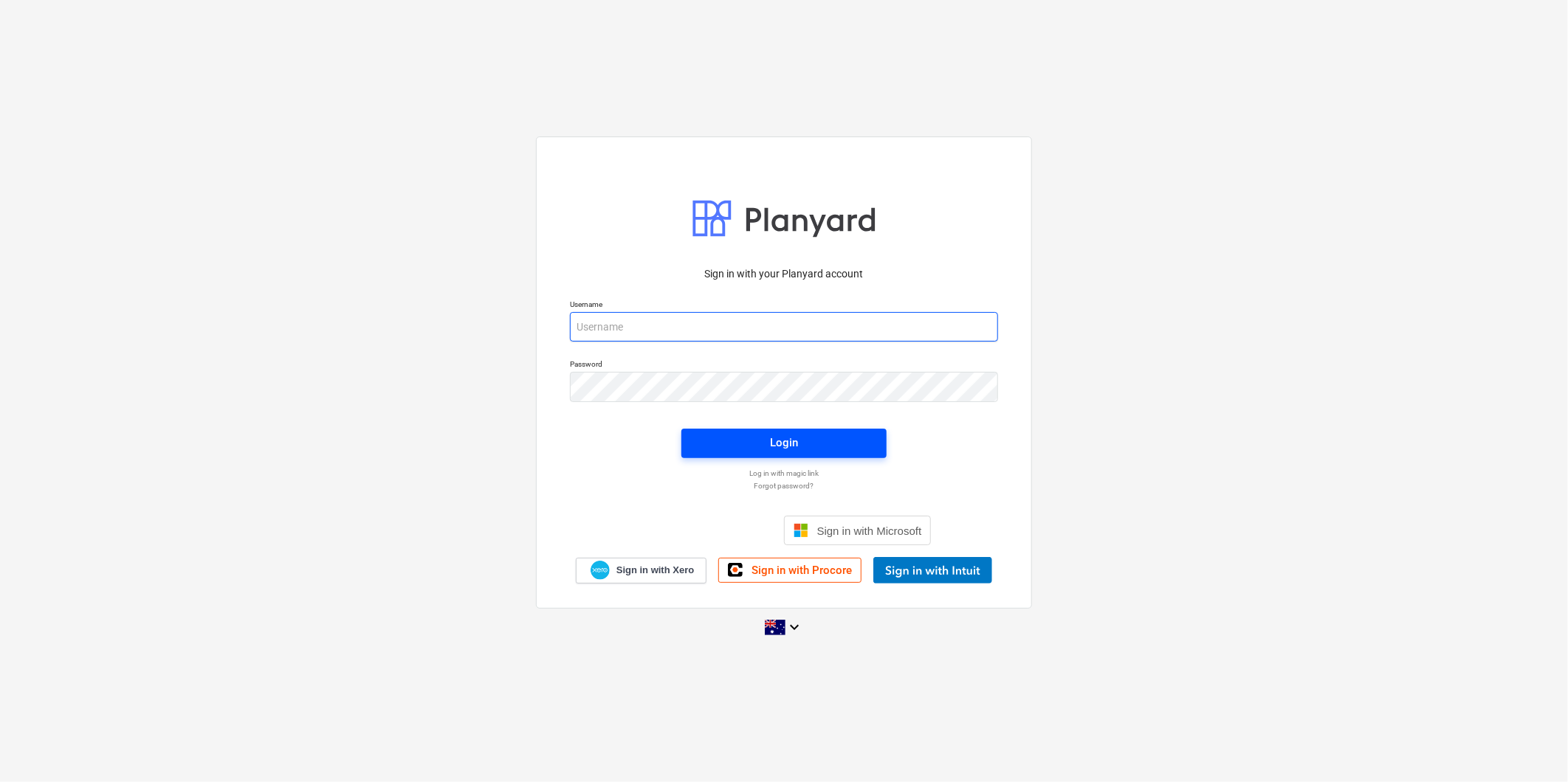
type input "[EMAIL_ADDRESS][DOMAIN_NAME]"
click at [814, 444] on span "Login" at bounding box center [784, 443] width 170 height 19
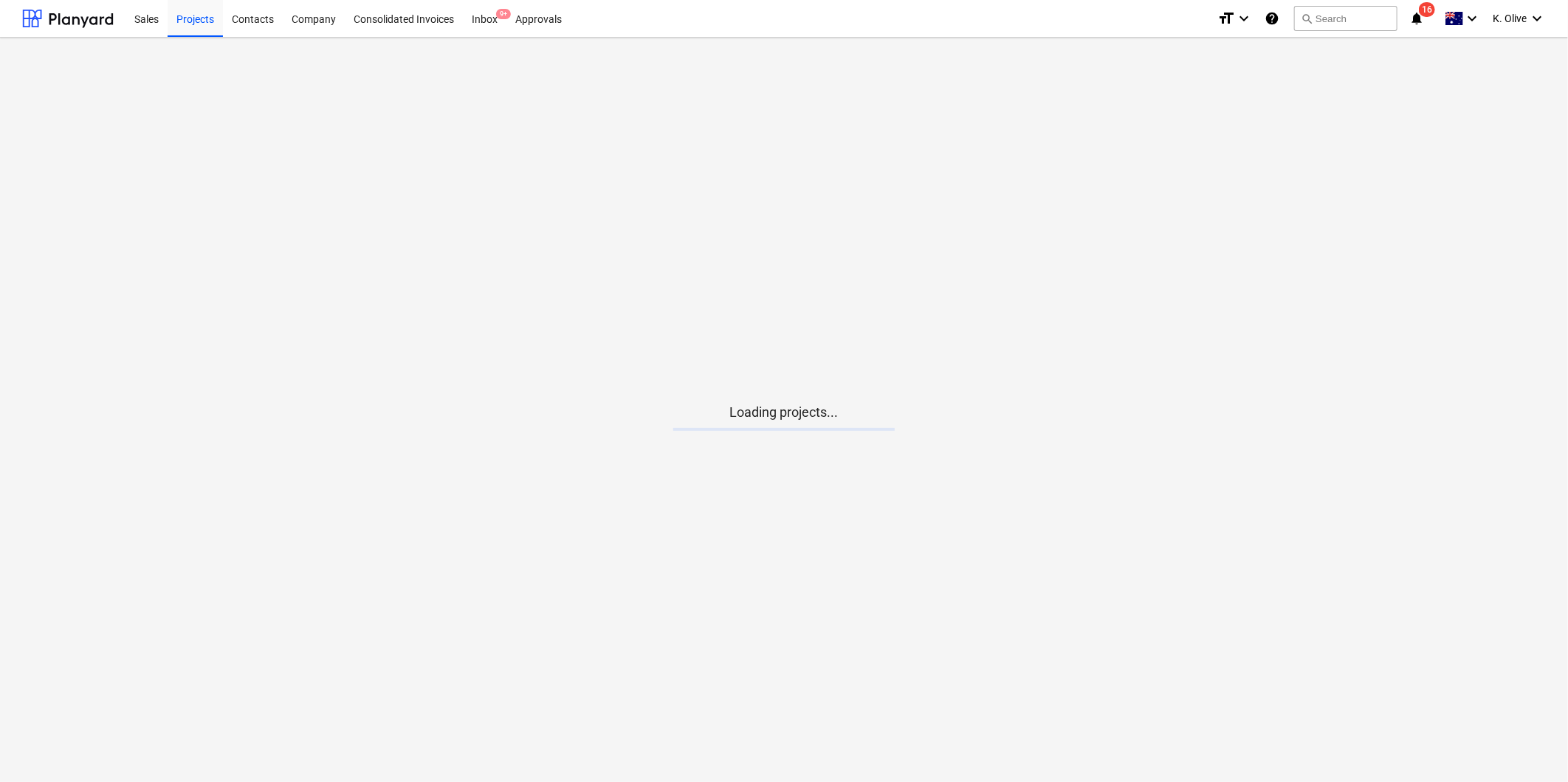
click at [1415, 15] on span "notifications 16" at bounding box center [1418, 19] width 18 height 18
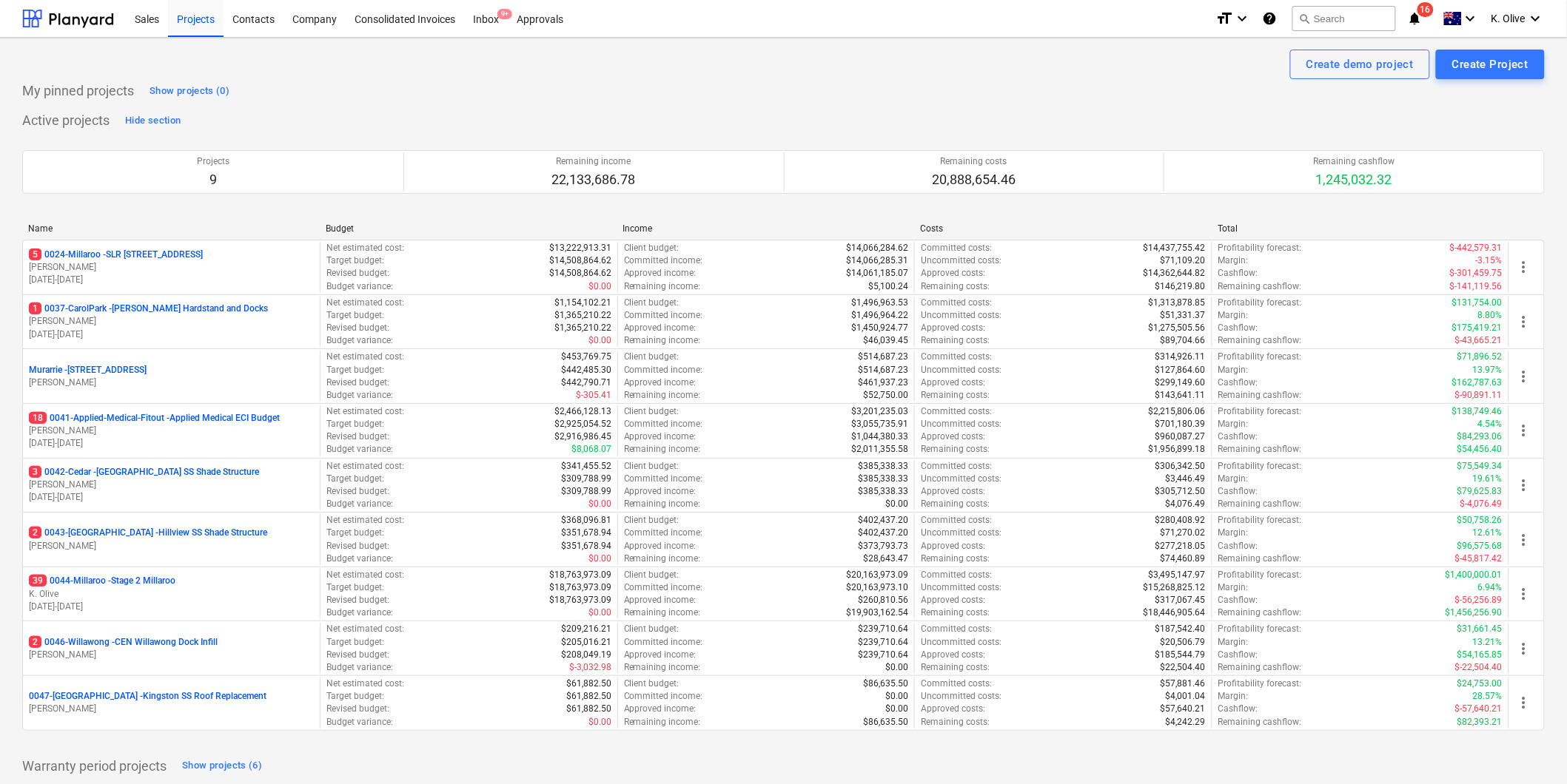
click at [778, 100] on div "My pinned projects Show projects (0)" at bounding box center [784, 91] width 1523 height 24
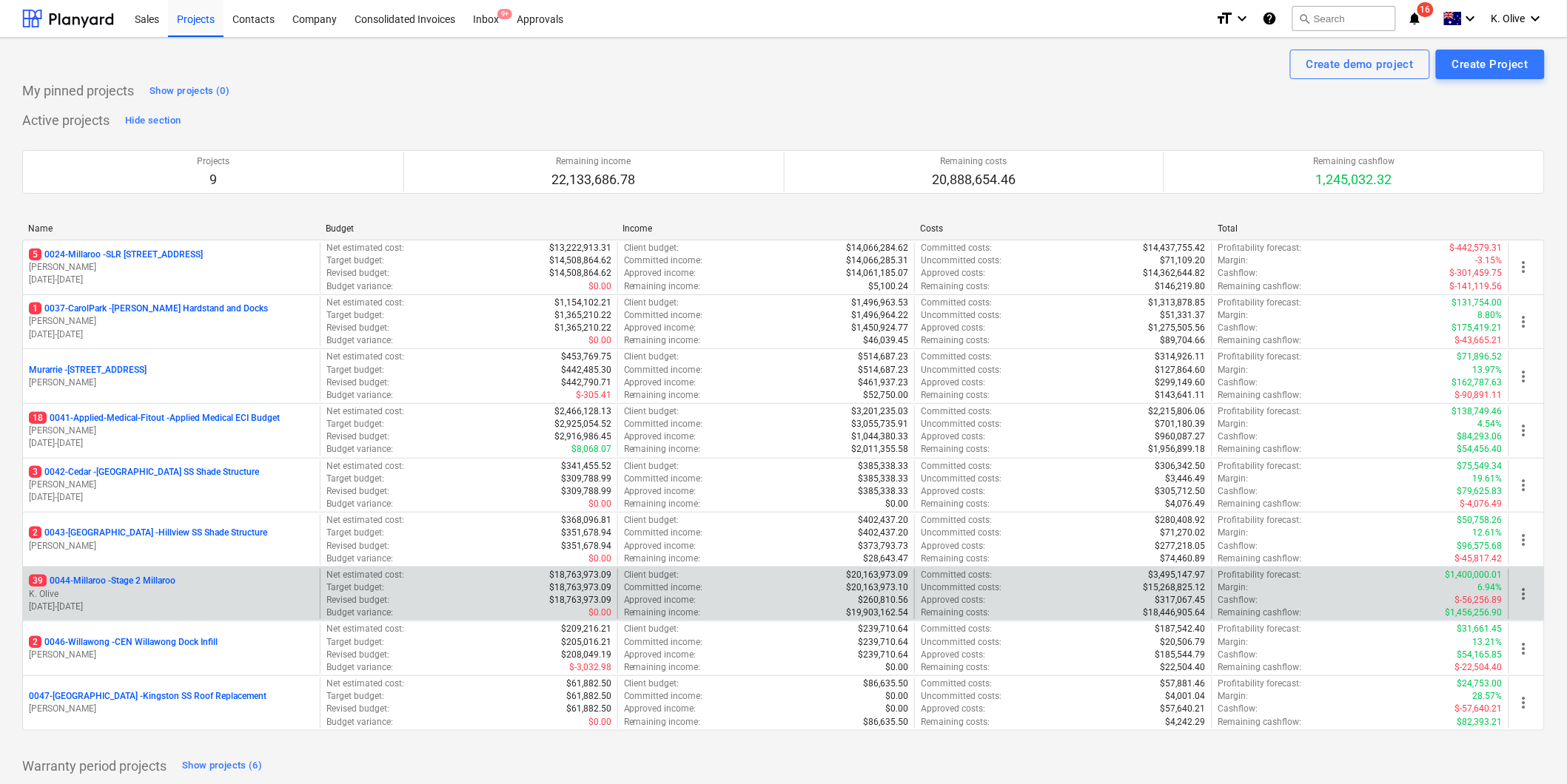
click at [134, 582] on p "39 0044-Millaroo - Stage 2 Millaroo" at bounding box center [102, 581] width 146 height 13
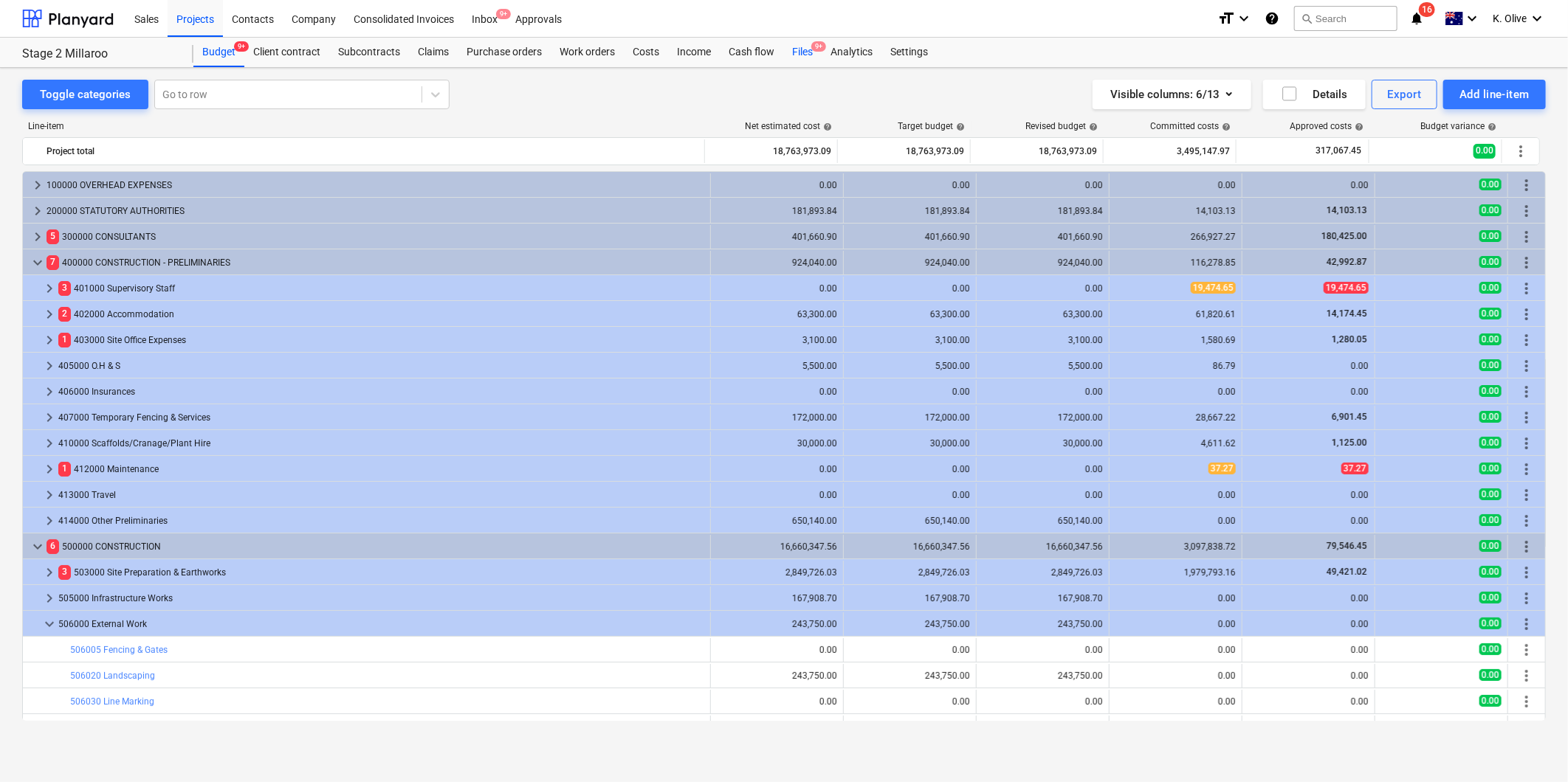
click at [801, 49] on div "Files 9+" at bounding box center [802, 52] width 38 height 29
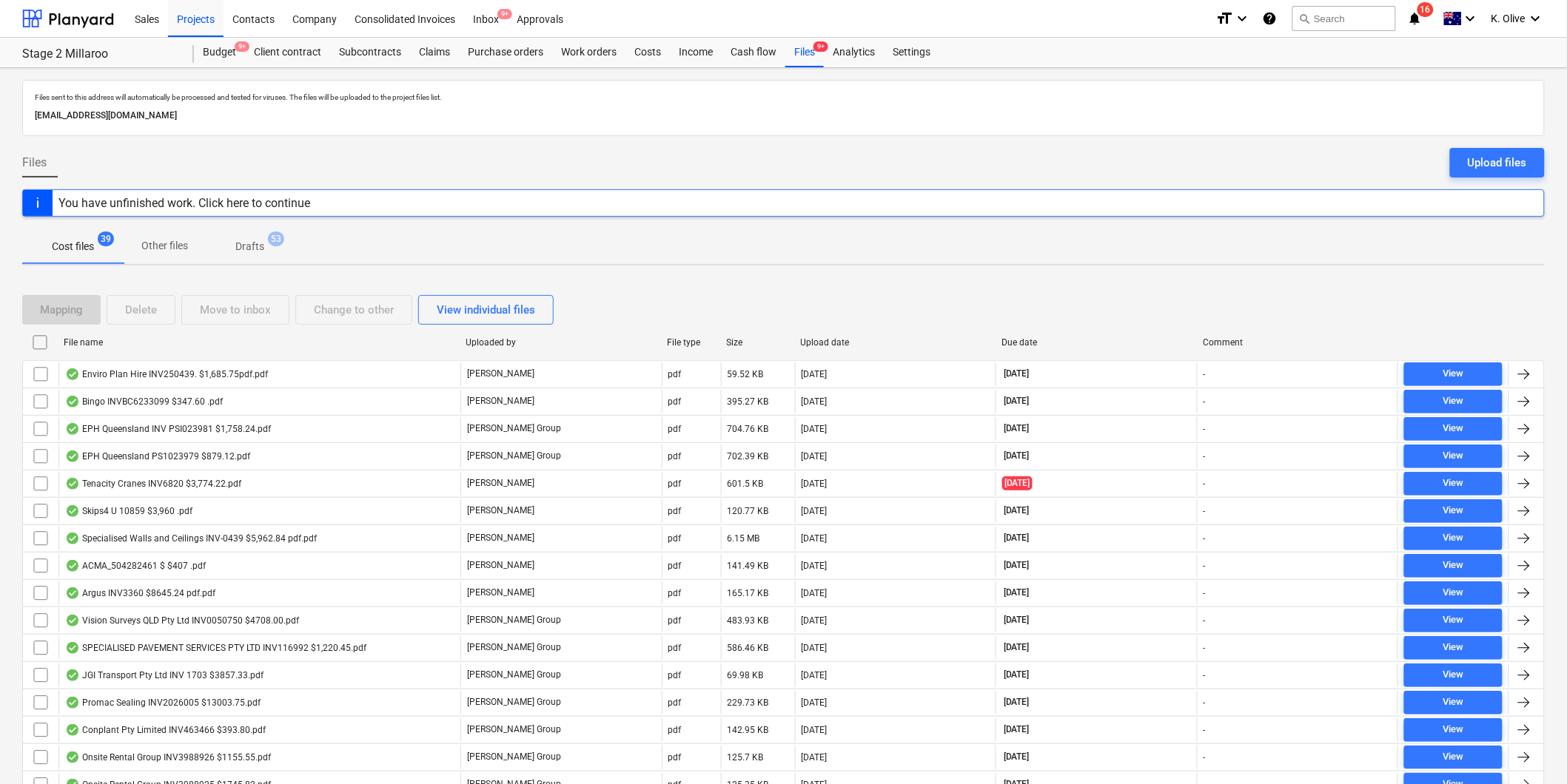
click at [1021, 351] on div "Due date" at bounding box center [1096, 343] width 202 height 24
checkbox input "false"
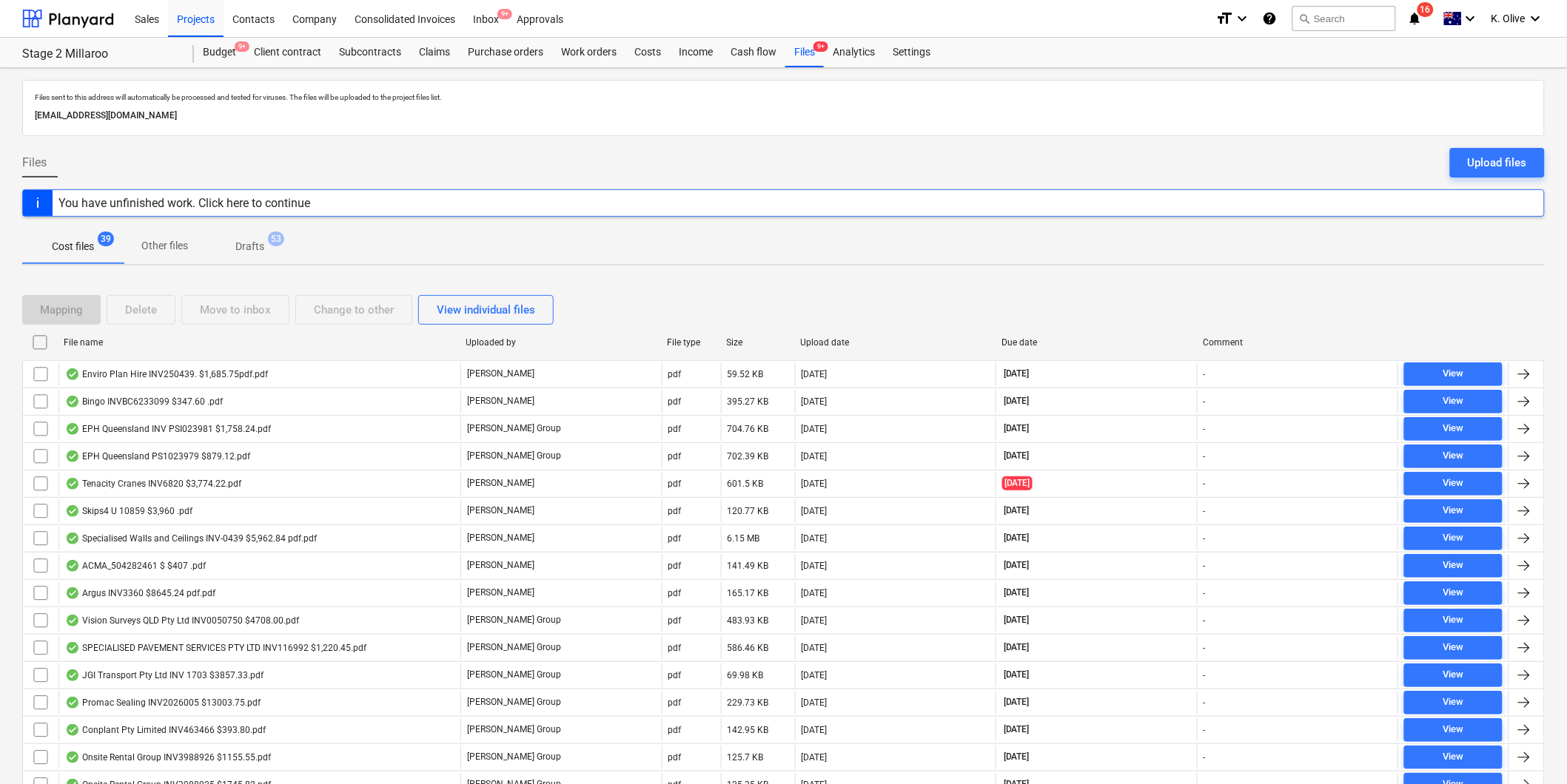
checkbox input "false"
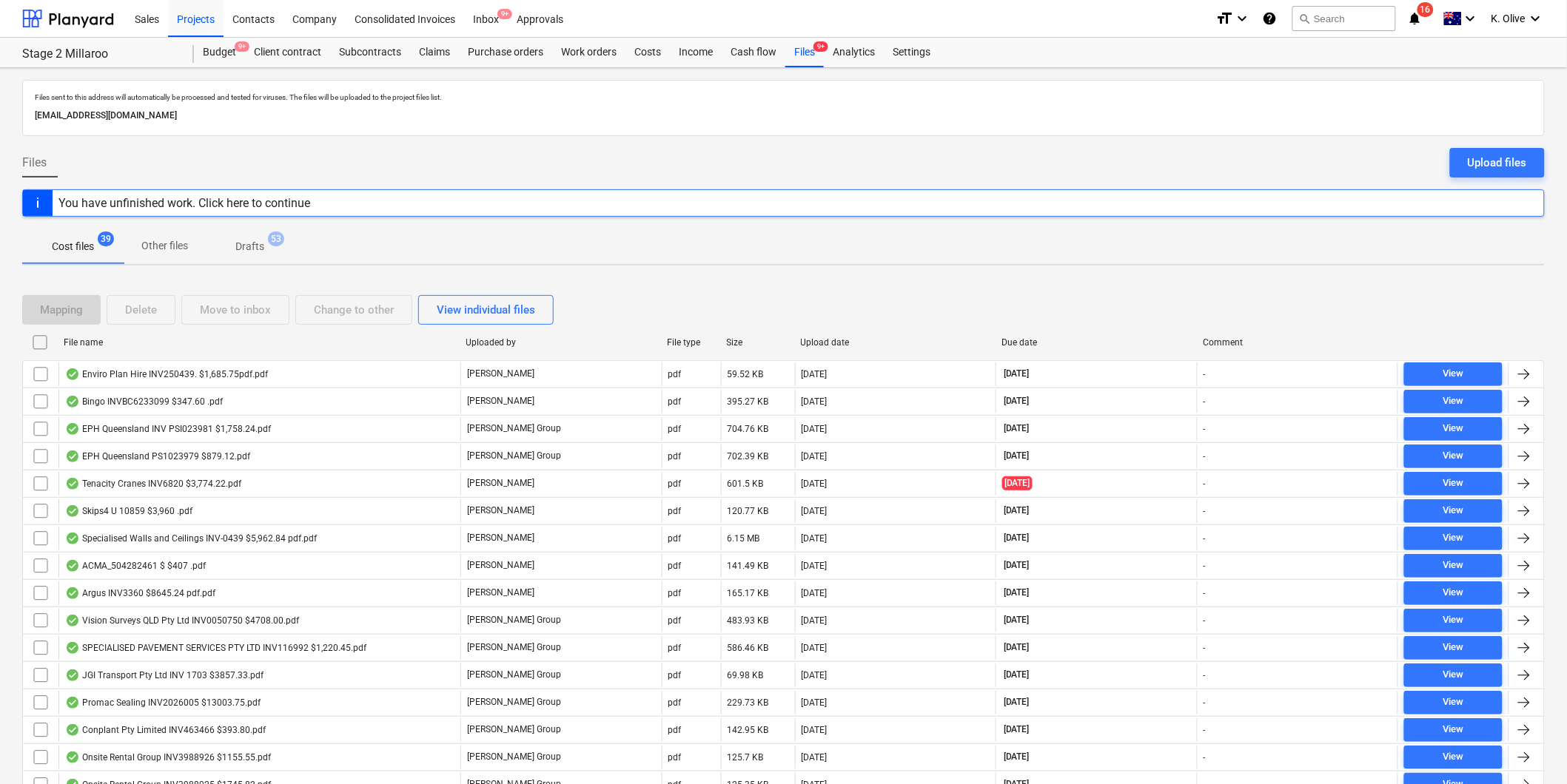
checkbox input "false"
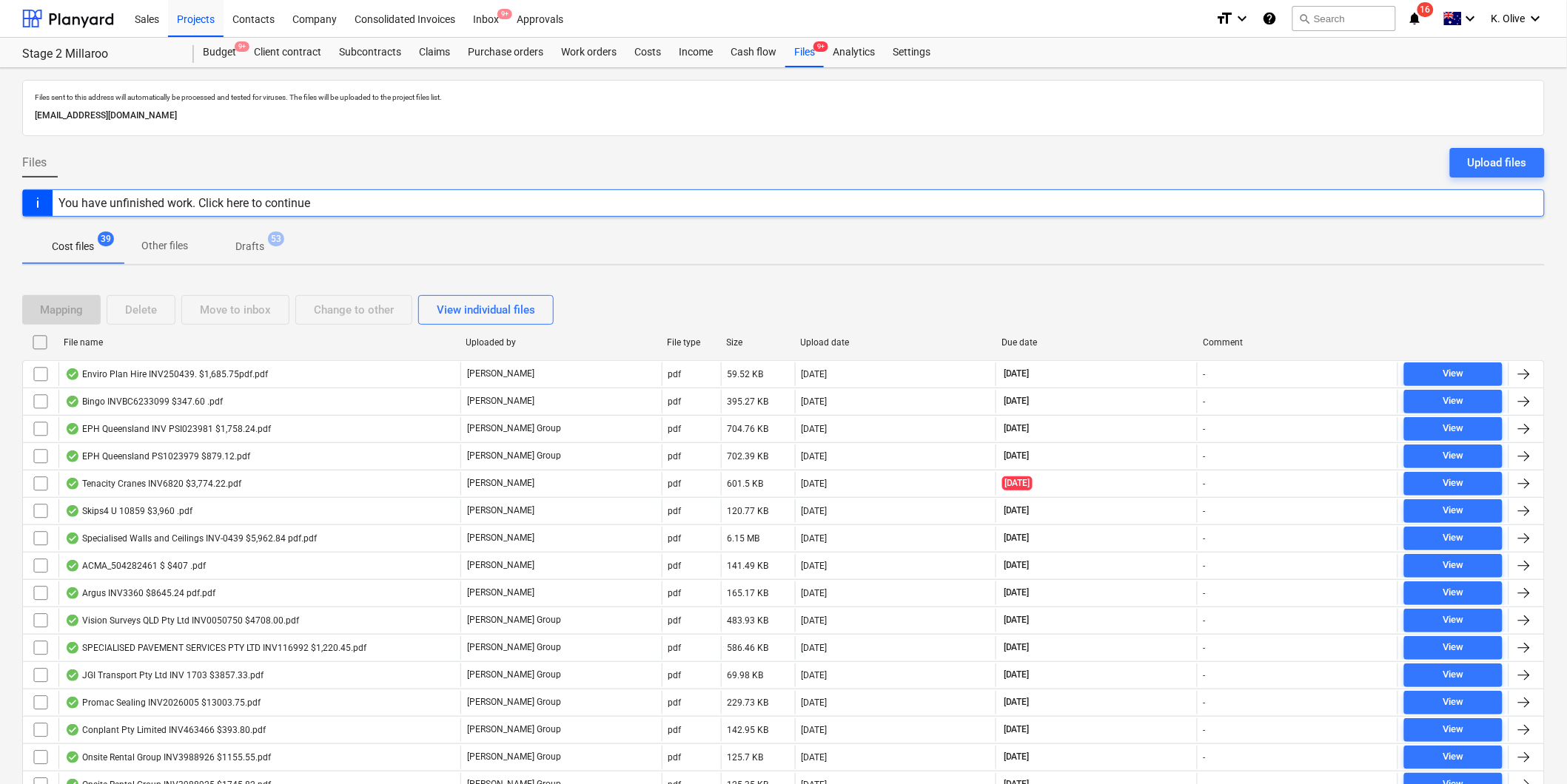
checkbox input "false"
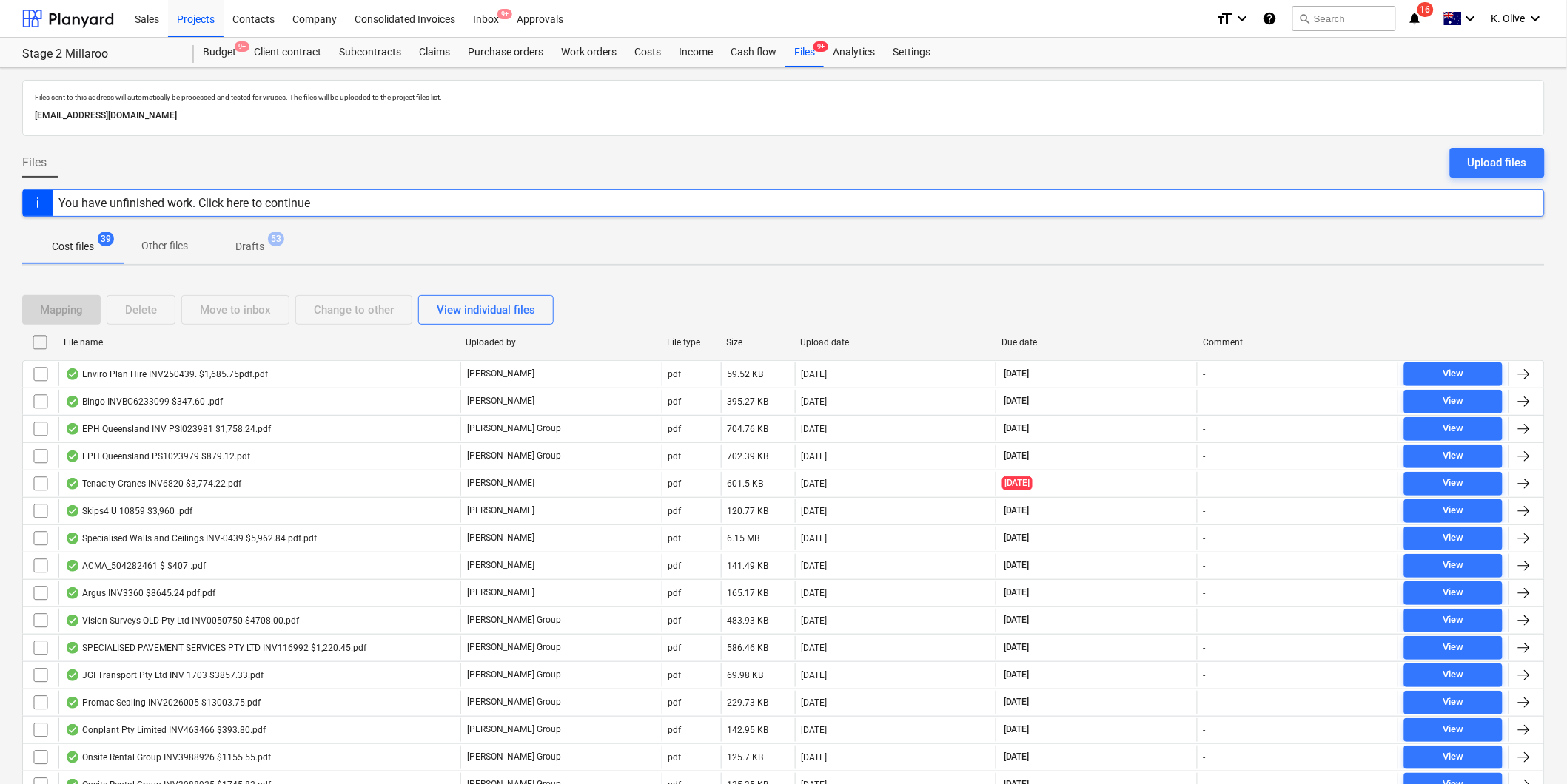
checkbox input "false"
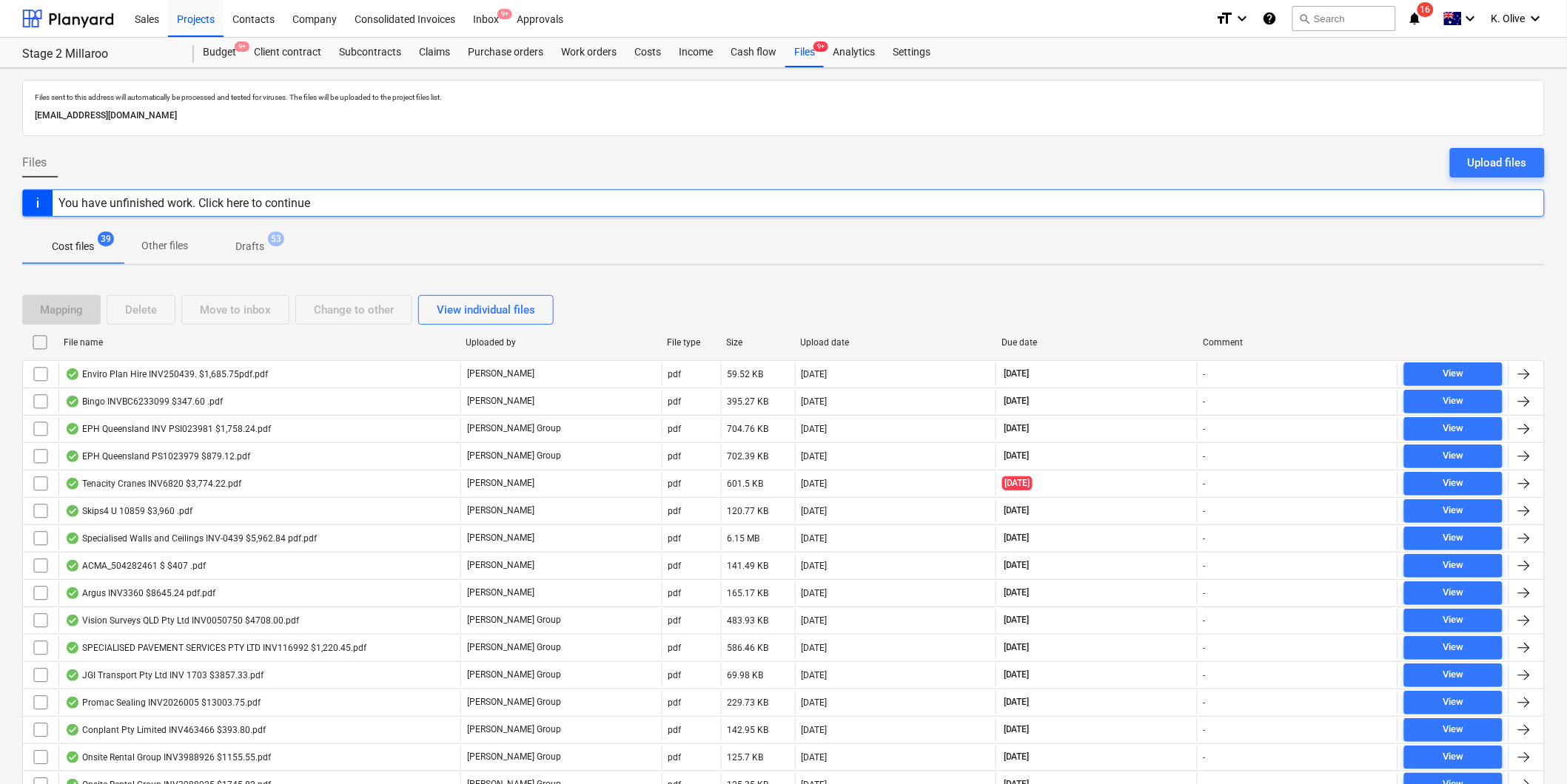
checkbox input "false"
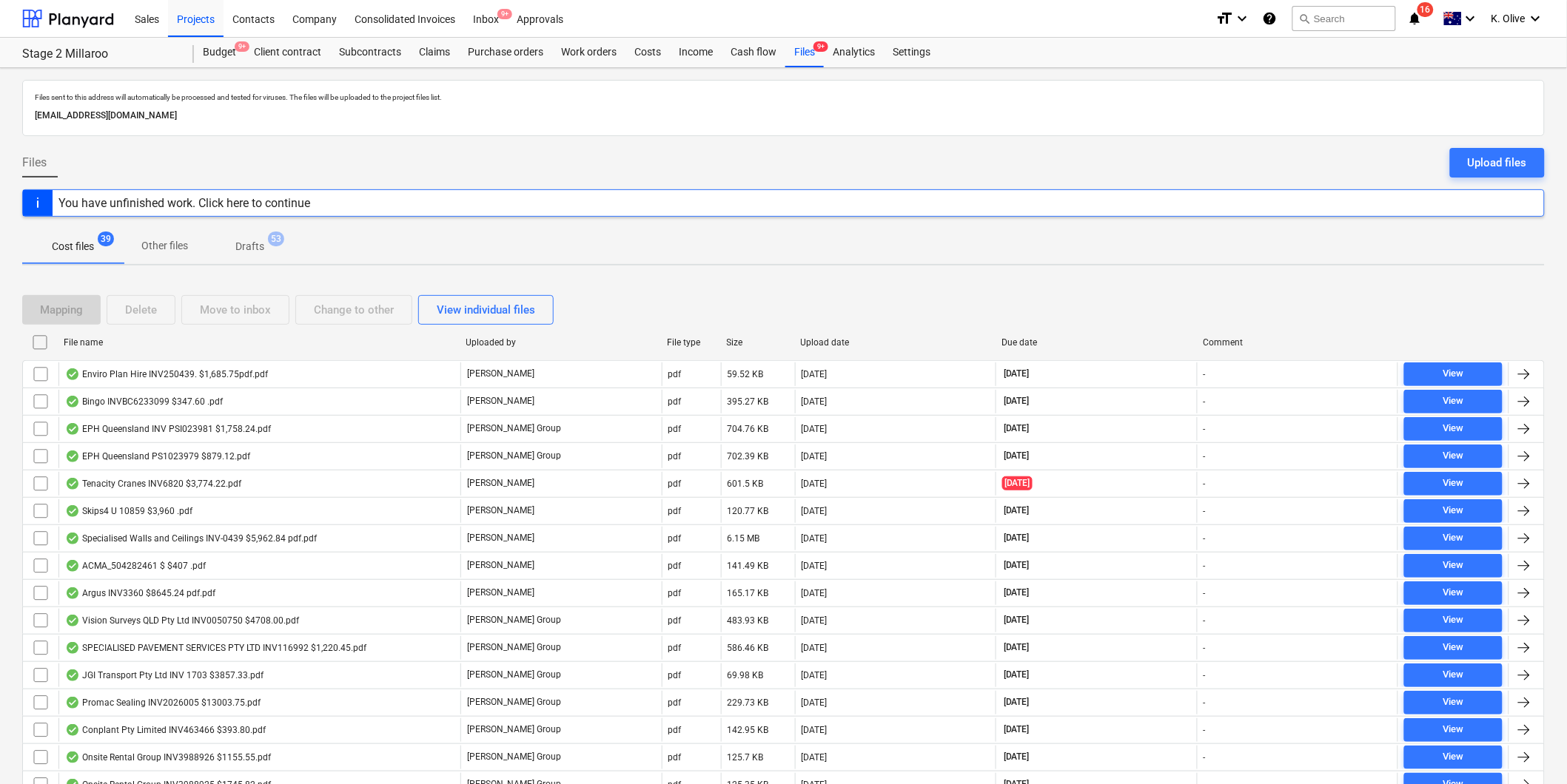
checkbox input "false"
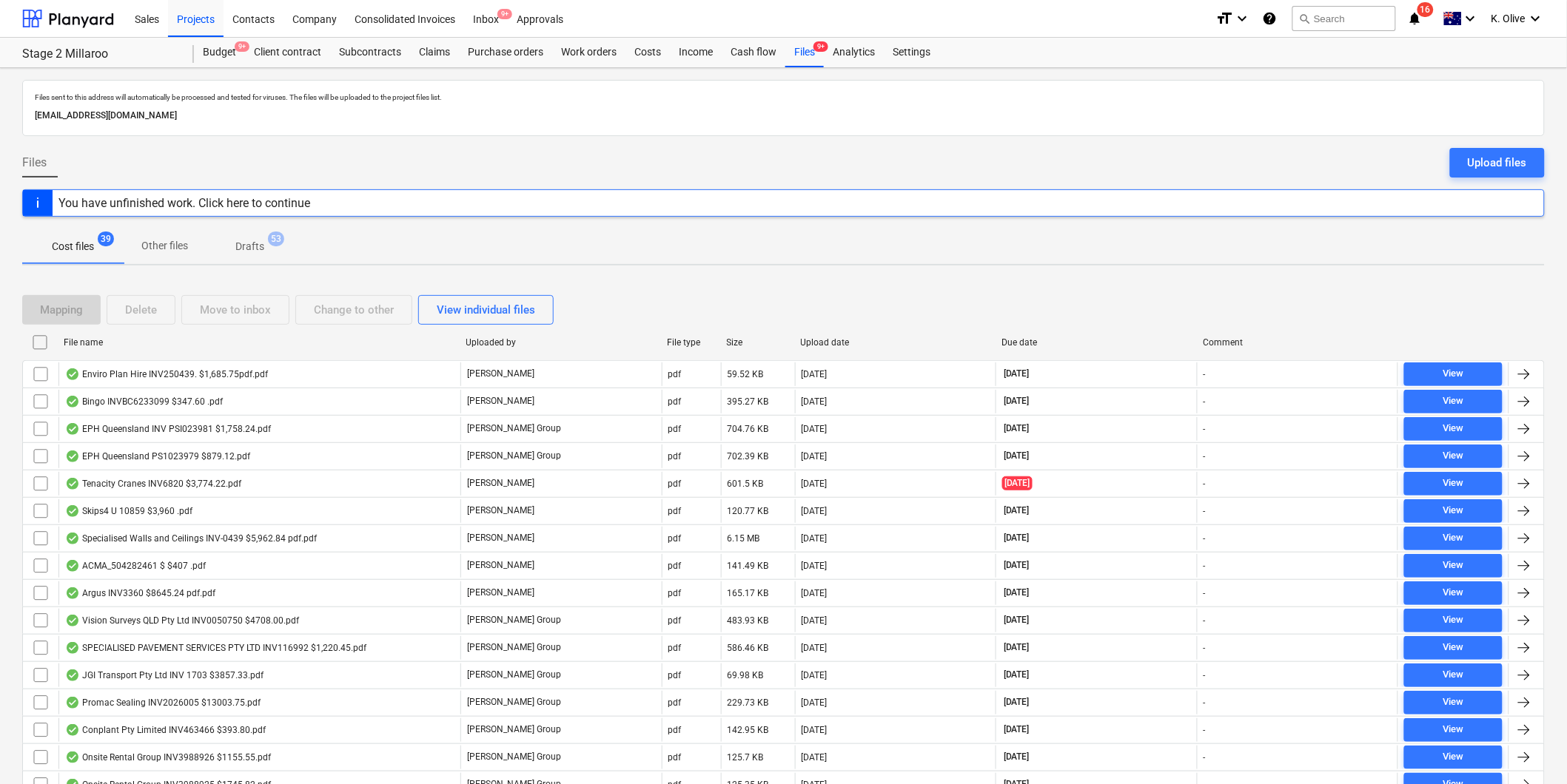
checkbox input "false"
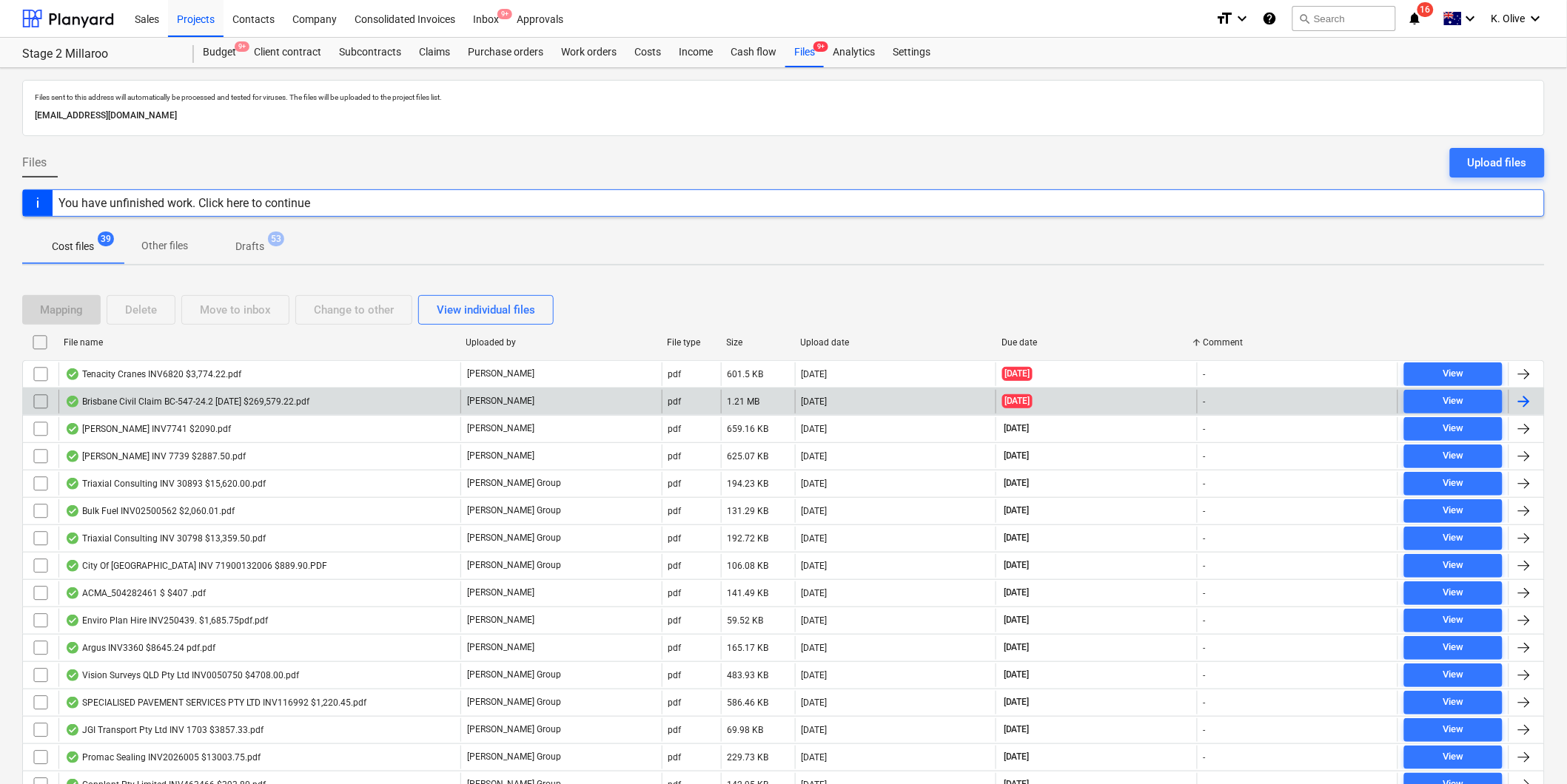
click at [187, 400] on div "Brisbane Civil Claim BC-547-24.2 [DATE] $269,579.22.pdf" at bounding box center [187, 402] width 244 height 12
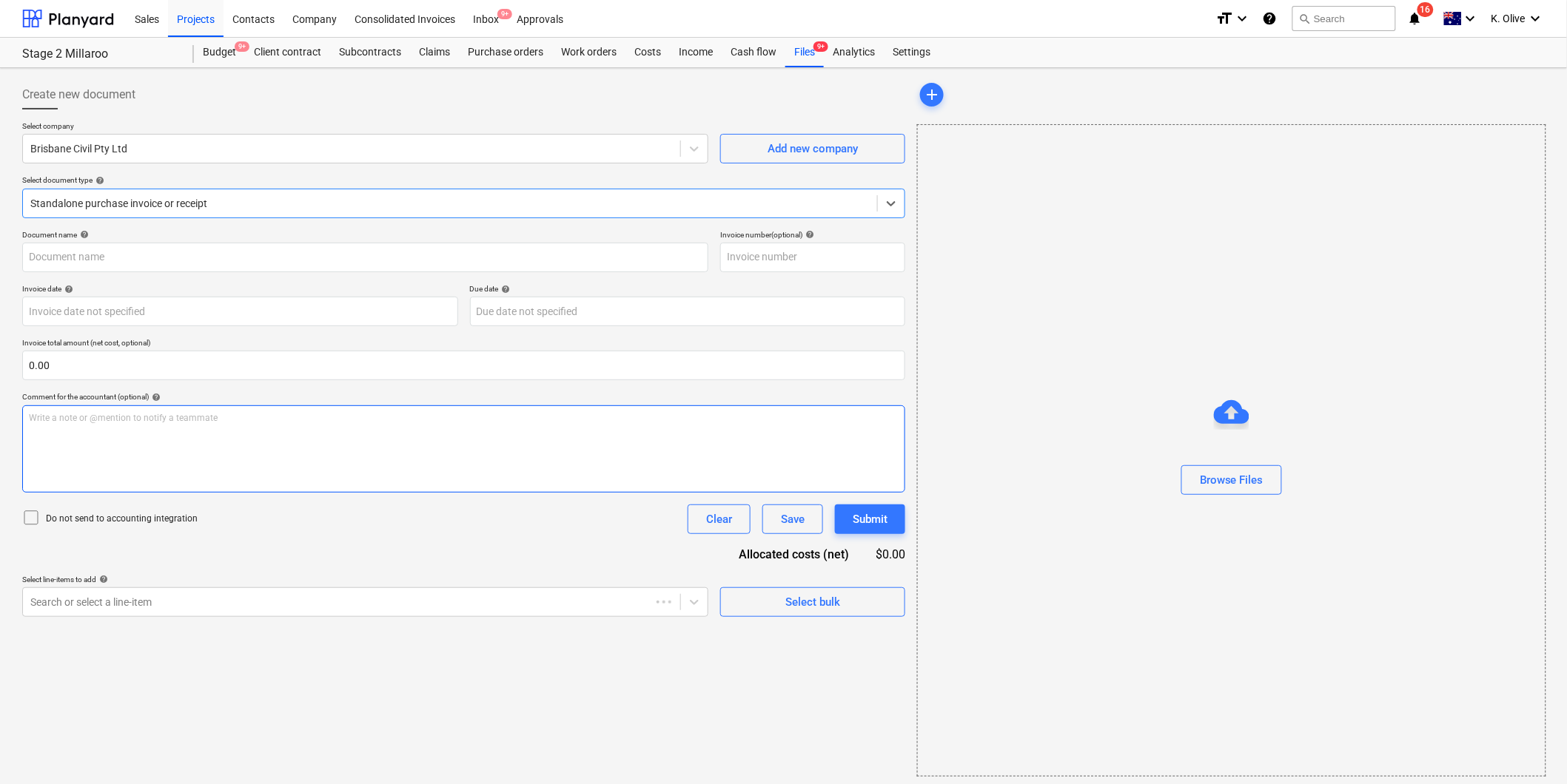
type input "BC-547-24"
type input "[DATE]"
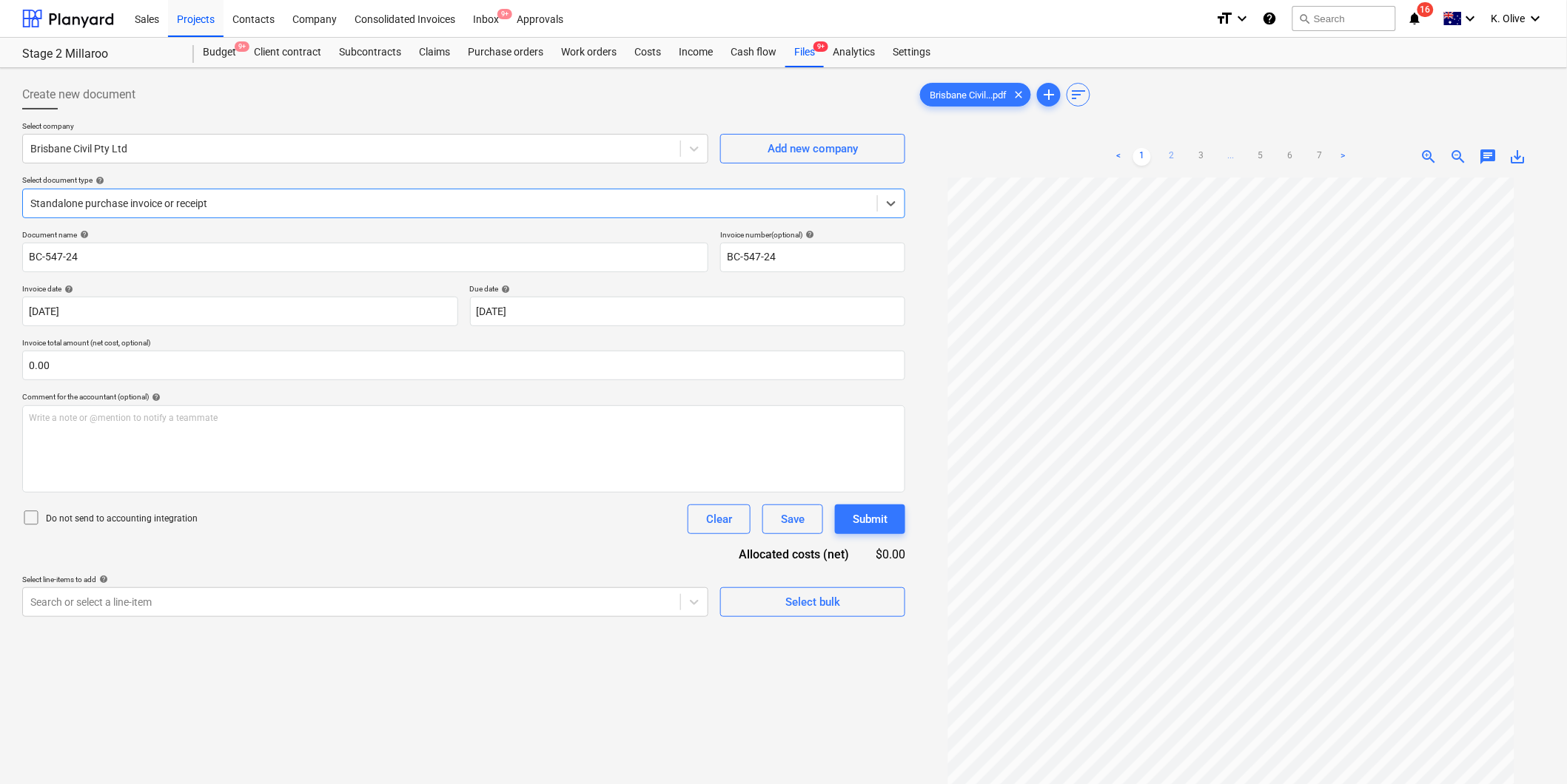
click at [1172, 154] on link "2" at bounding box center [1172, 157] width 18 height 18
click at [1200, 155] on link "3" at bounding box center [1201, 157] width 18 height 18
click at [1229, 156] on link "4" at bounding box center [1231, 157] width 18 height 18
click at [1171, 151] on link "2" at bounding box center [1172, 157] width 18 height 18
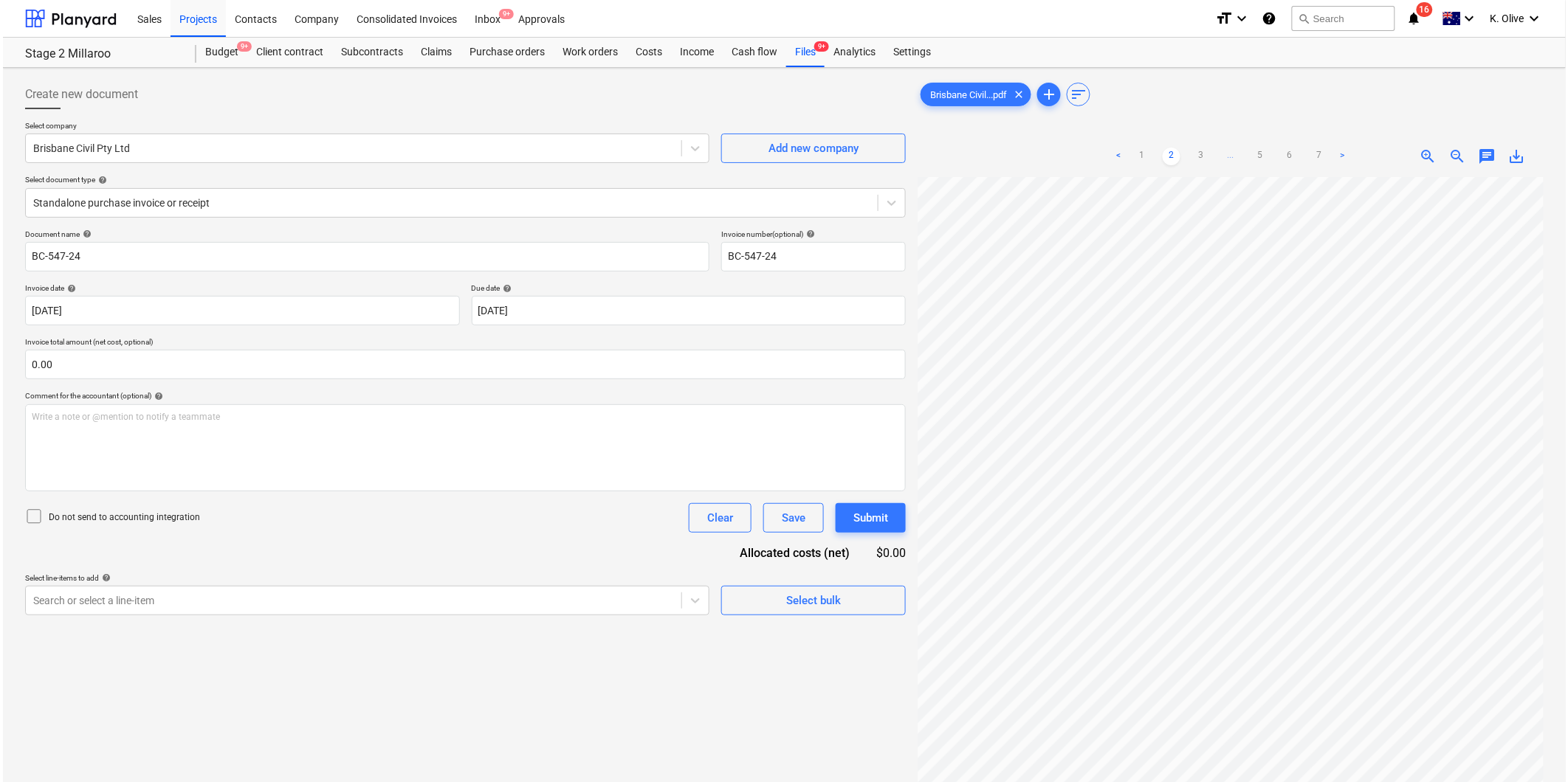
scroll to position [0, 277]
click at [1482, 150] on span "chat" at bounding box center [1484, 156] width 18 height 18
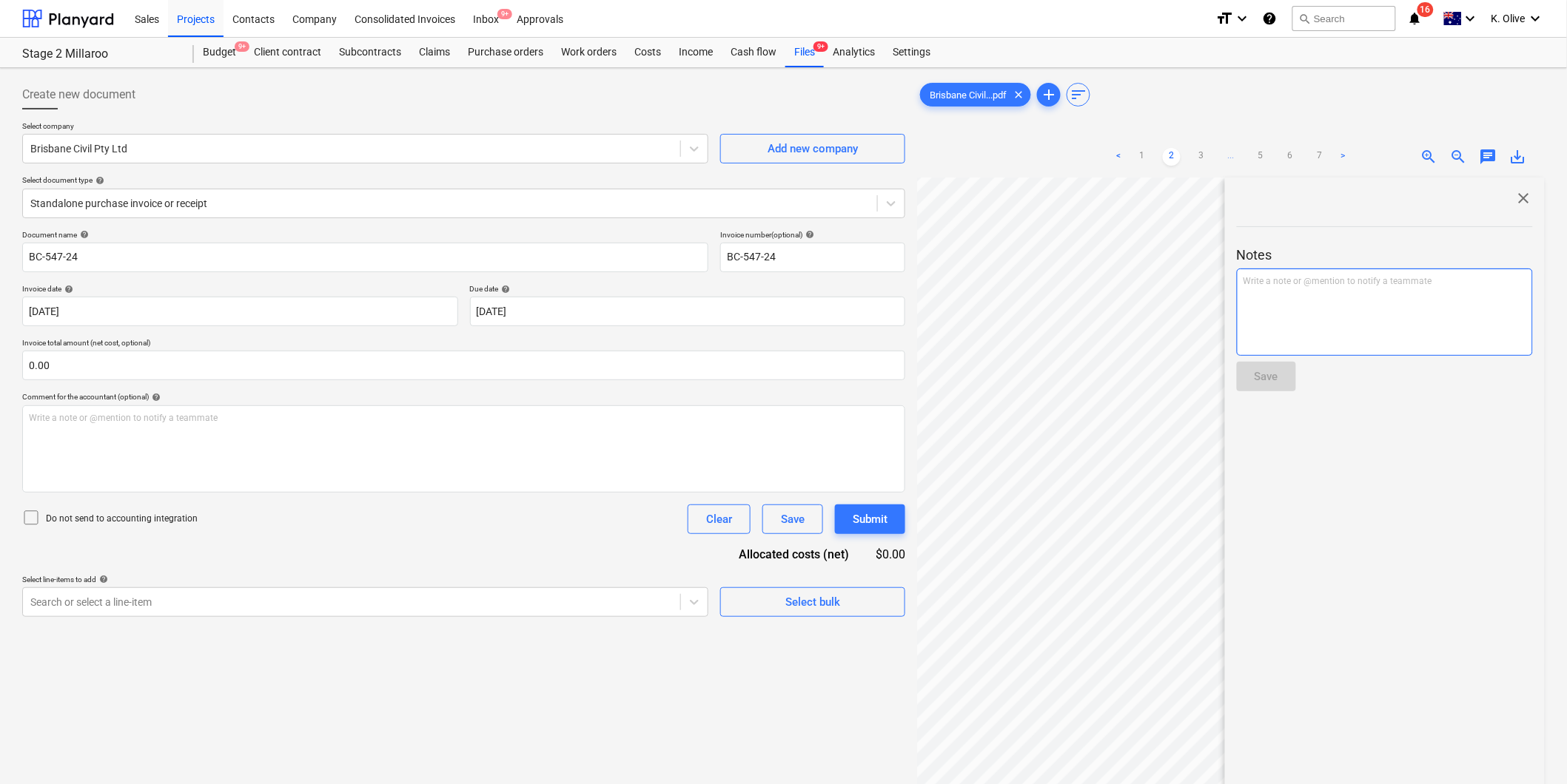
click at [1335, 278] on p "Write a note or @mention to notify a teammate [PERSON_NAME]" at bounding box center [1385, 281] width 283 height 13
click at [1269, 374] on div "Save" at bounding box center [1266, 377] width 24 height 19
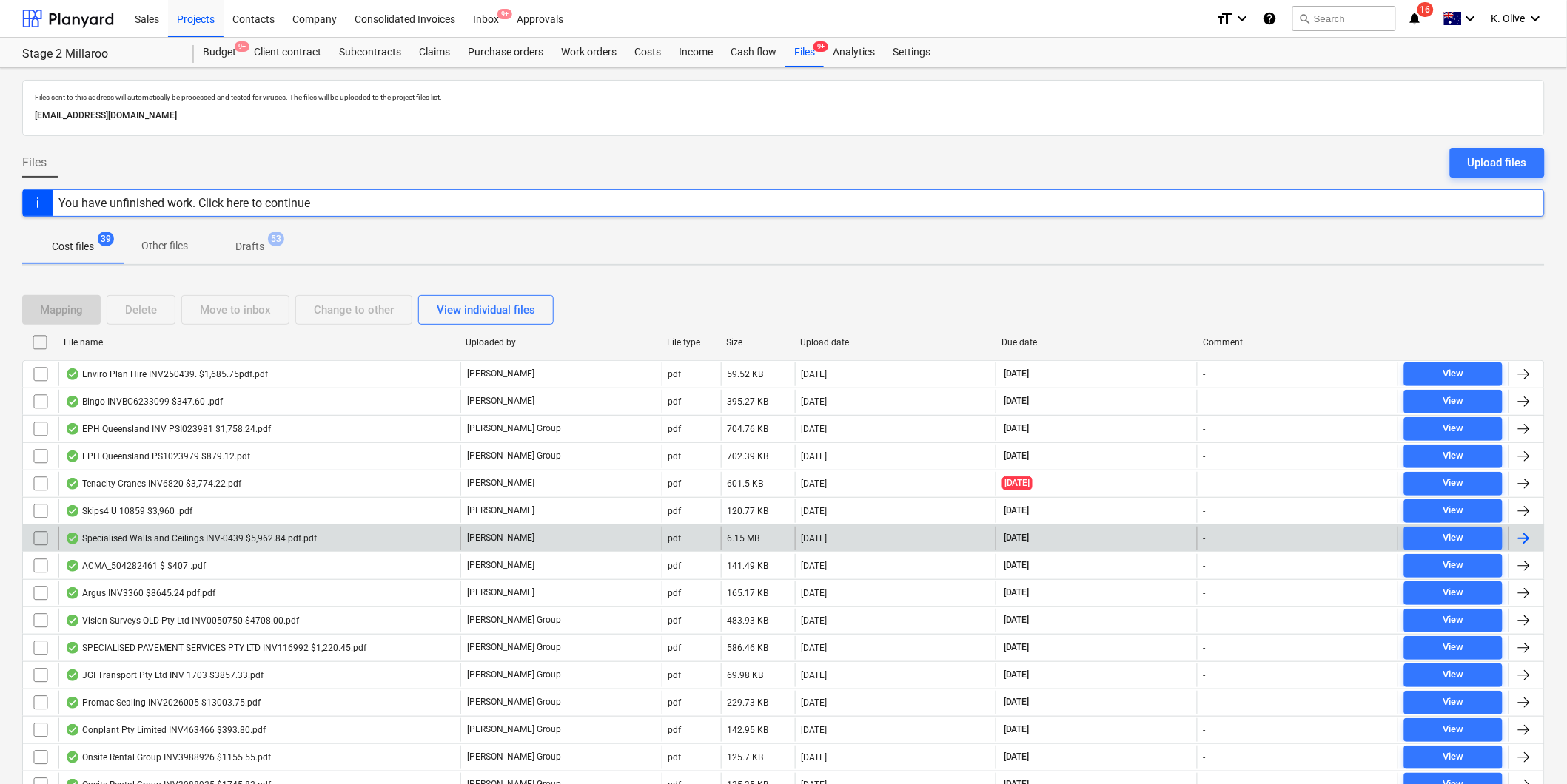
click at [262, 541] on div "Specialised Walls and Ceilings INV-0439 $5,962.84 pdf.pdf" at bounding box center [191, 539] width 252 height 12
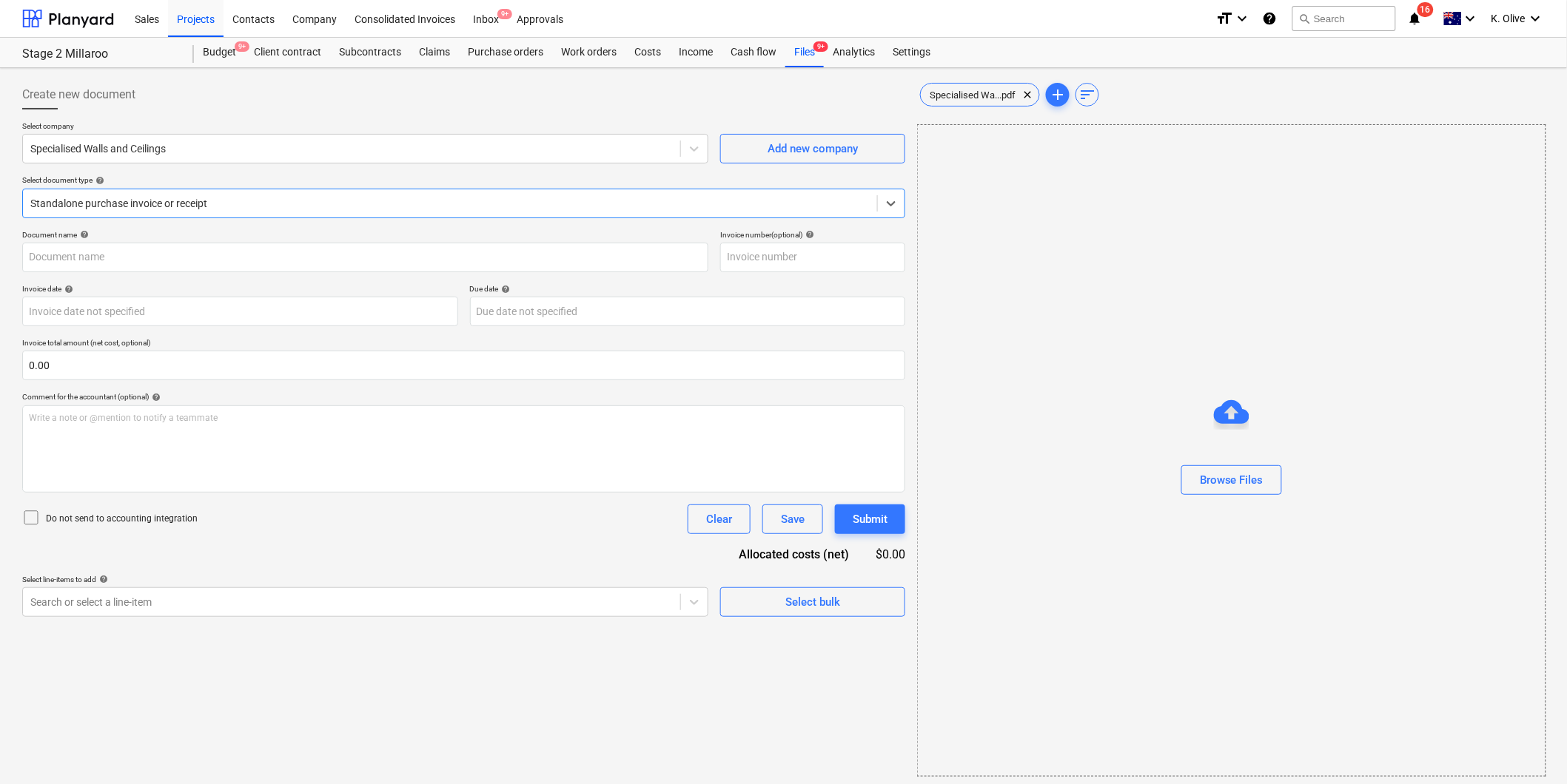
type input "INV-0439"
type input "[DATE]"
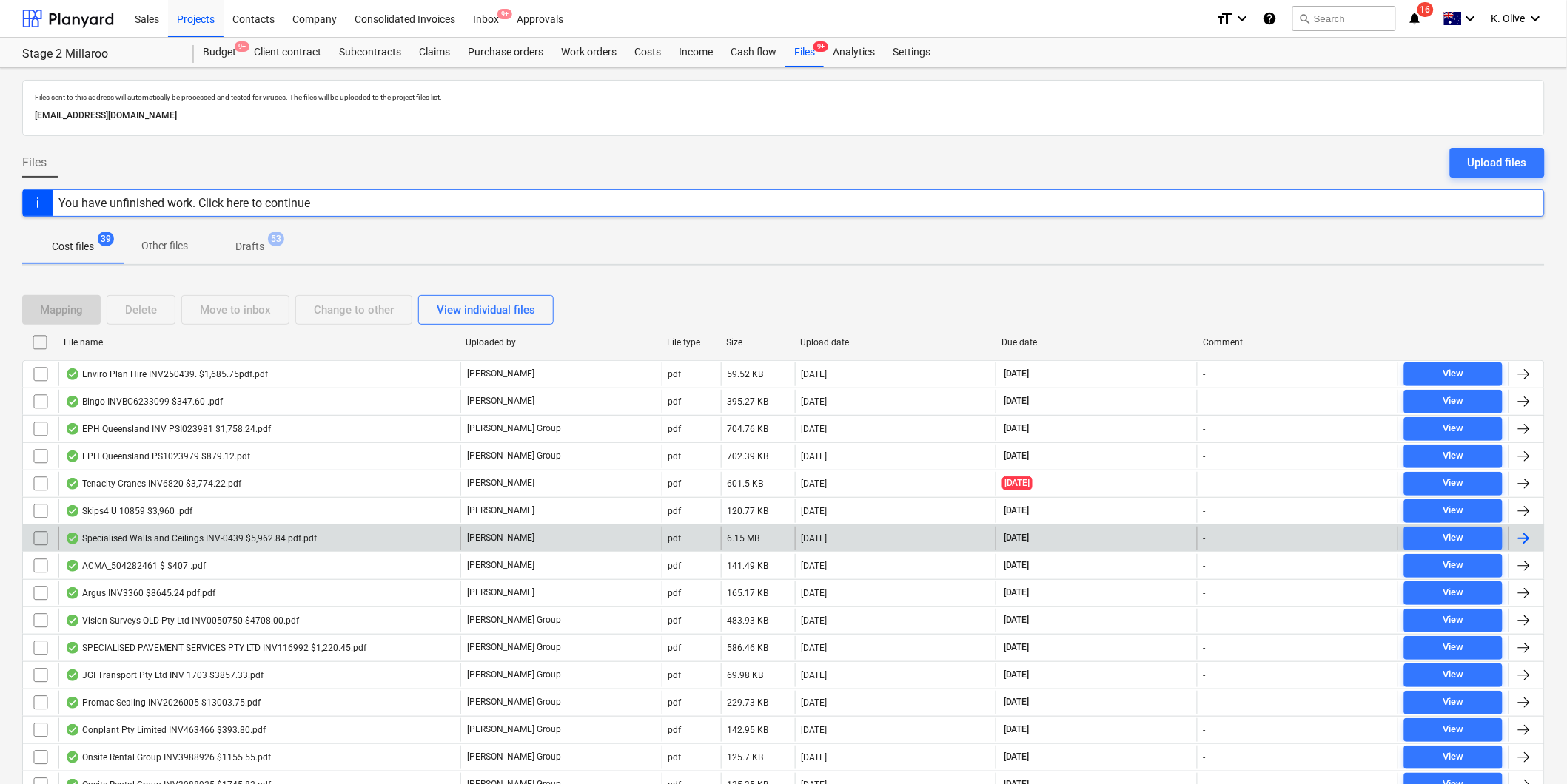
click at [40, 536] on input "checkbox" at bounding box center [41, 539] width 24 height 24
click at [226, 313] on div "Move to inbox" at bounding box center [235, 310] width 71 height 19
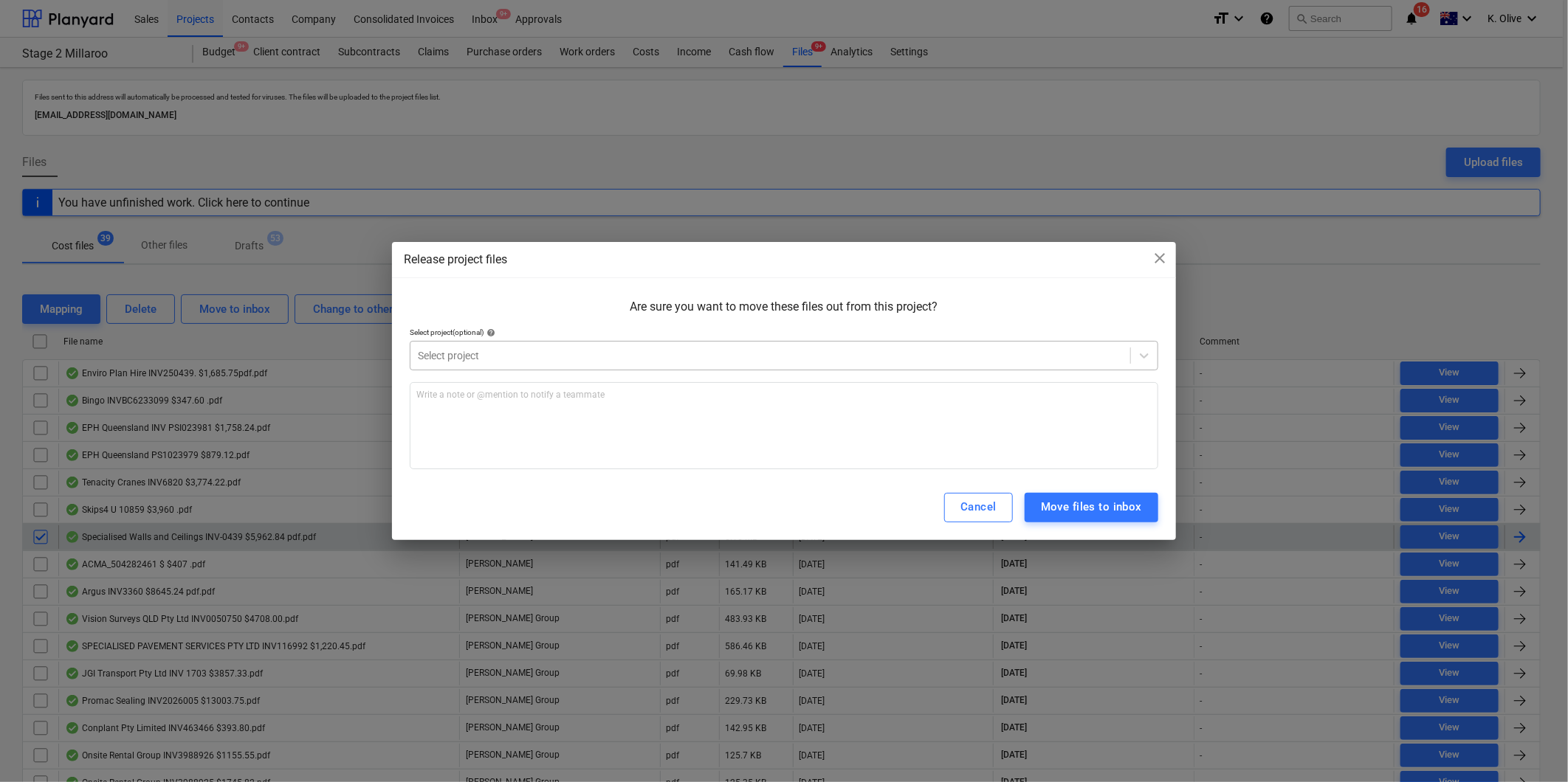
click at [541, 363] on div at bounding box center [770, 356] width 705 height 15
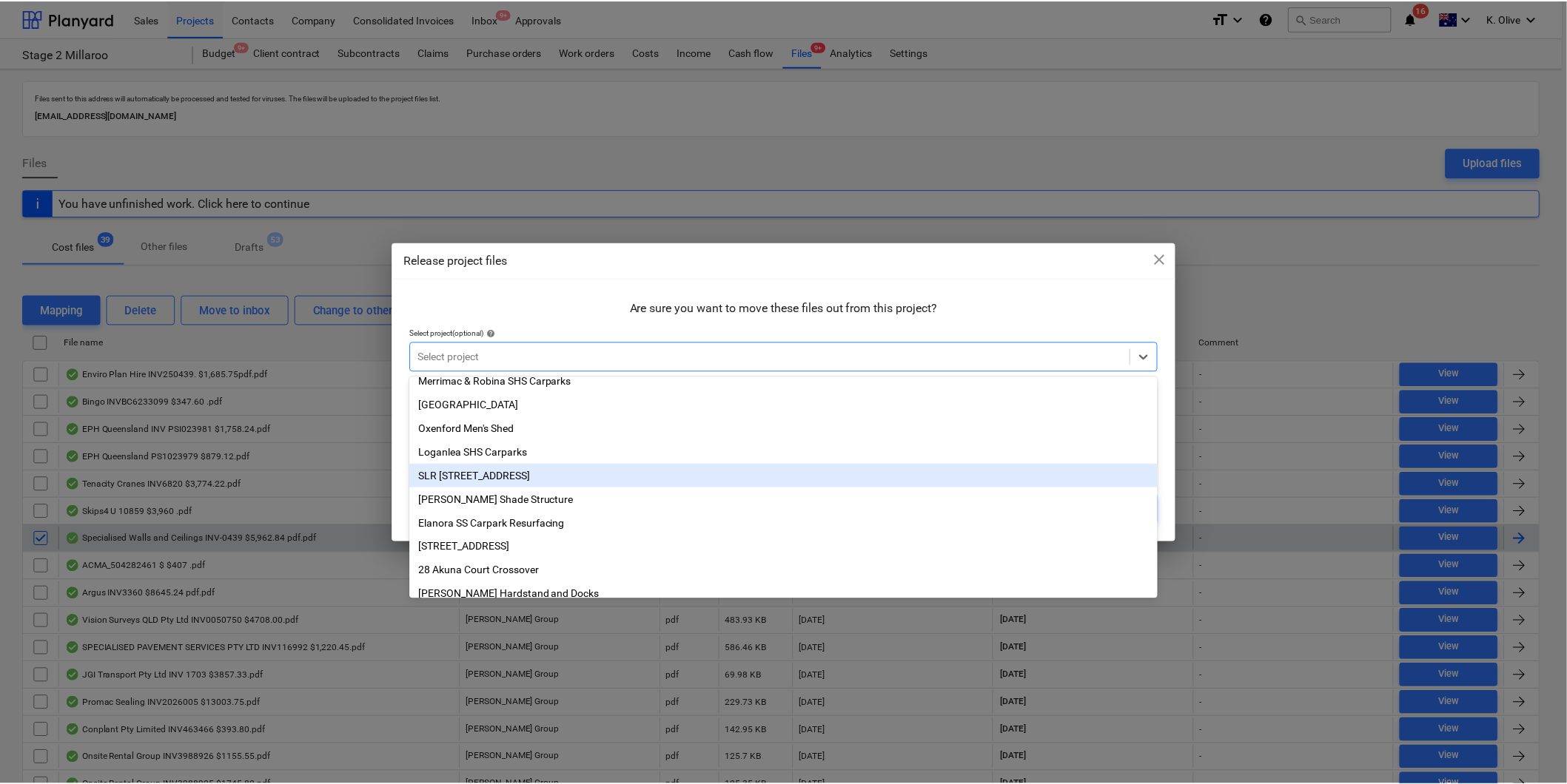
scroll to position [82, 0]
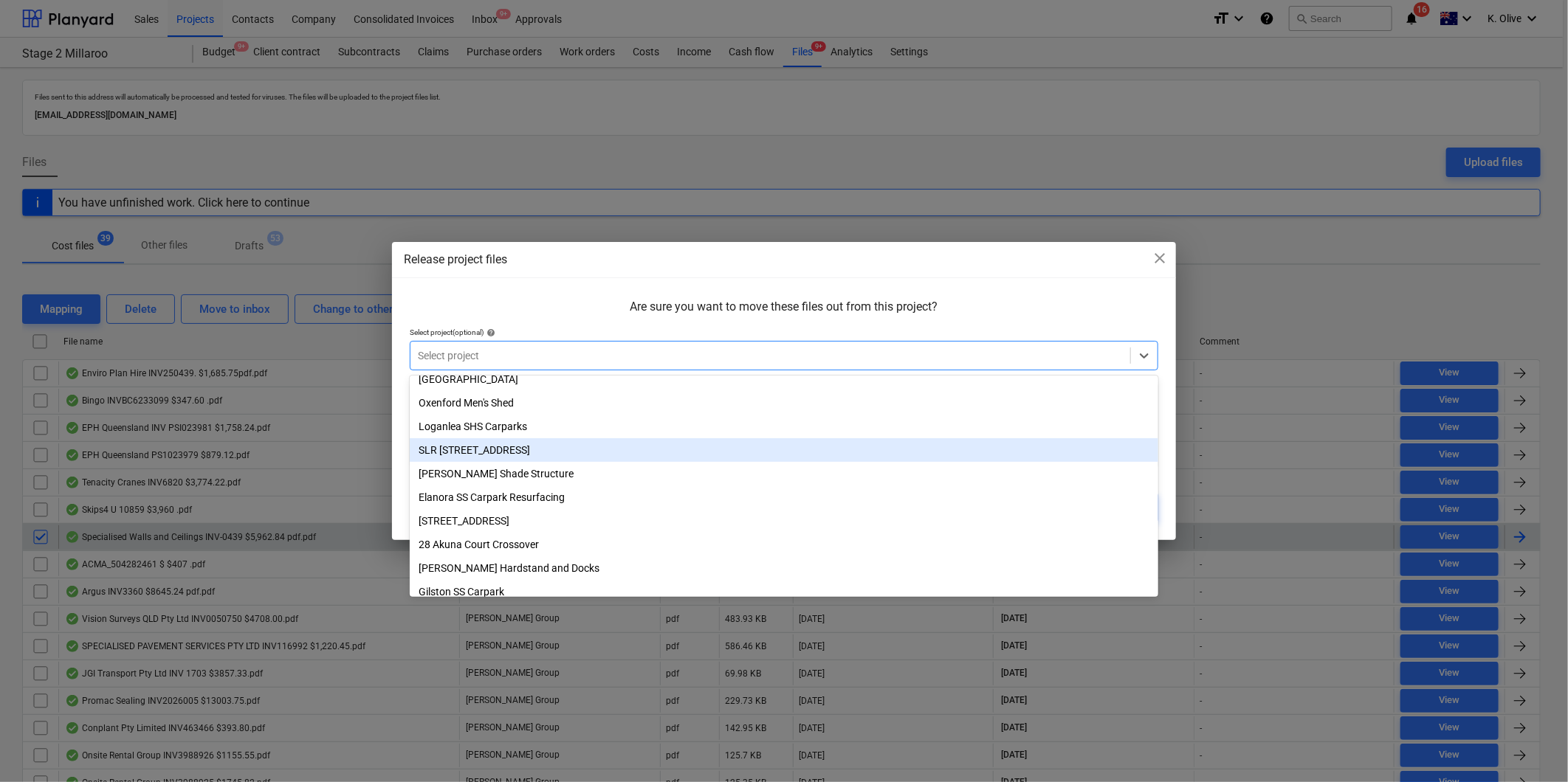
click at [500, 458] on div "SLR [STREET_ADDRESS]" at bounding box center [784, 450] width 748 height 24
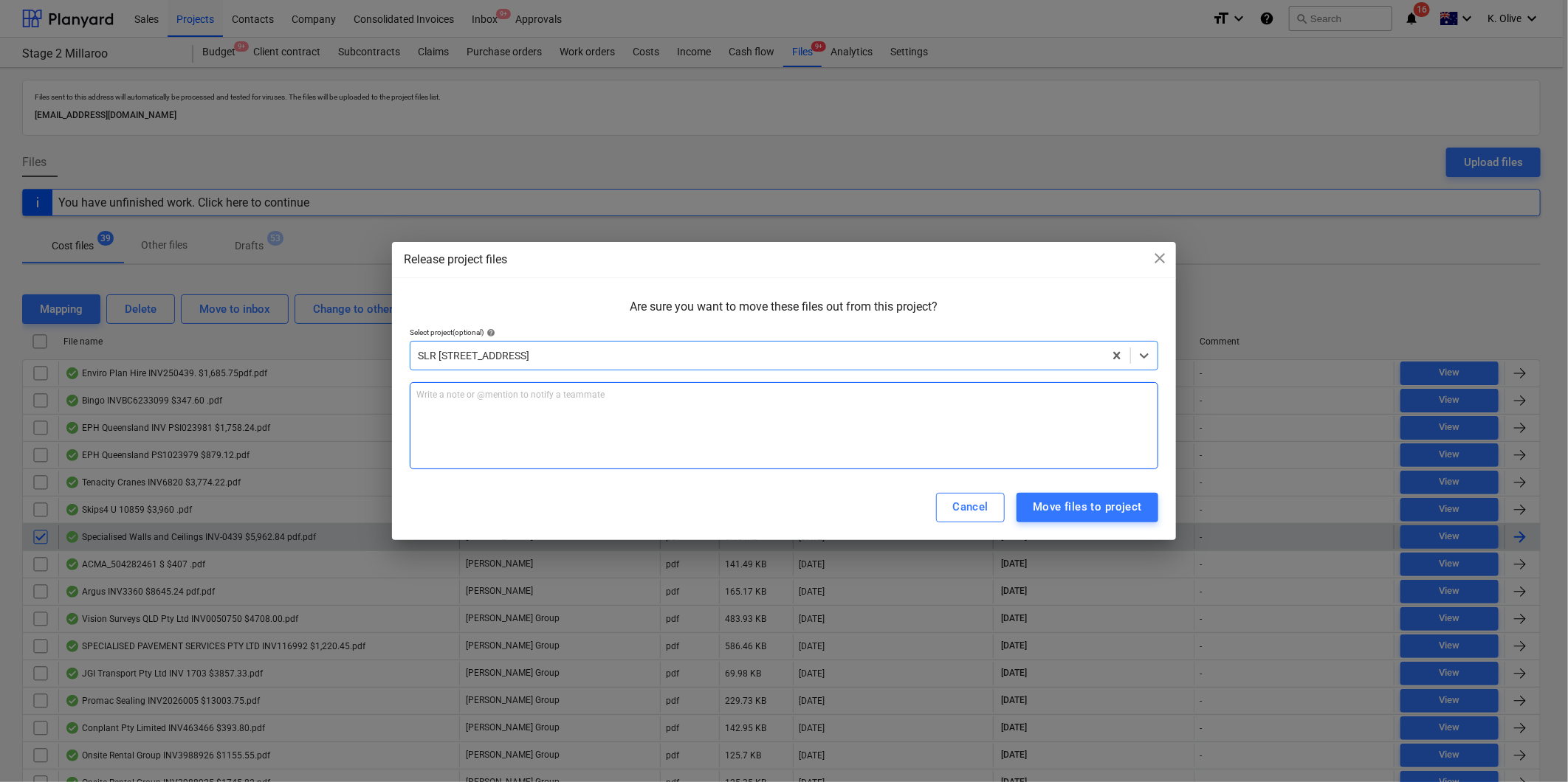
click at [476, 422] on div "Write a note or @mention to notify a teammate [PERSON_NAME]" at bounding box center [784, 425] width 748 height 87
click at [532, 401] on p "Write a note or @mention to notify a teammate [PERSON_NAME]" at bounding box center [784, 395] width 735 height 13
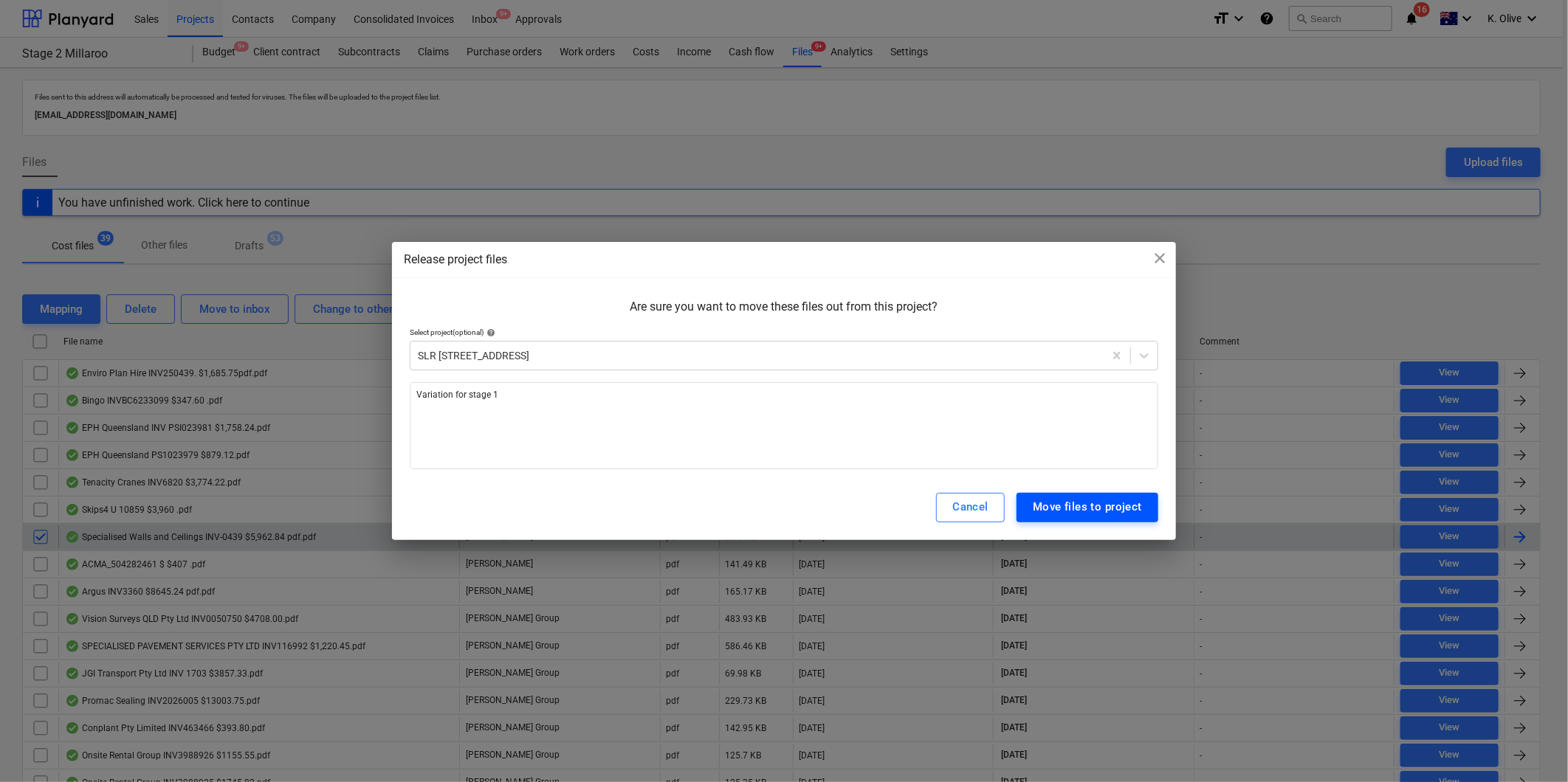
click at [1072, 507] on div "Move files to project" at bounding box center [1087, 507] width 109 height 19
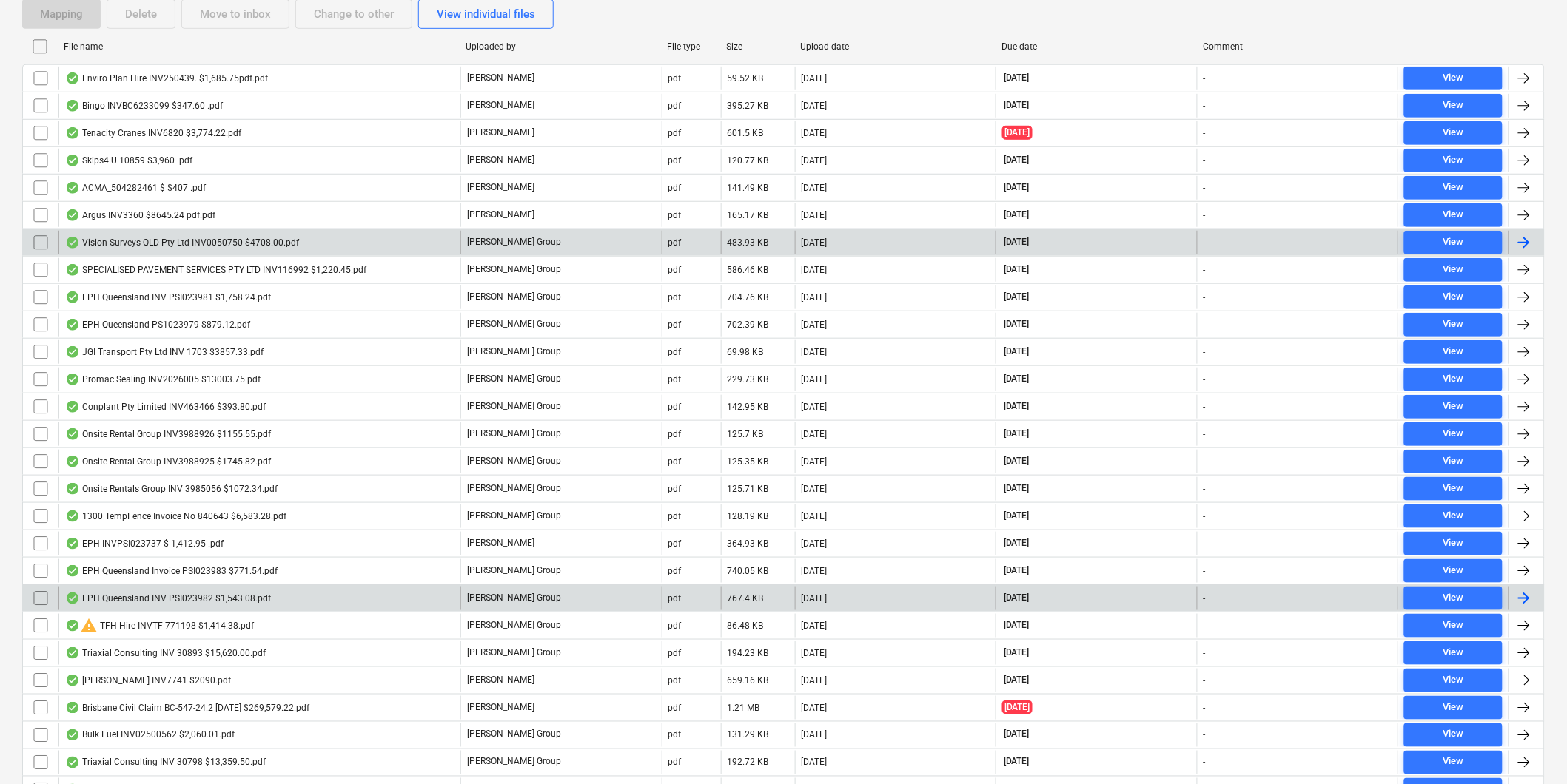
scroll to position [328, 0]
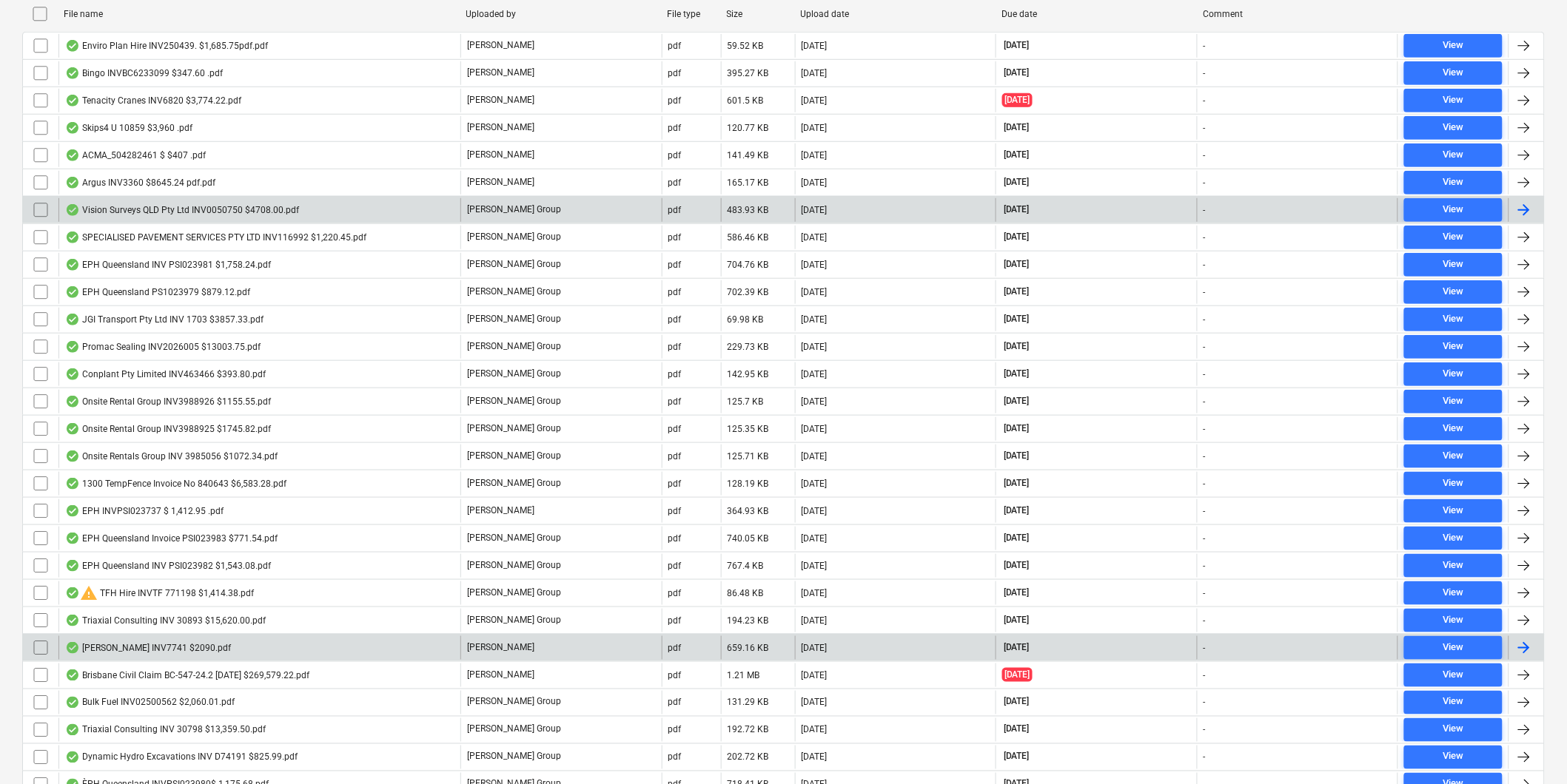
click at [195, 642] on div "[PERSON_NAME] INV7741 $2090.pdf" at bounding box center [259, 648] width 402 height 24
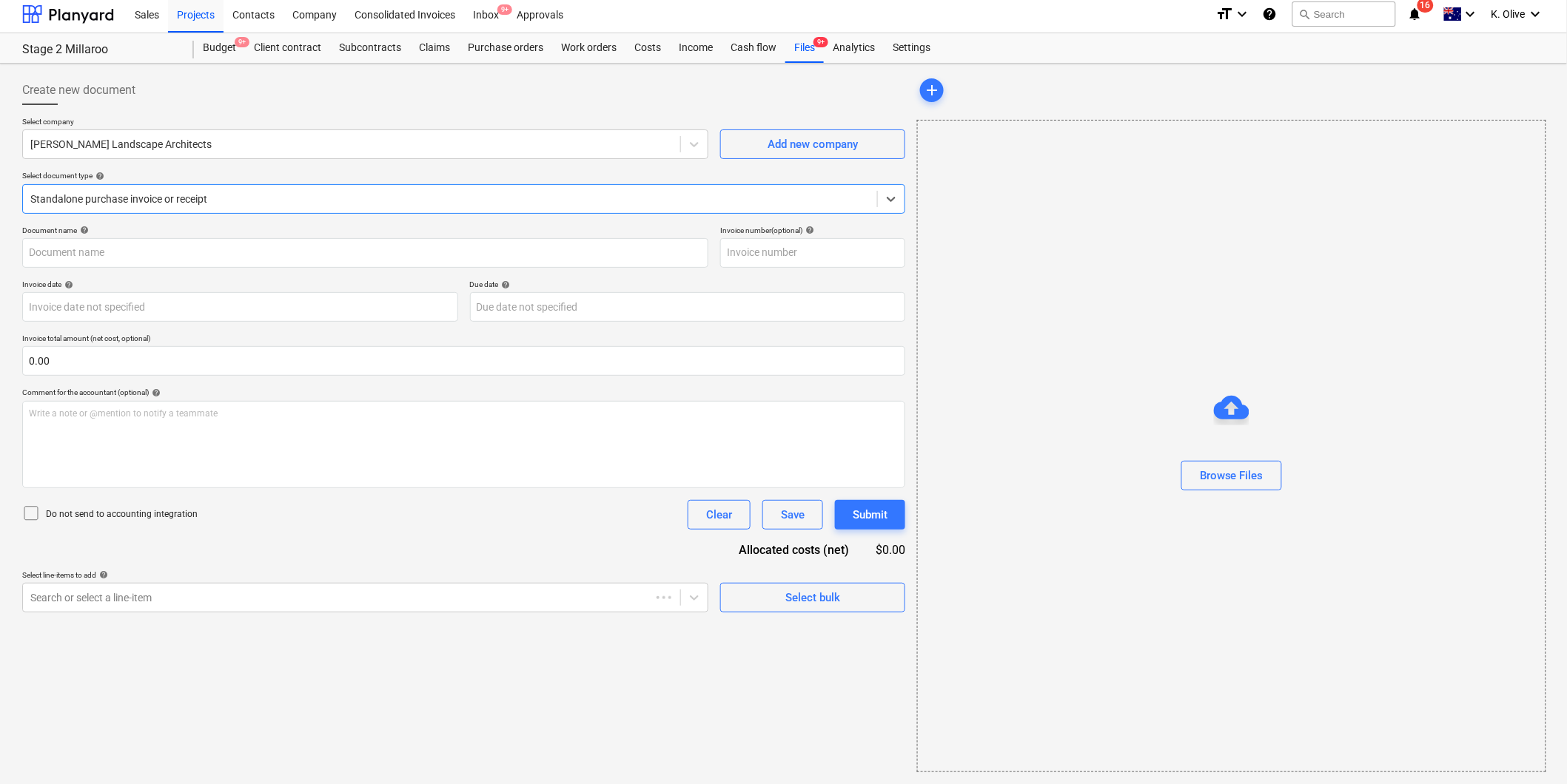
type input "INV-7741"
type input "[DATE]"
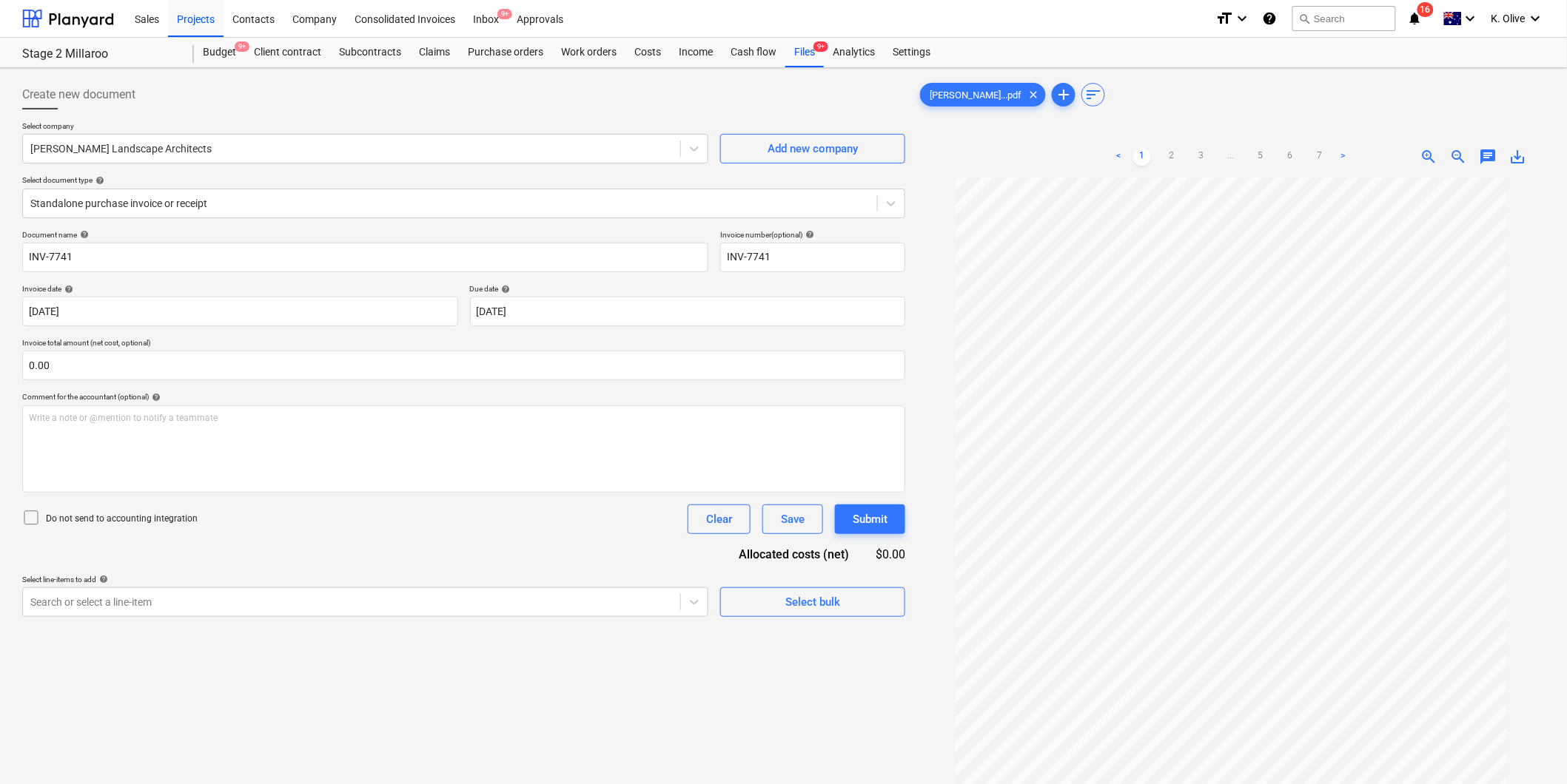
scroll to position [38, 0]
click at [1170, 149] on link "2" at bounding box center [1172, 157] width 18 height 18
click at [1200, 151] on link "3" at bounding box center [1201, 157] width 18 height 18
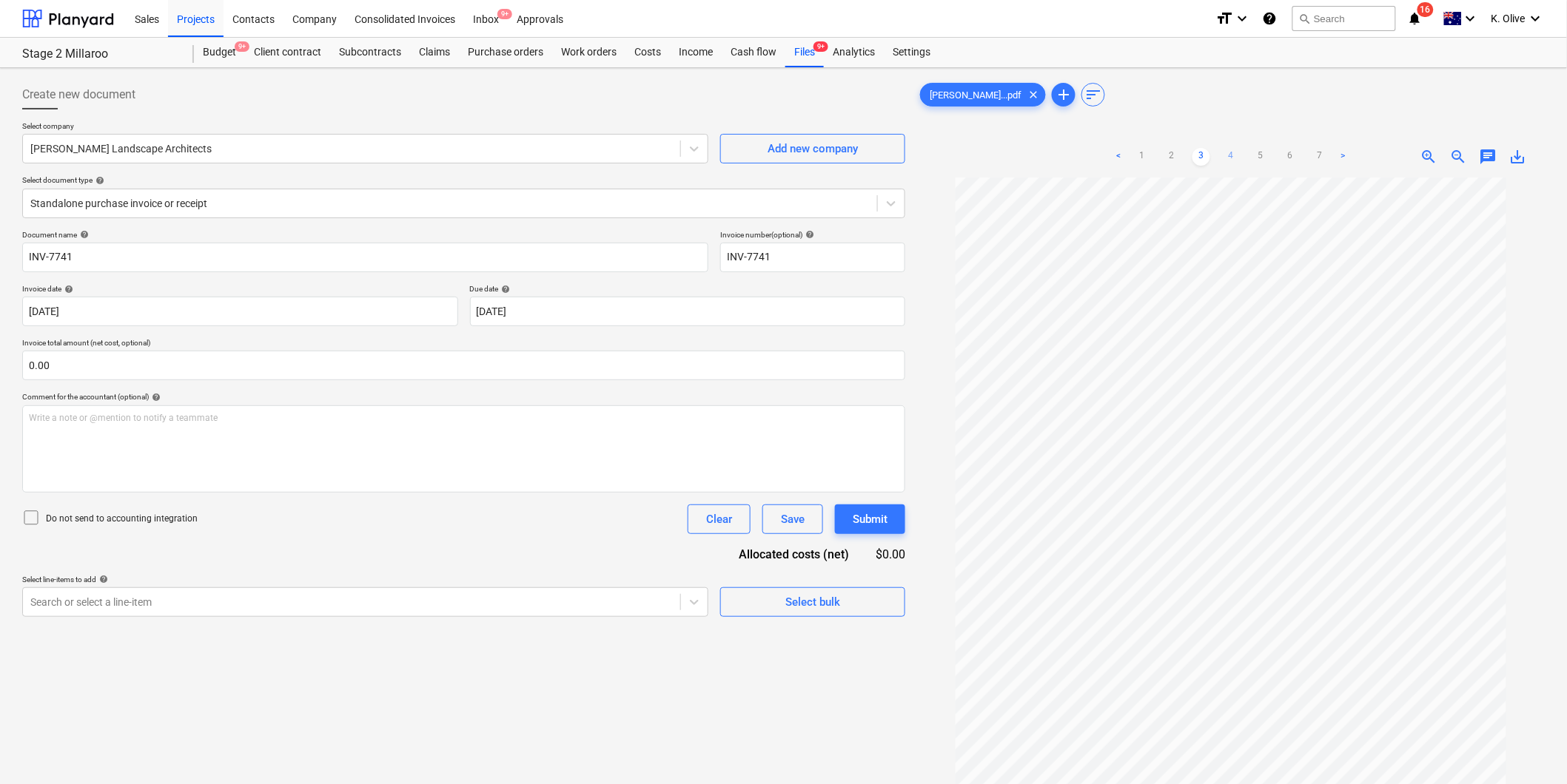
drag, startPoint x: 1231, startPoint y: 153, endPoint x: 1263, endPoint y: 165, distance: 34.2
click at [1232, 153] on link "4" at bounding box center [1231, 157] width 18 height 18
click at [1260, 163] on link "5" at bounding box center [1260, 157] width 18 height 18
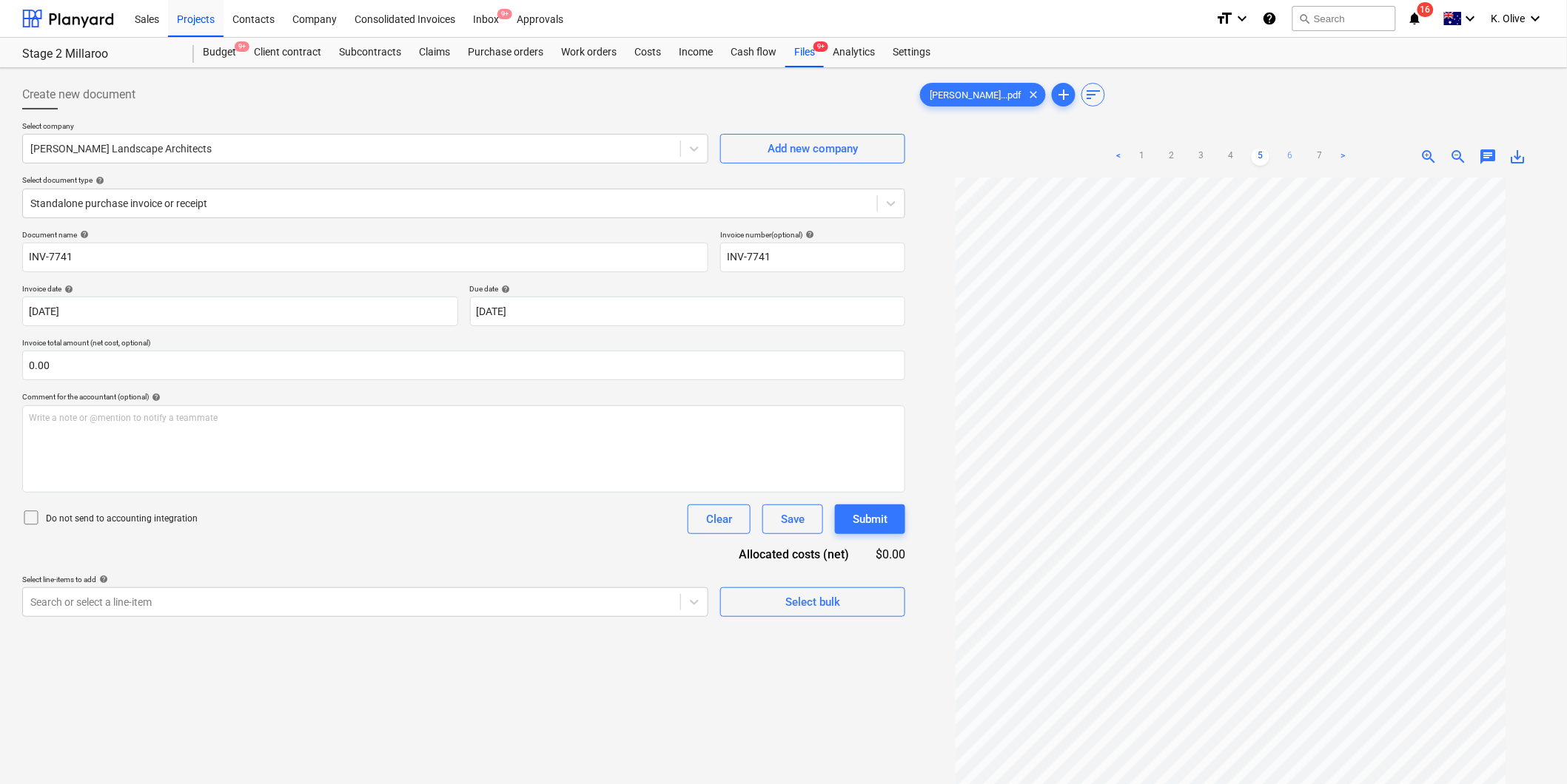
click at [1290, 158] on link "6" at bounding box center [1290, 157] width 18 height 18
click at [1326, 153] on link "7" at bounding box center [1320, 157] width 18 height 18
click at [1141, 150] on link "1" at bounding box center [1142, 157] width 18 height 18
click at [537, 210] on div at bounding box center [450, 204] width 840 height 15
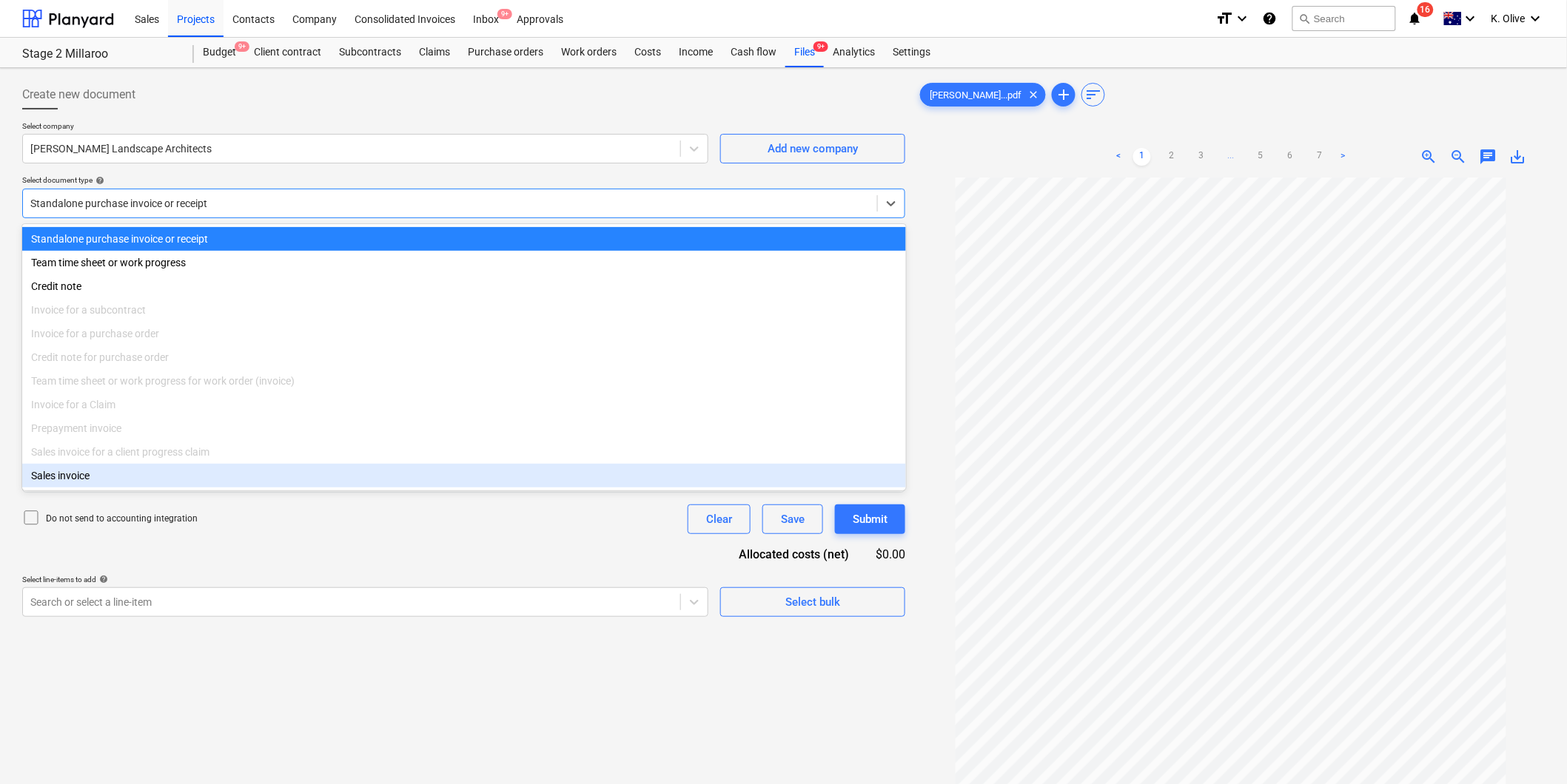
click at [426, 689] on div "Create new document Select company [PERSON_NAME] Landscape Architects Add new c…" at bounding box center [464, 500] width 895 height 852
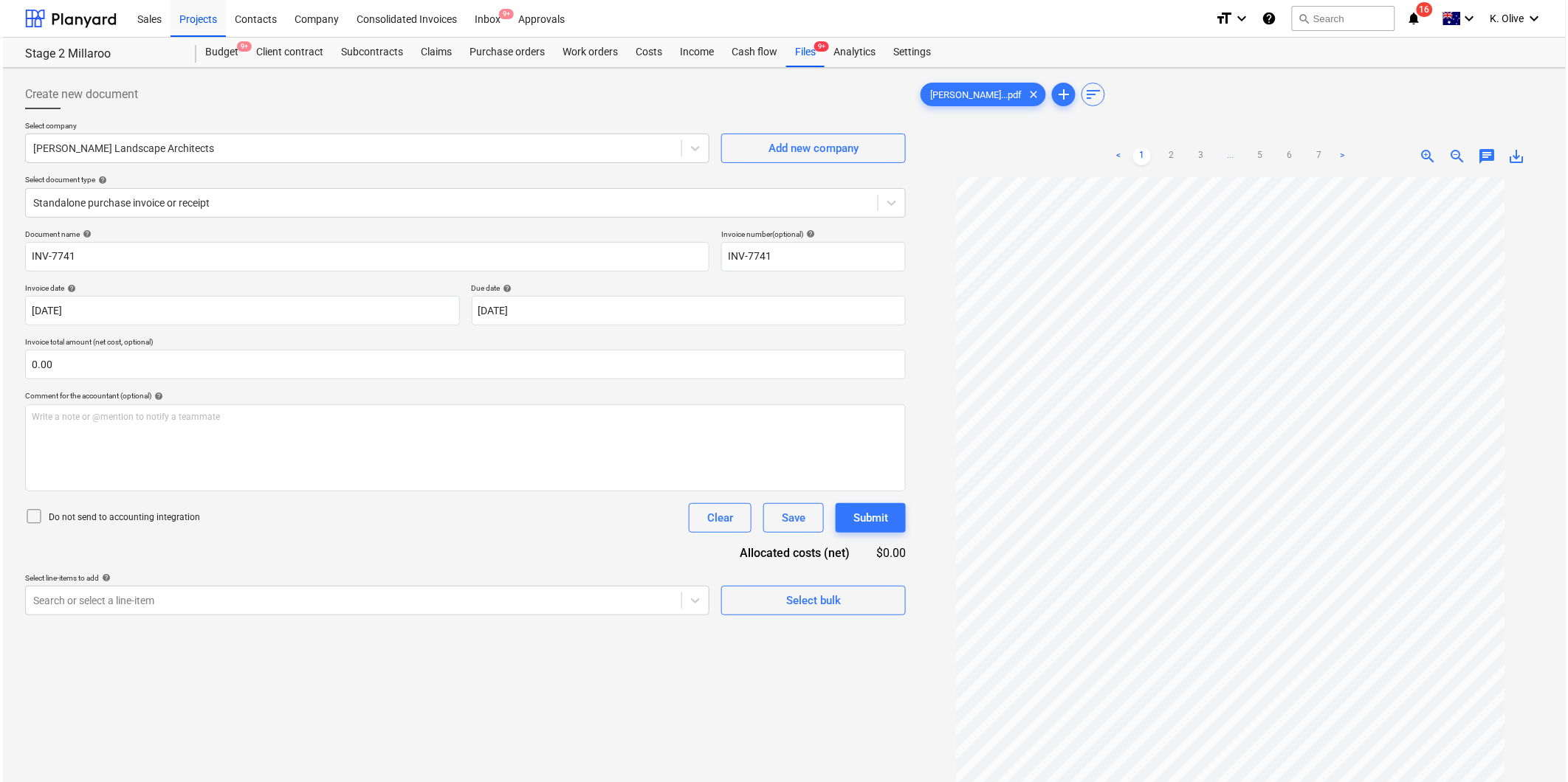
scroll to position [0, 0]
click at [177, 358] on input "text" at bounding box center [463, 364] width 881 height 29
type input "0.00"
click at [492, 453] on div "Write a note or @mention to notify a teammate [PERSON_NAME]" at bounding box center [463, 448] width 881 height 87
click at [820, 608] on div "Select bulk" at bounding box center [810, 601] width 55 height 19
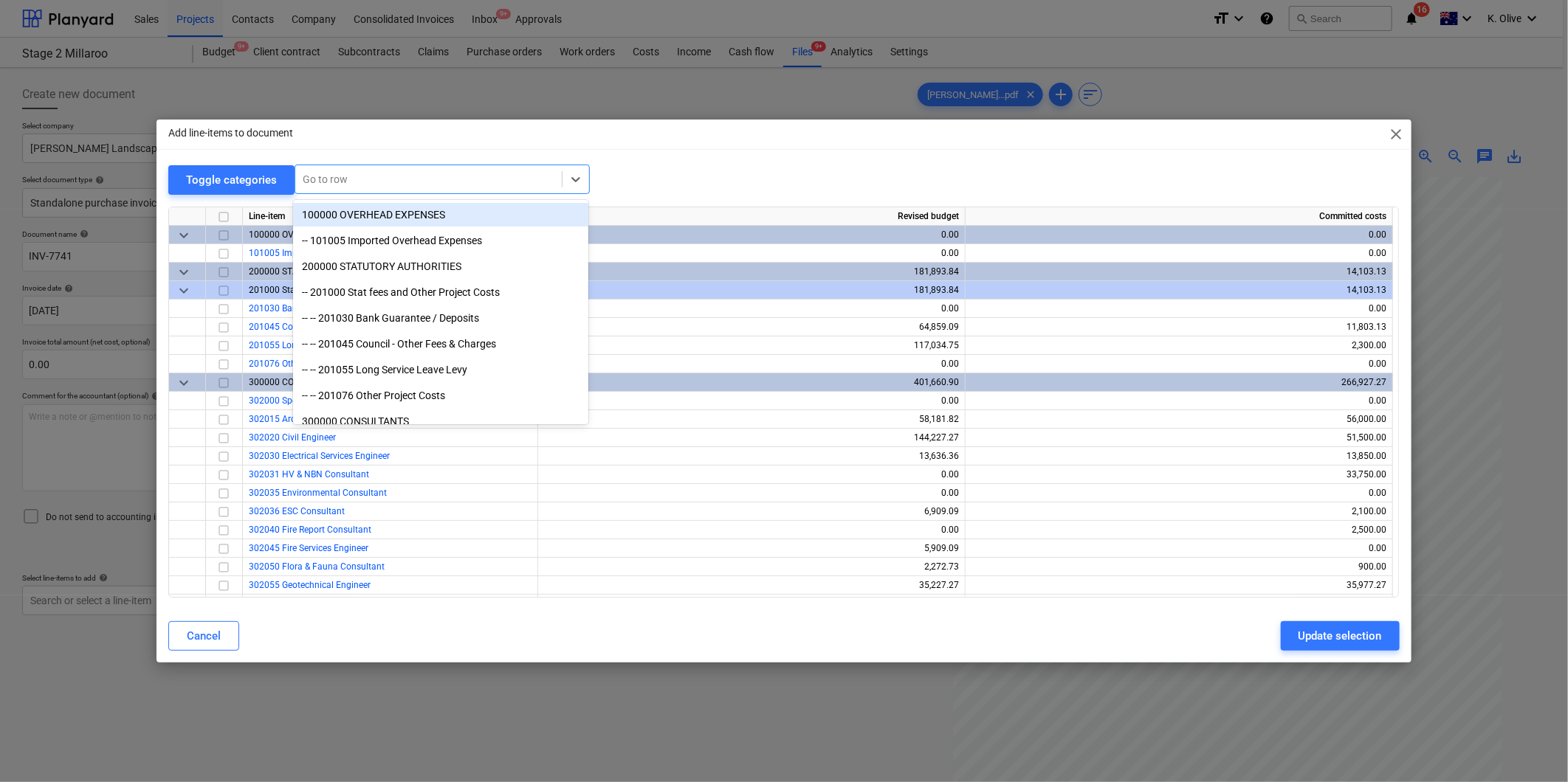
click at [462, 176] on div at bounding box center [428, 179] width 252 height 15
type input "lan"
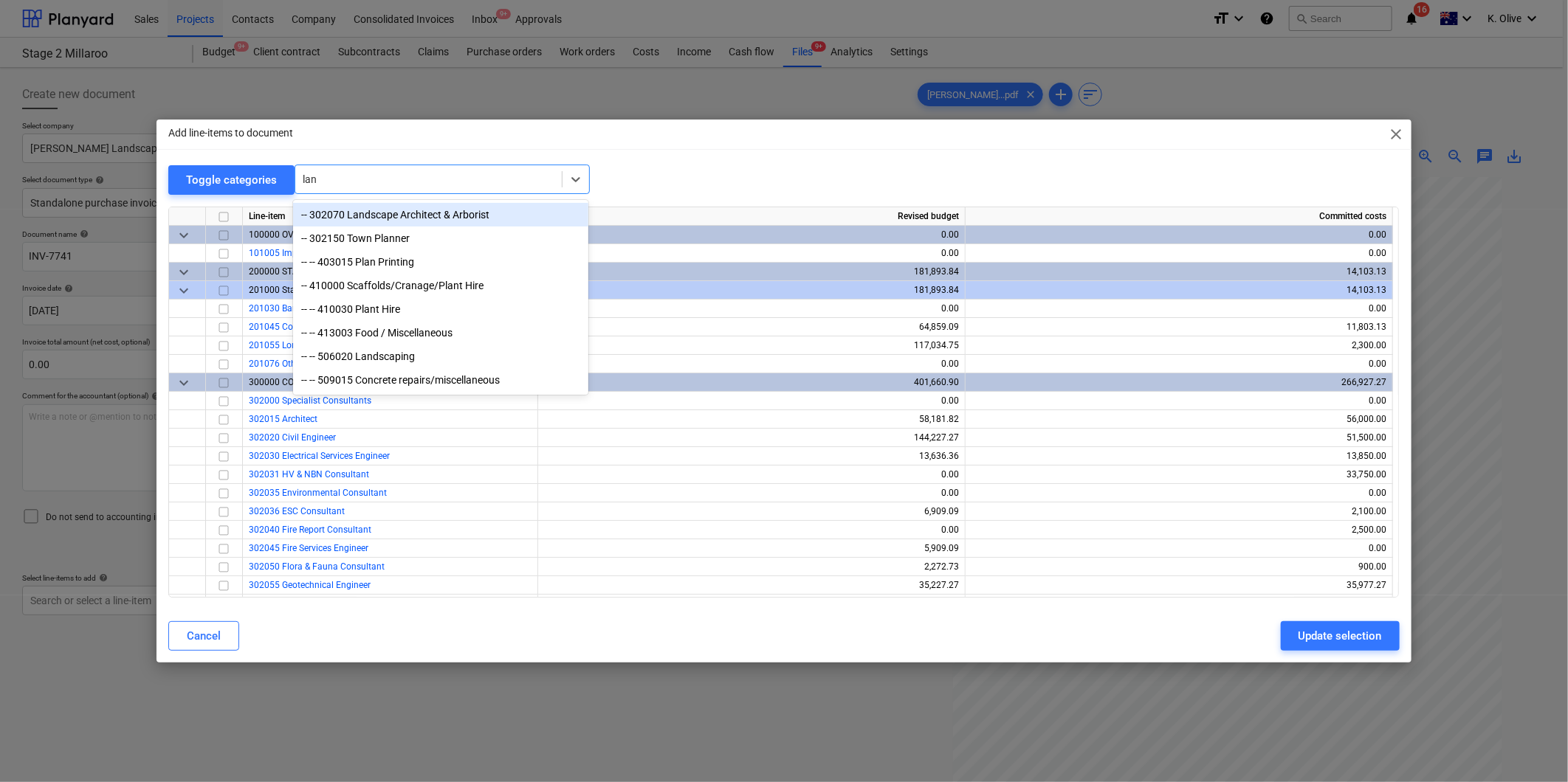
click at [400, 210] on div "-- 302070 Landscape Architect & Arborist" at bounding box center [440, 215] width 295 height 24
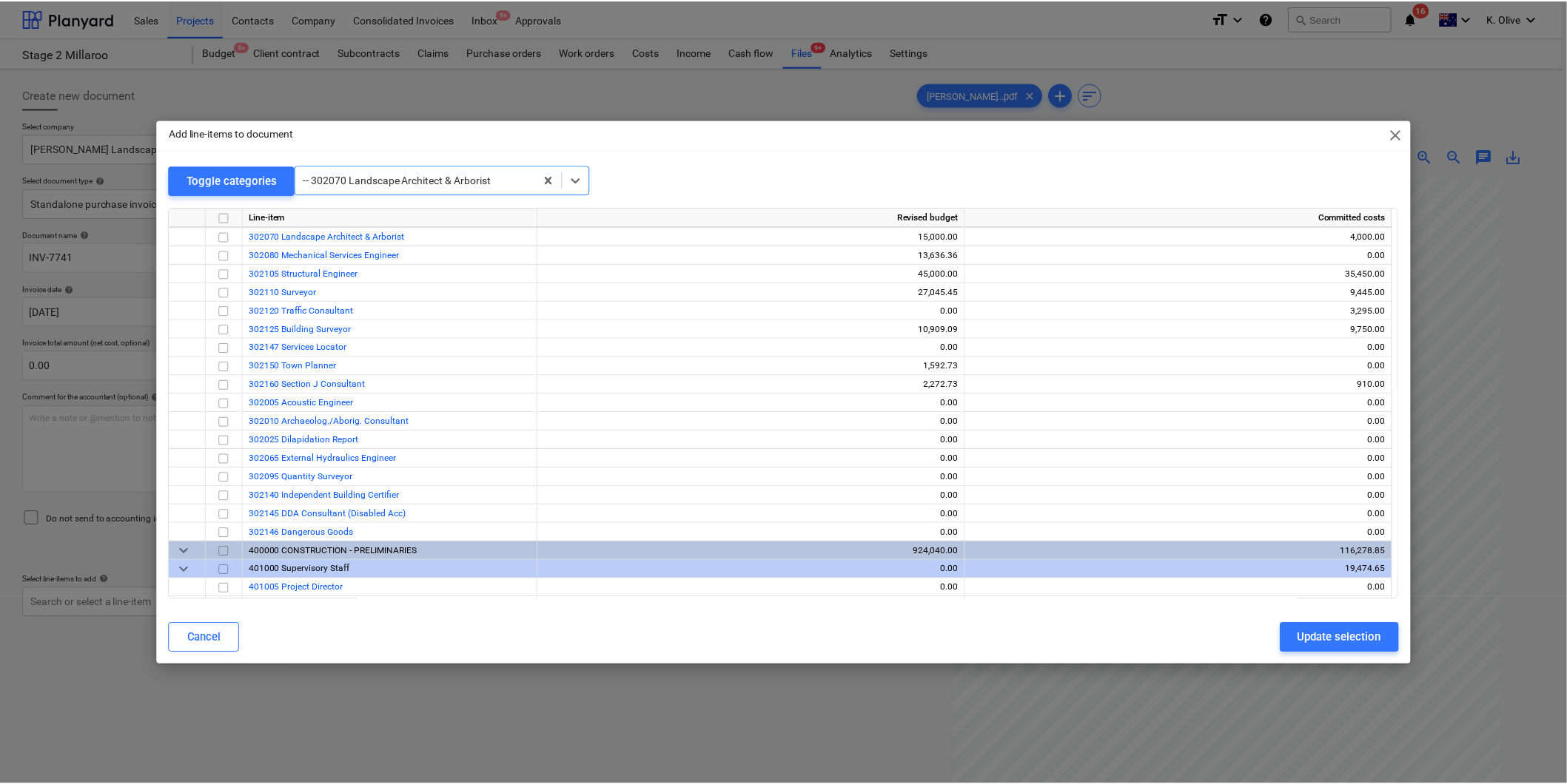
scroll to position [388, 0]
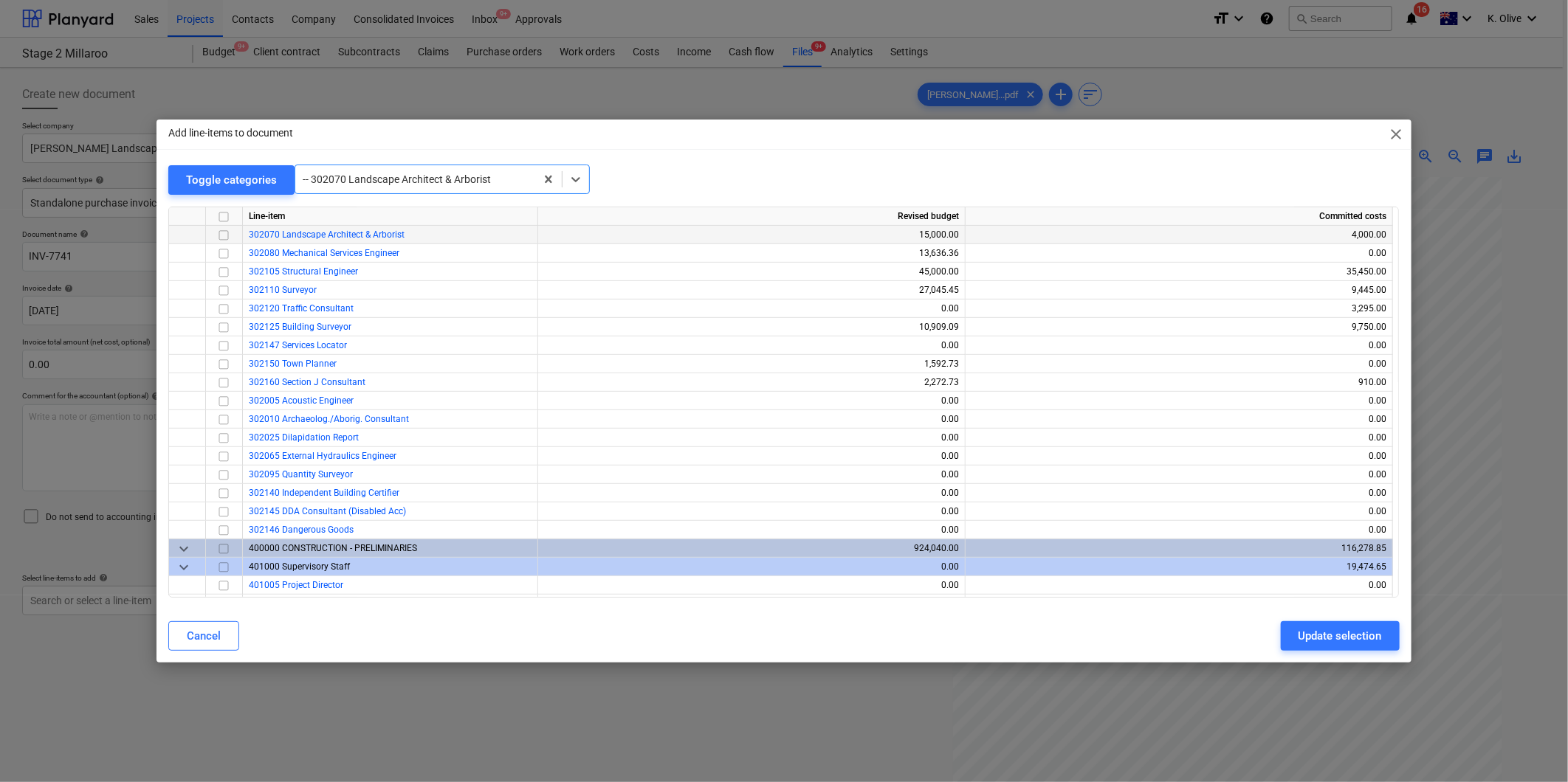
click at [226, 234] on input "checkbox" at bounding box center [224, 235] width 18 height 18
click at [1346, 644] on div "Update selection" at bounding box center [1341, 636] width 84 height 19
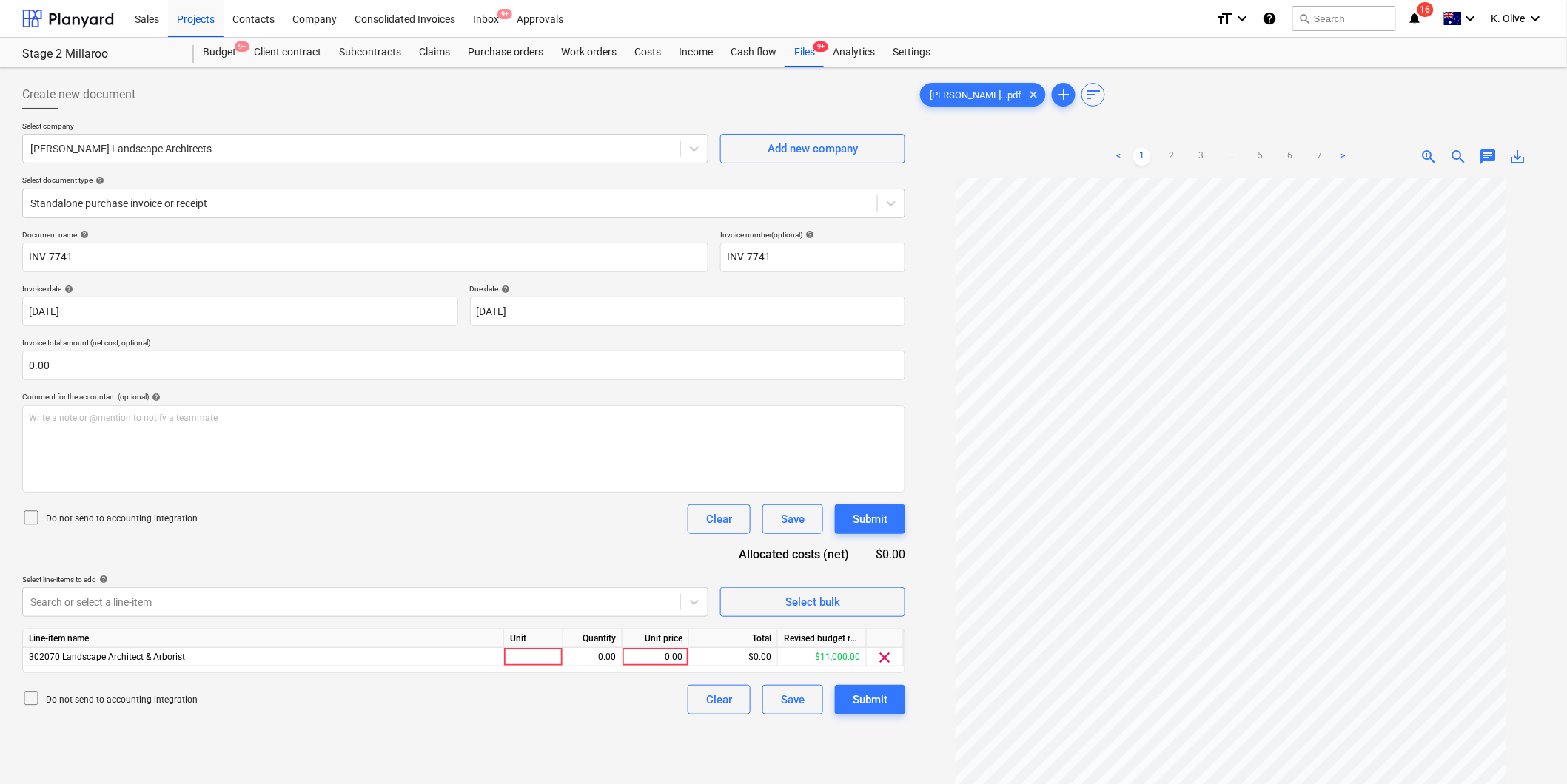
click at [350, 646] on div "Line-item name" at bounding box center [264, 639] width 481 height 19
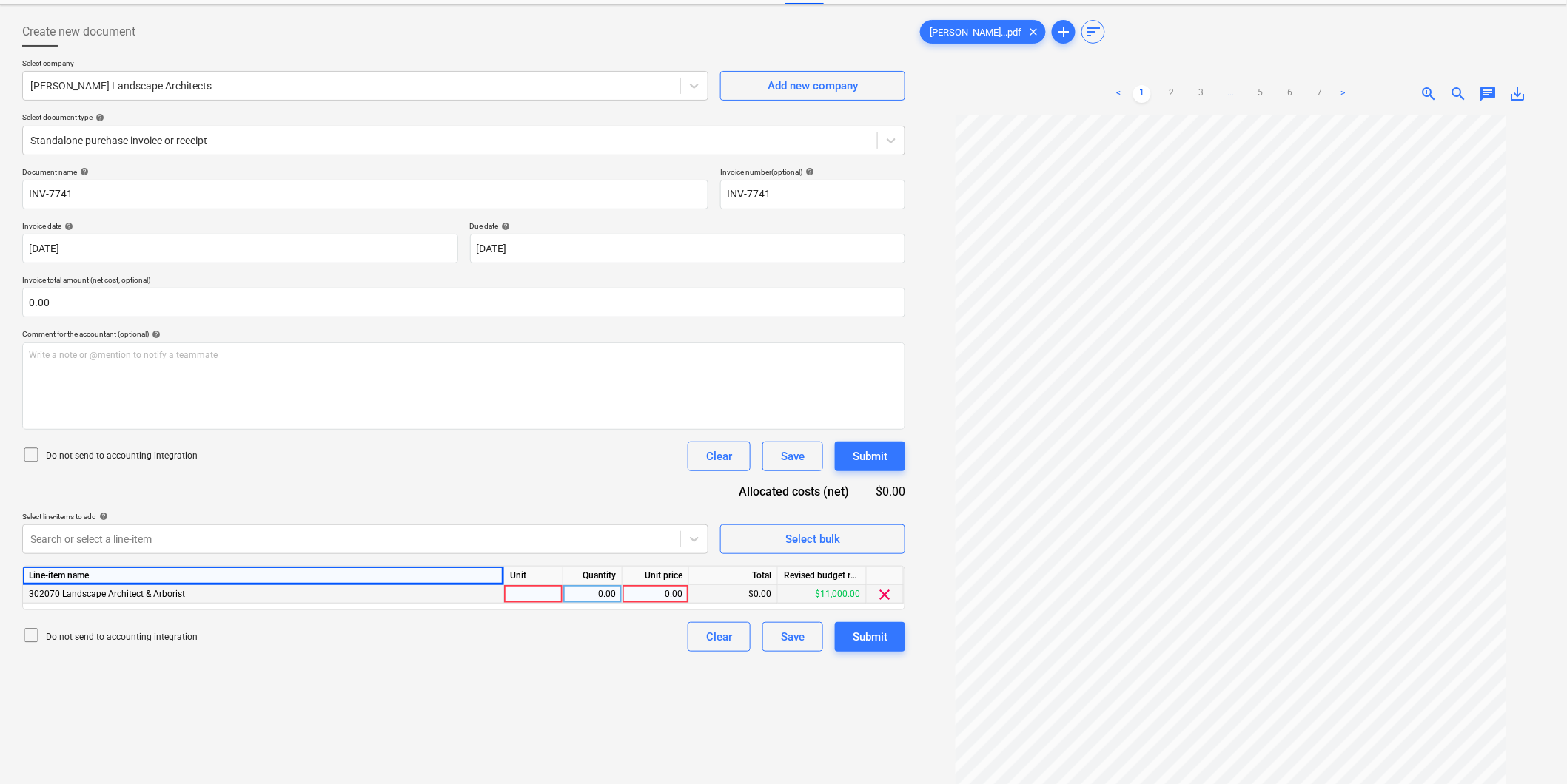
scroll to position [148, 0]
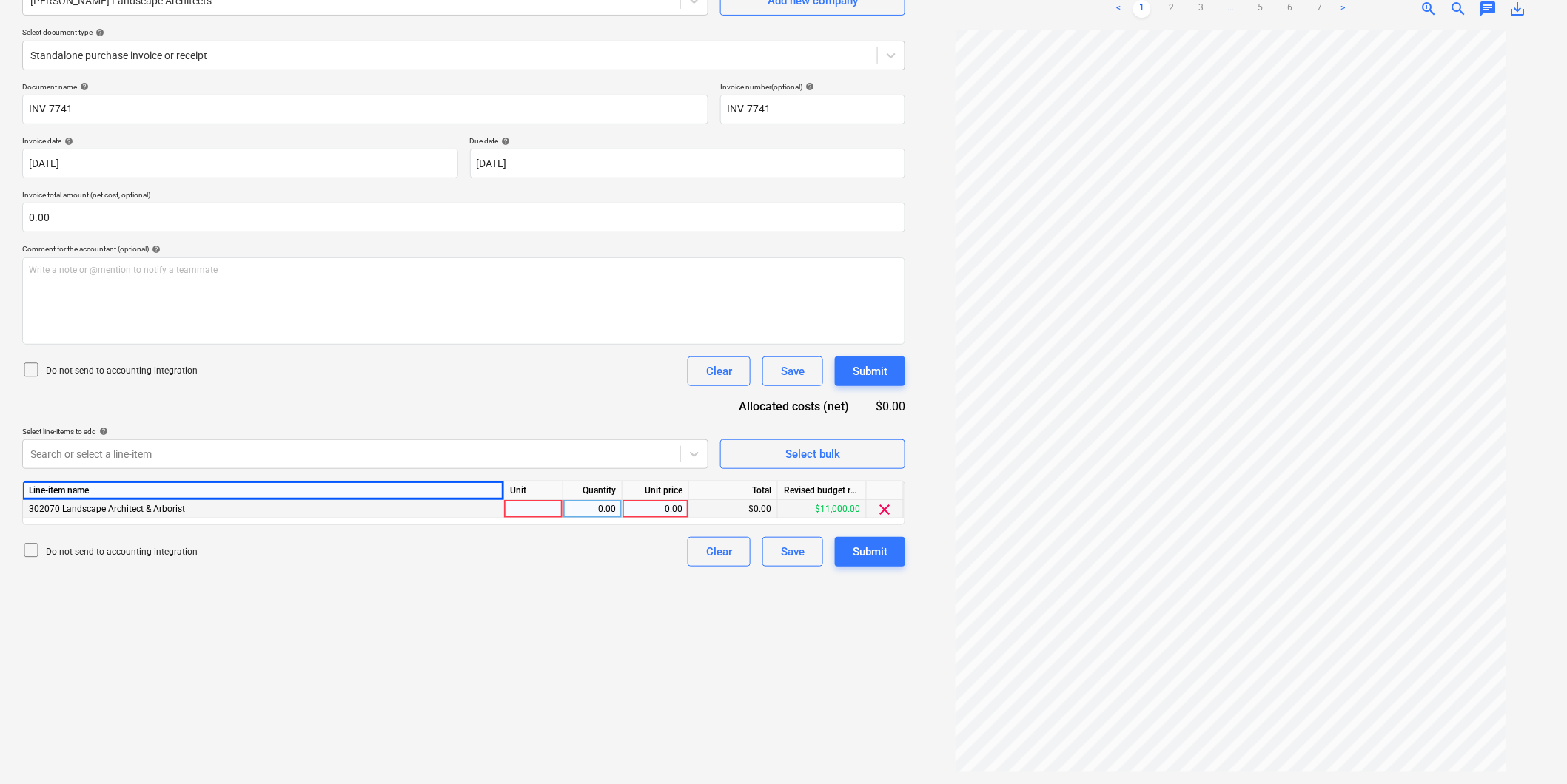
click at [229, 504] on div "302070 Landscape Architect & Arborist" at bounding box center [264, 509] width 481 height 19
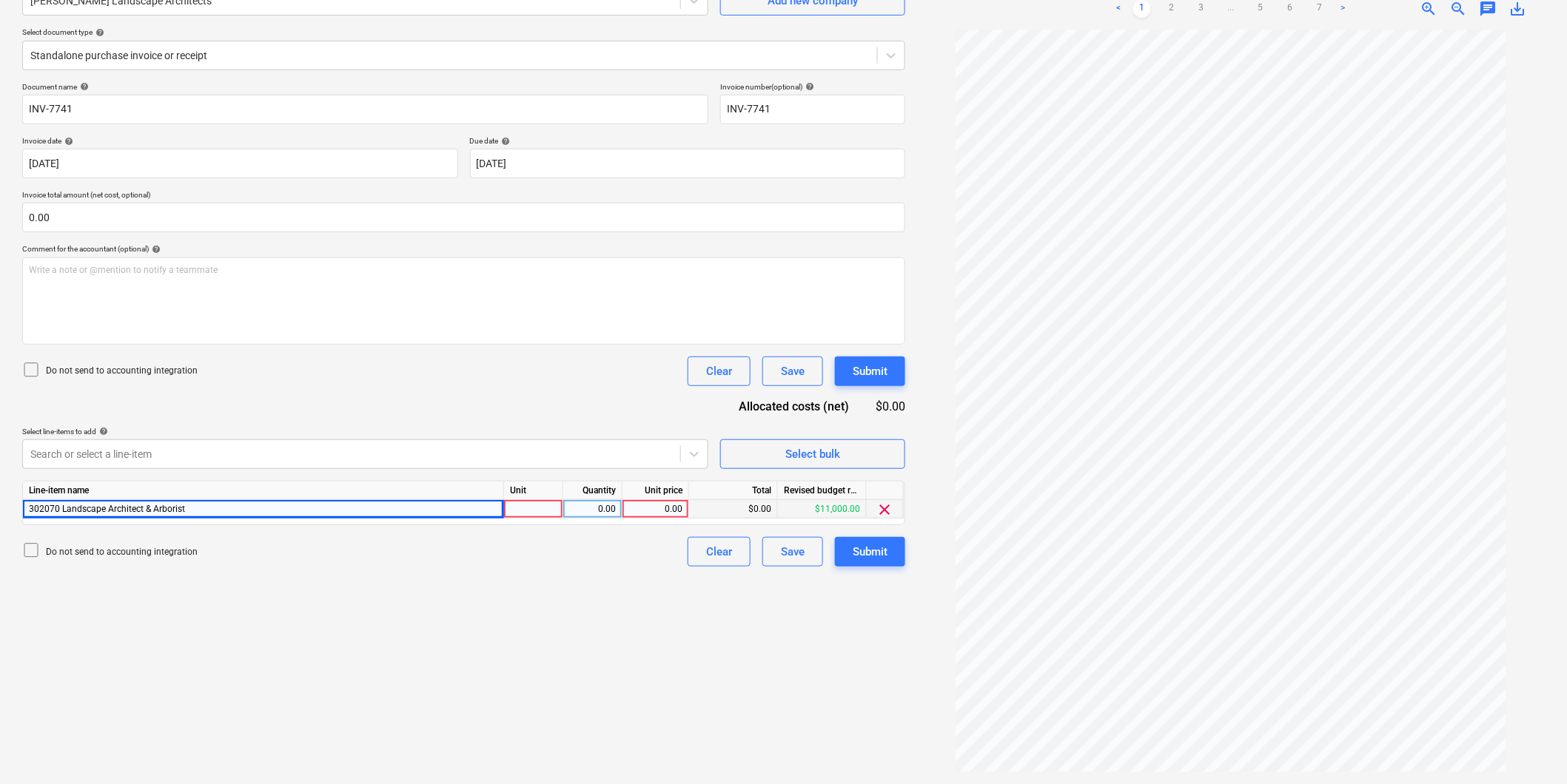
click at [217, 508] on div "302070 Landscape Architect & Arborist" at bounding box center [264, 509] width 481 height 19
click at [241, 286] on div "Write a note or @mention to notify a teammate [PERSON_NAME]" at bounding box center [464, 301] width 883 height 87
click at [233, 283] on div "Write a note or @mention to notify a teammate [PERSON_NAME]" at bounding box center [464, 301] width 883 height 87
click at [538, 512] on div at bounding box center [533, 509] width 59 height 19
type input "Item"
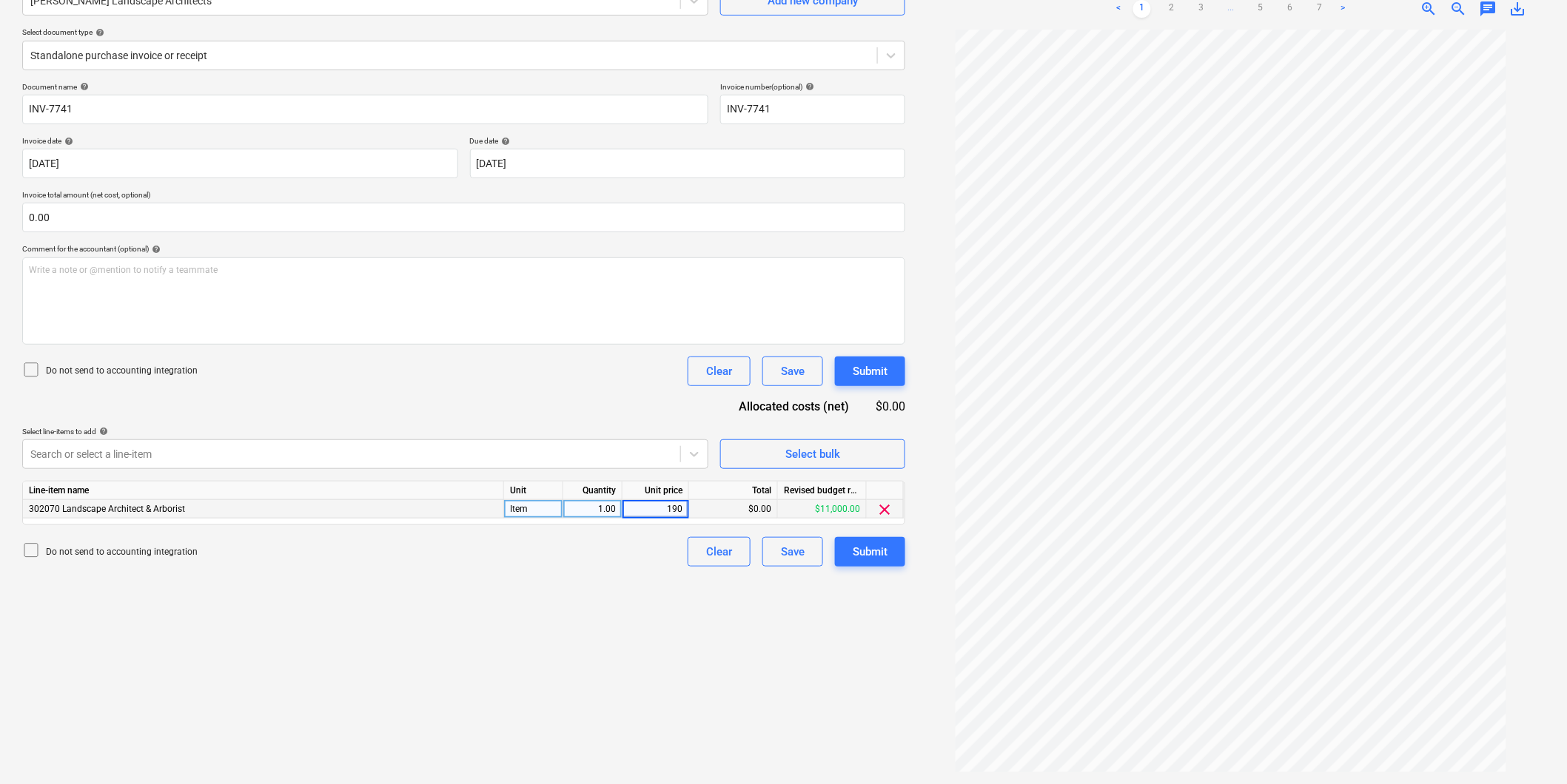
type input "1900"
click at [90, 218] on input "text" at bounding box center [464, 217] width 883 height 29
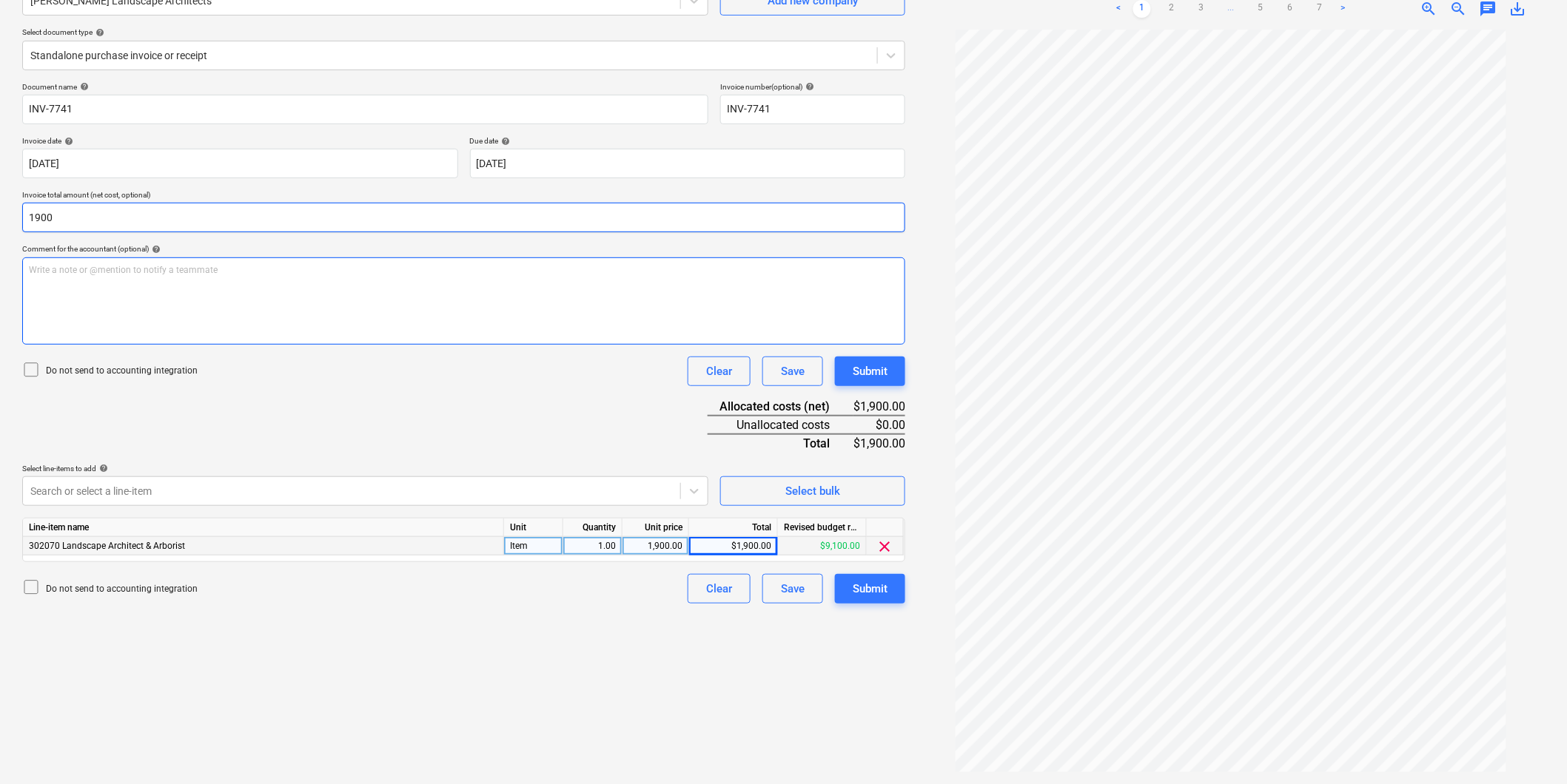
type input "1,900.00"
click at [203, 284] on div "Write a note or @mention to notify a teammate [PERSON_NAME]" at bounding box center [464, 301] width 883 height 87
click at [200, 335] on div "Write a note or @mention to notify a teammate [PERSON_NAME]" at bounding box center [464, 301] width 883 height 87
click at [218, 289] on div "Write a note or @mention to notify a teammate [PERSON_NAME]" at bounding box center [464, 301] width 883 height 87
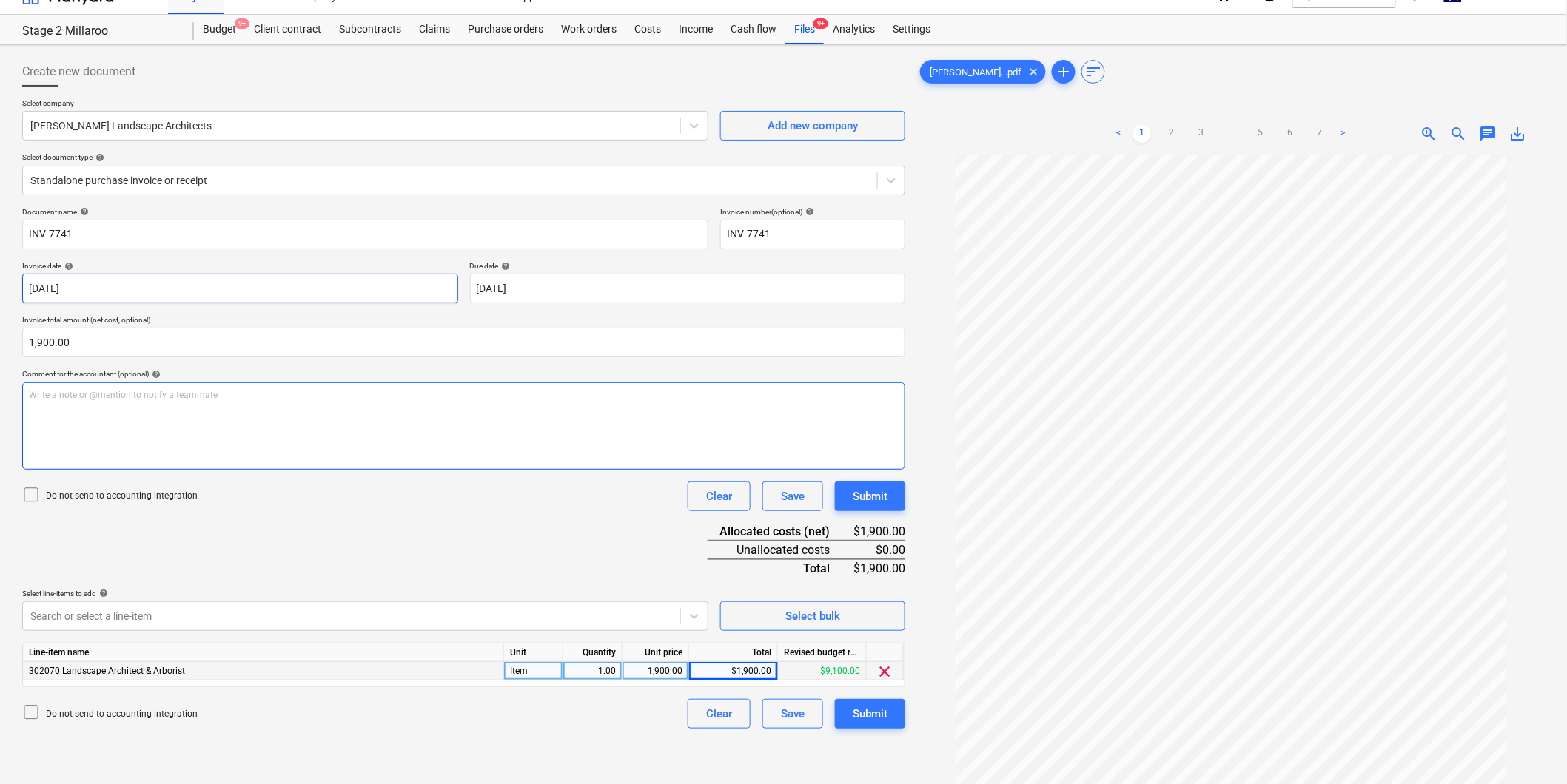
scroll to position [0, 0]
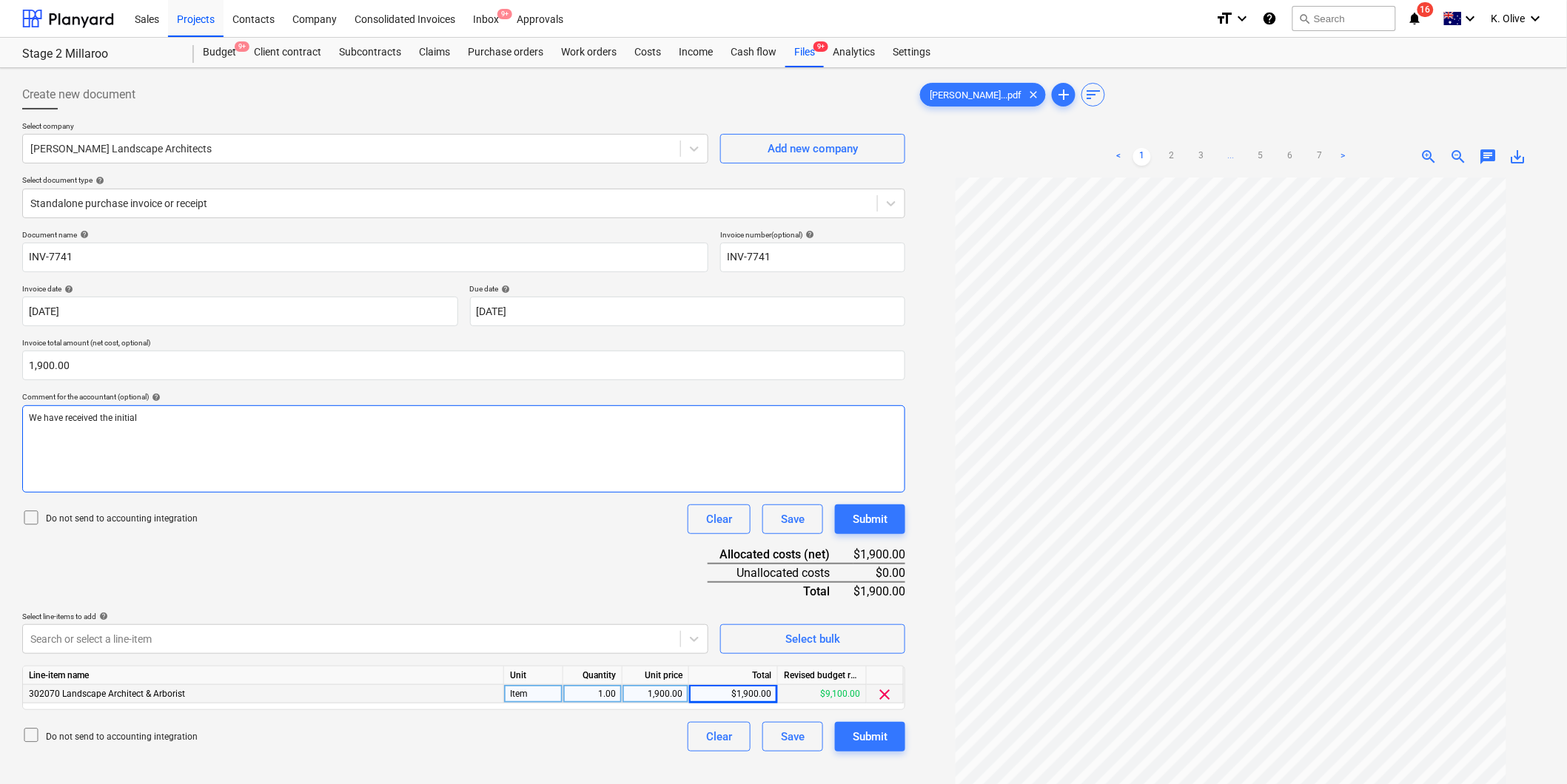
click at [308, 427] on div "We have received the initial" at bounding box center [464, 449] width 883 height 87
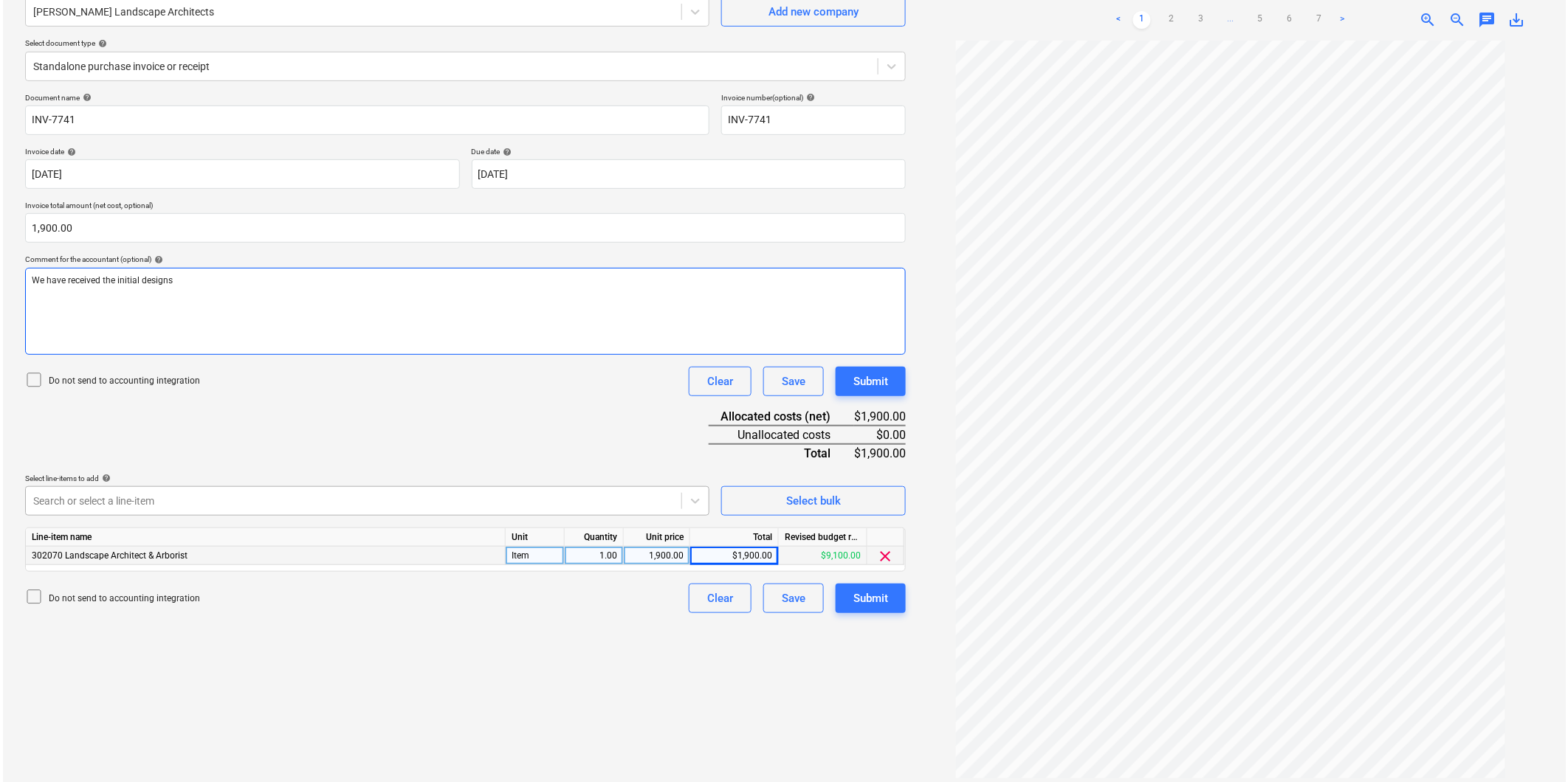
scroll to position [147, 0]
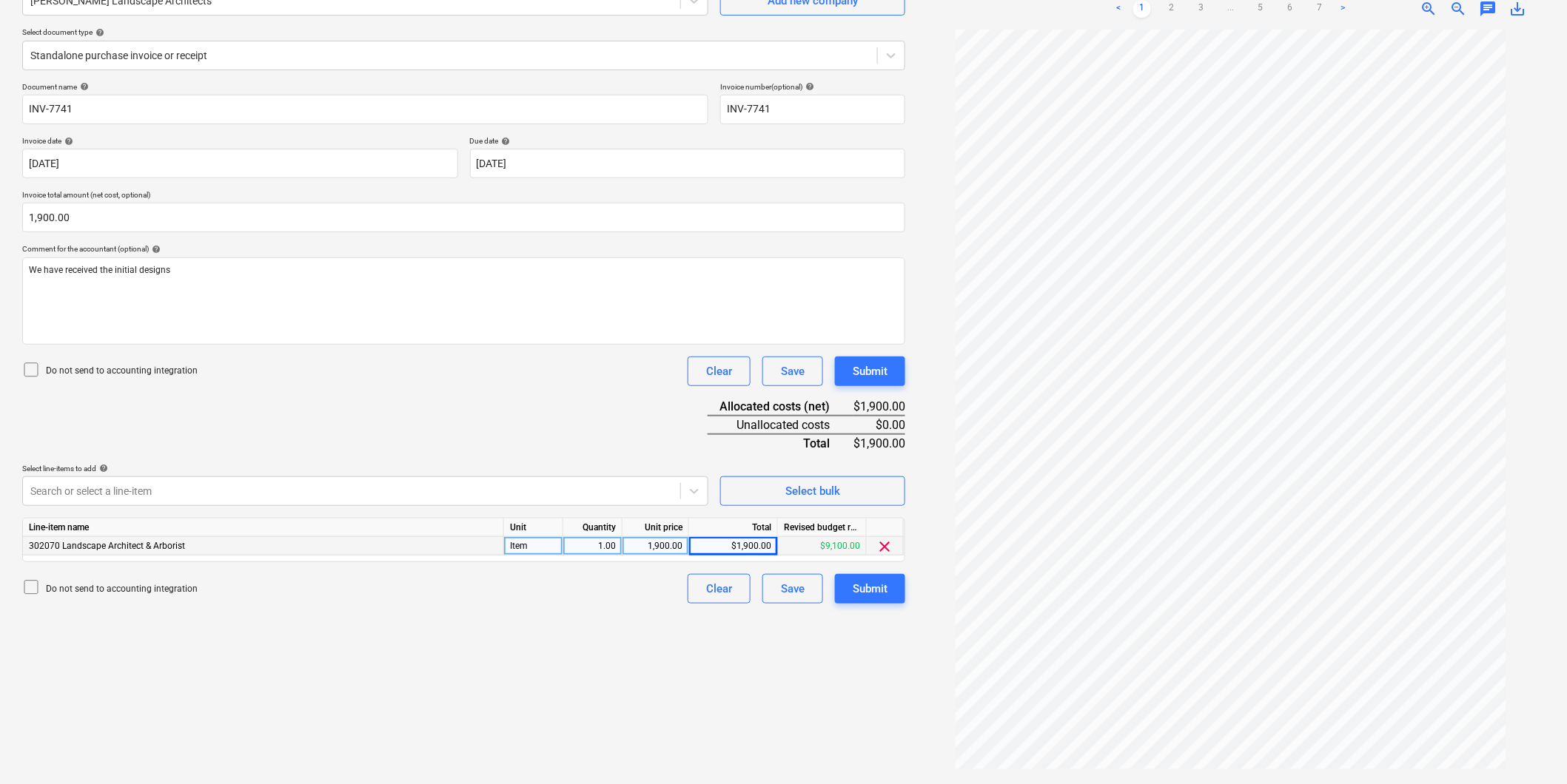
drag, startPoint x: 634, startPoint y: 698, endPoint x: 807, endPoint y: 663, distance: 176.5
click at [656, 698] on div "Create new document Select company [PERSON_NAME] Landscape Architects Add new c…" at bounding box center [464, 352] width 895 height 852
click at [877, 585] on div "Submit" at bounding box center [870, 589] width 34 height 19
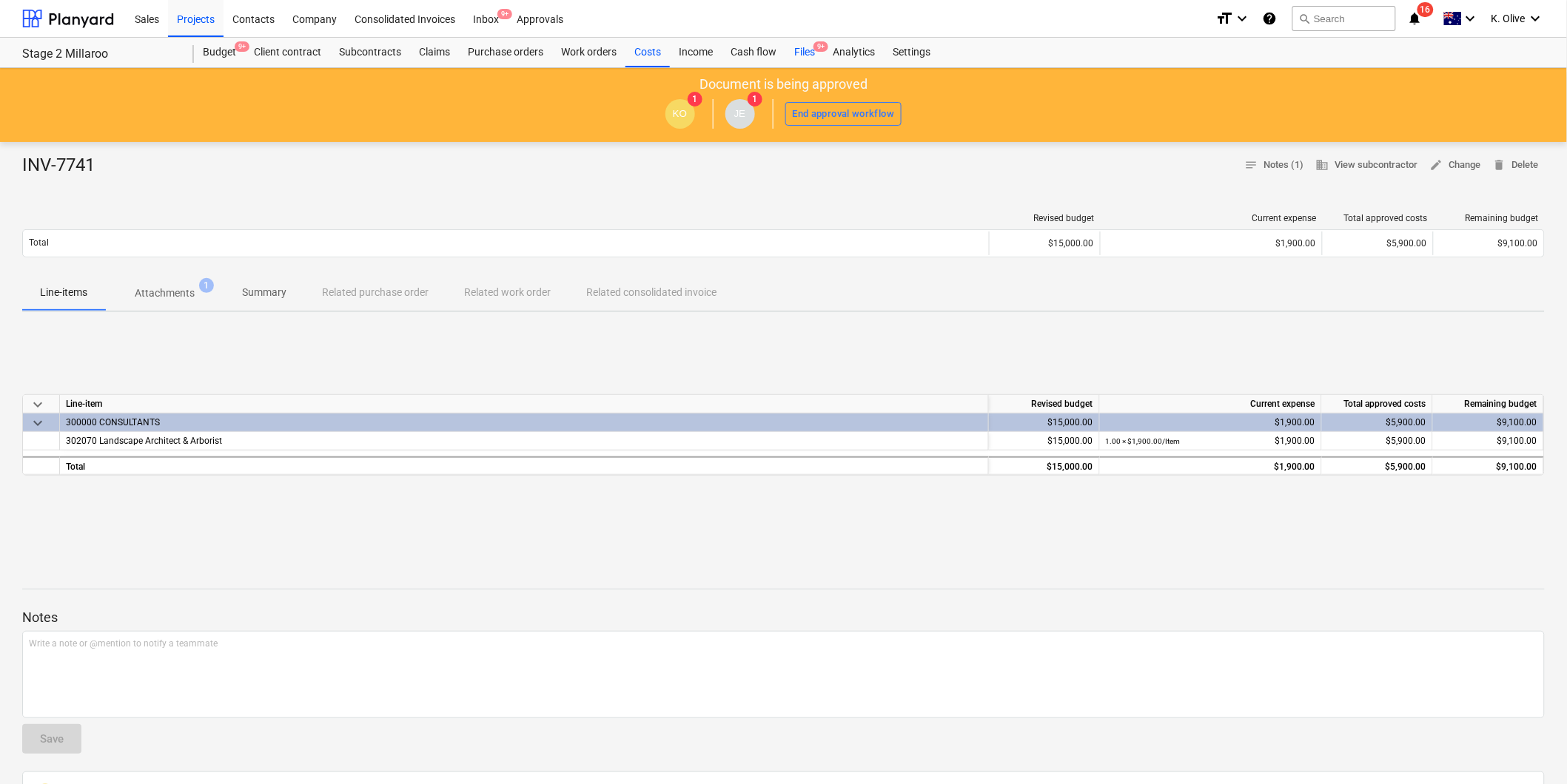
click at [807, 54] on div "Files 9+" at bounding box center [804, 52] width 38 height 29
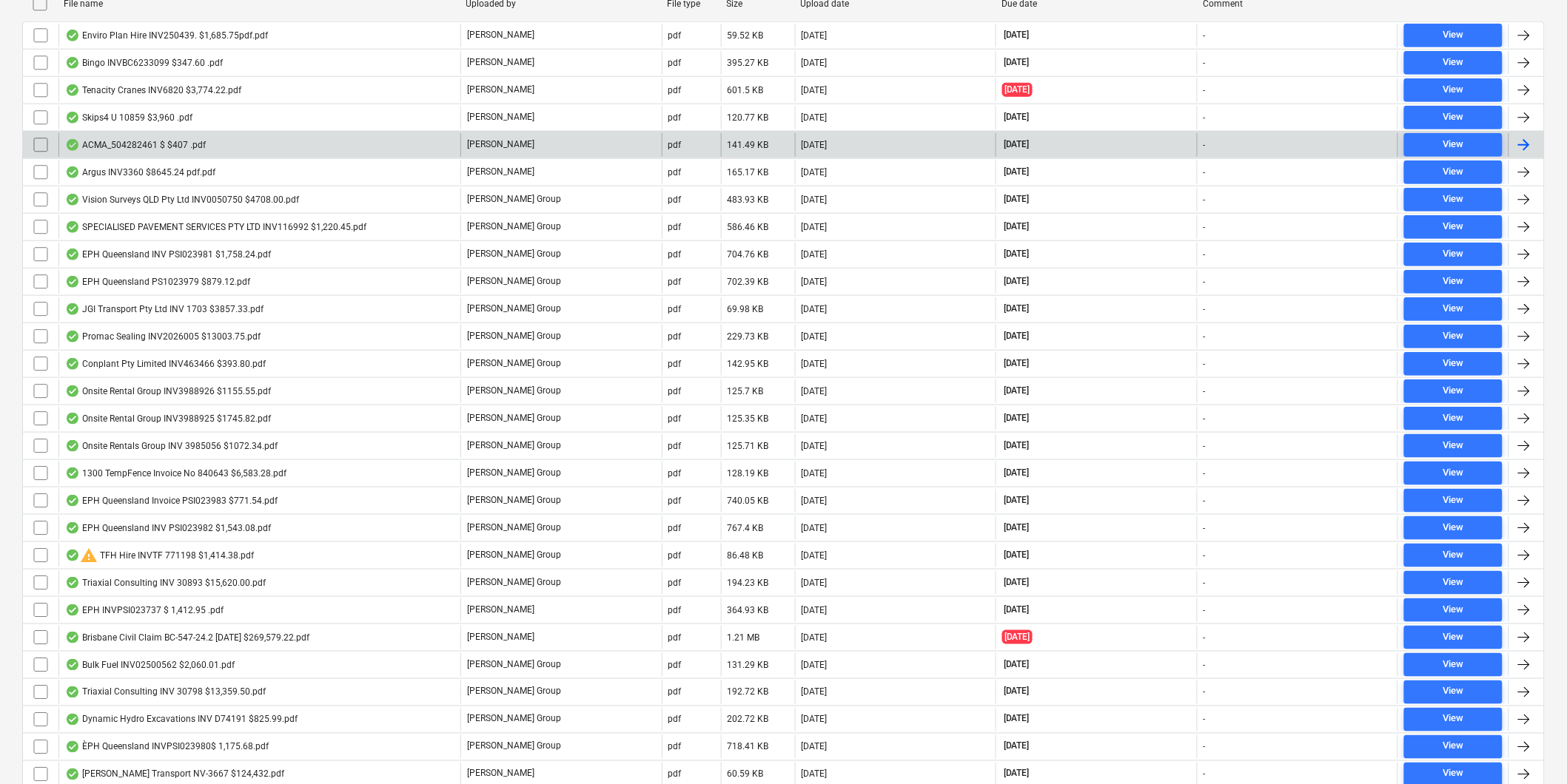
scroll to position [646, 0]
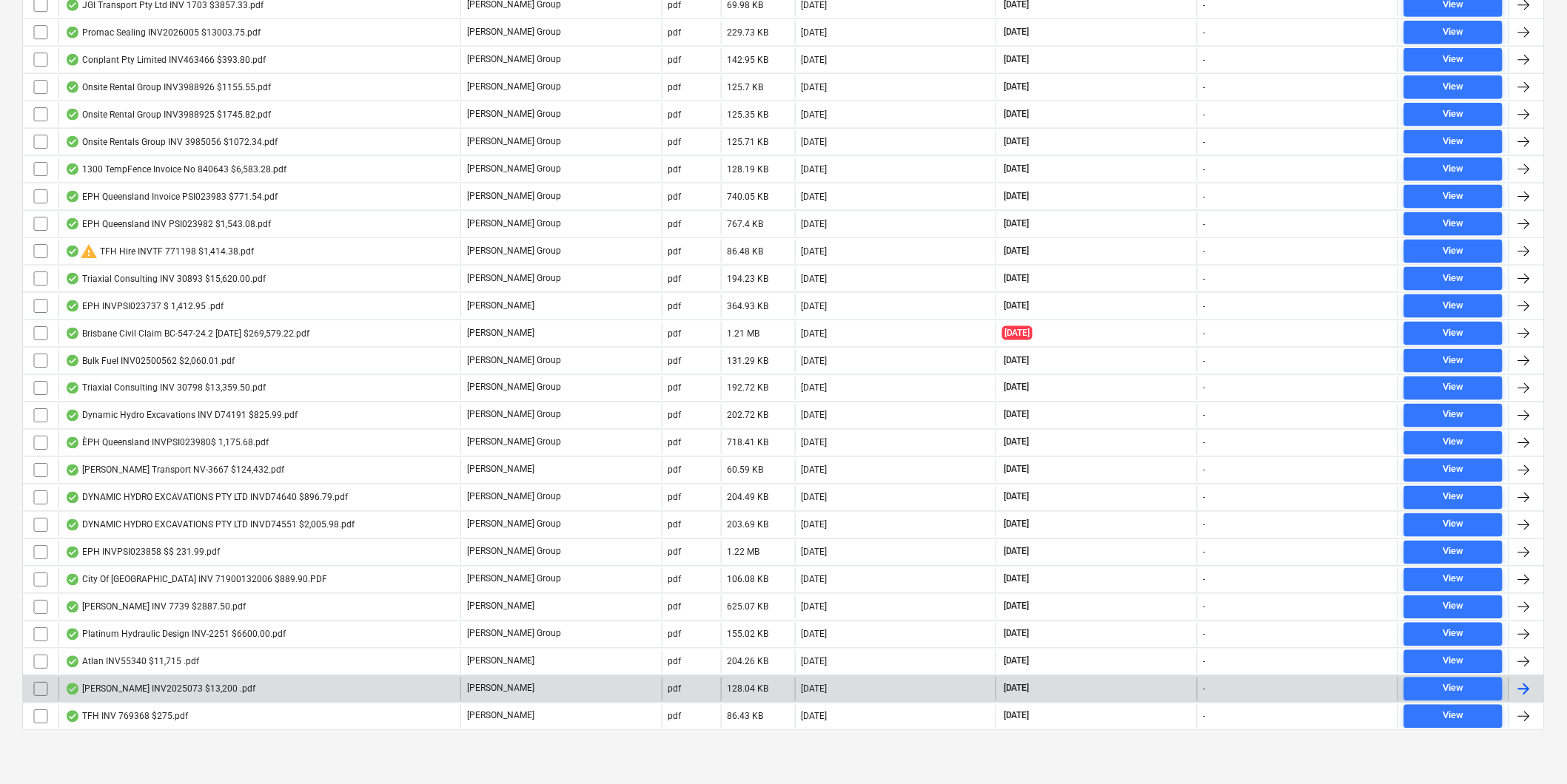
click at [174, 689] on div "[PERSON_NAME] INV2025073 $13,200 .pdf" at bounding box center [160, 690] width 190 height 12
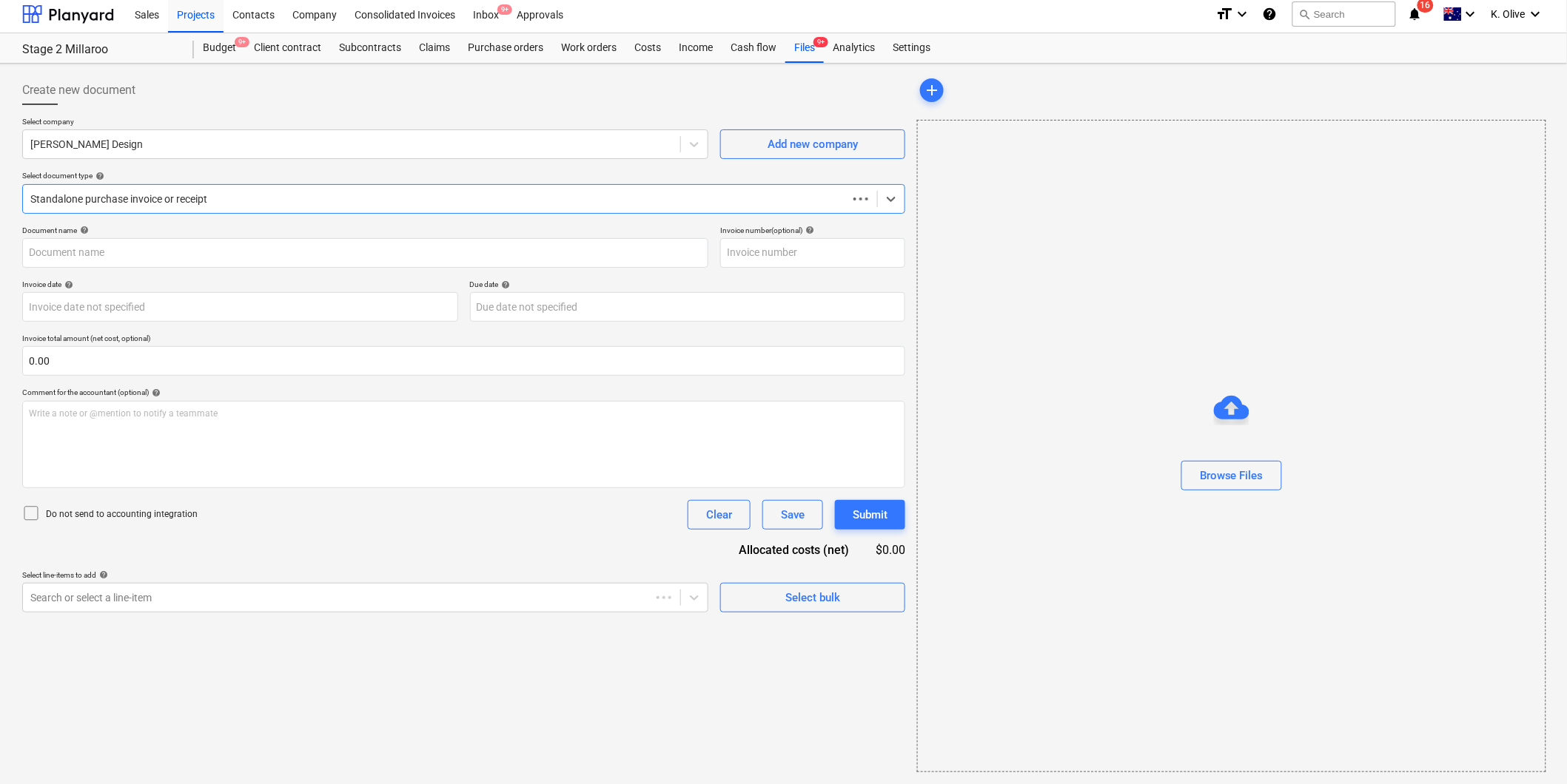
scroll to position [4, 0]
type input "2025/073"
type input "[DATE]"
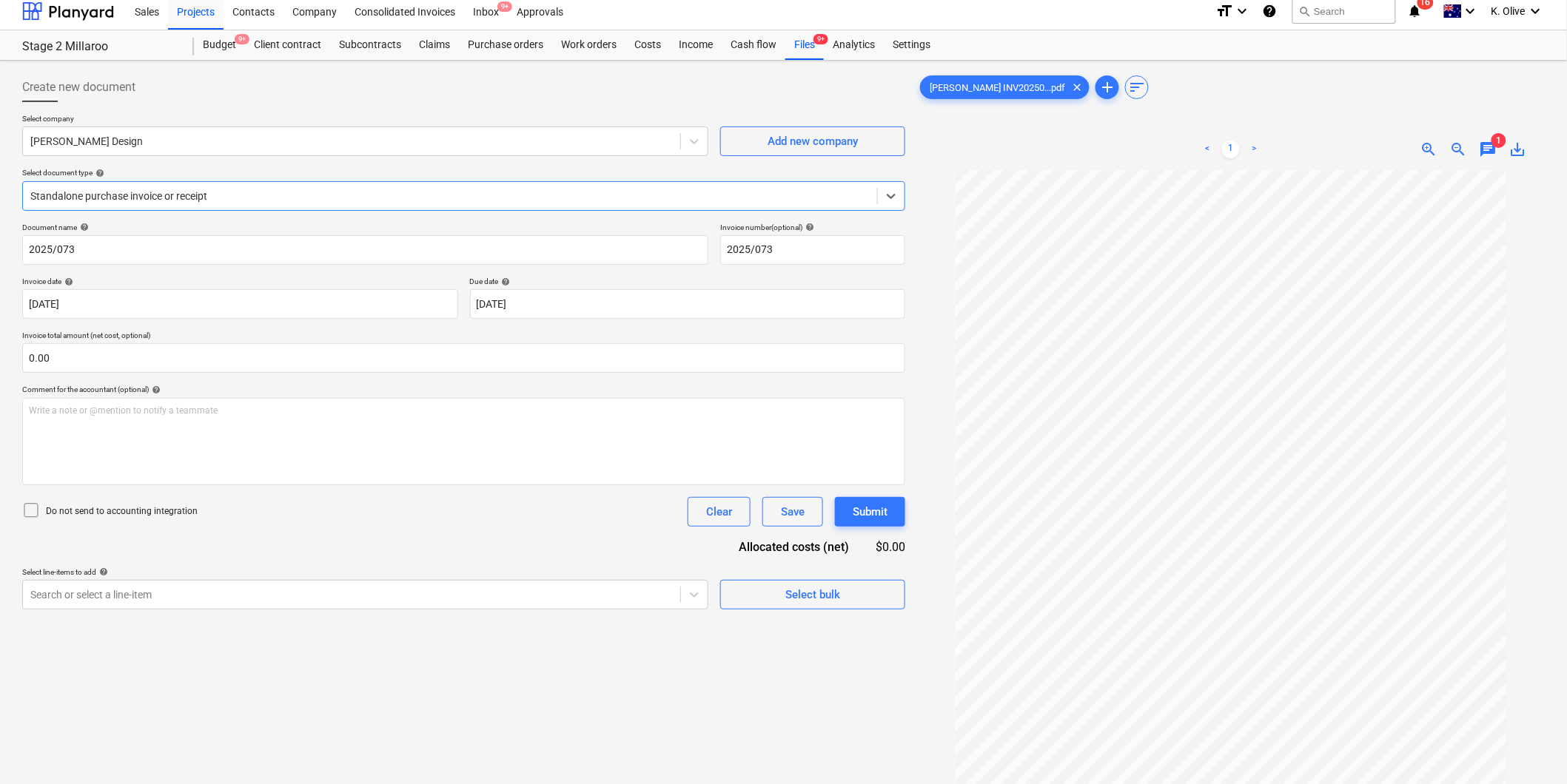
scroll to position [0, 0]
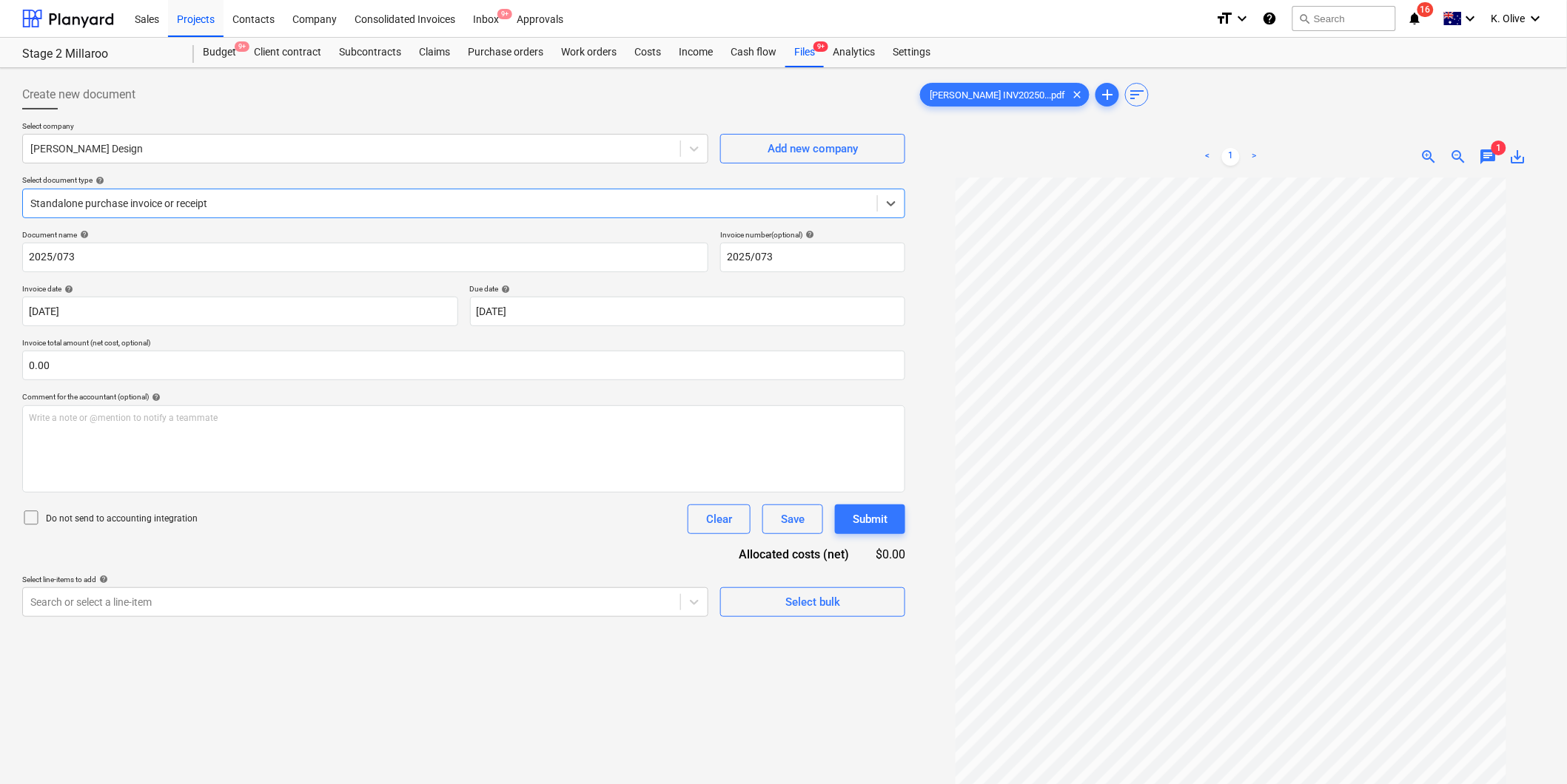
click at [1493, 154] on span "chat" at bounding box center [1488, 157] width 18 height 18
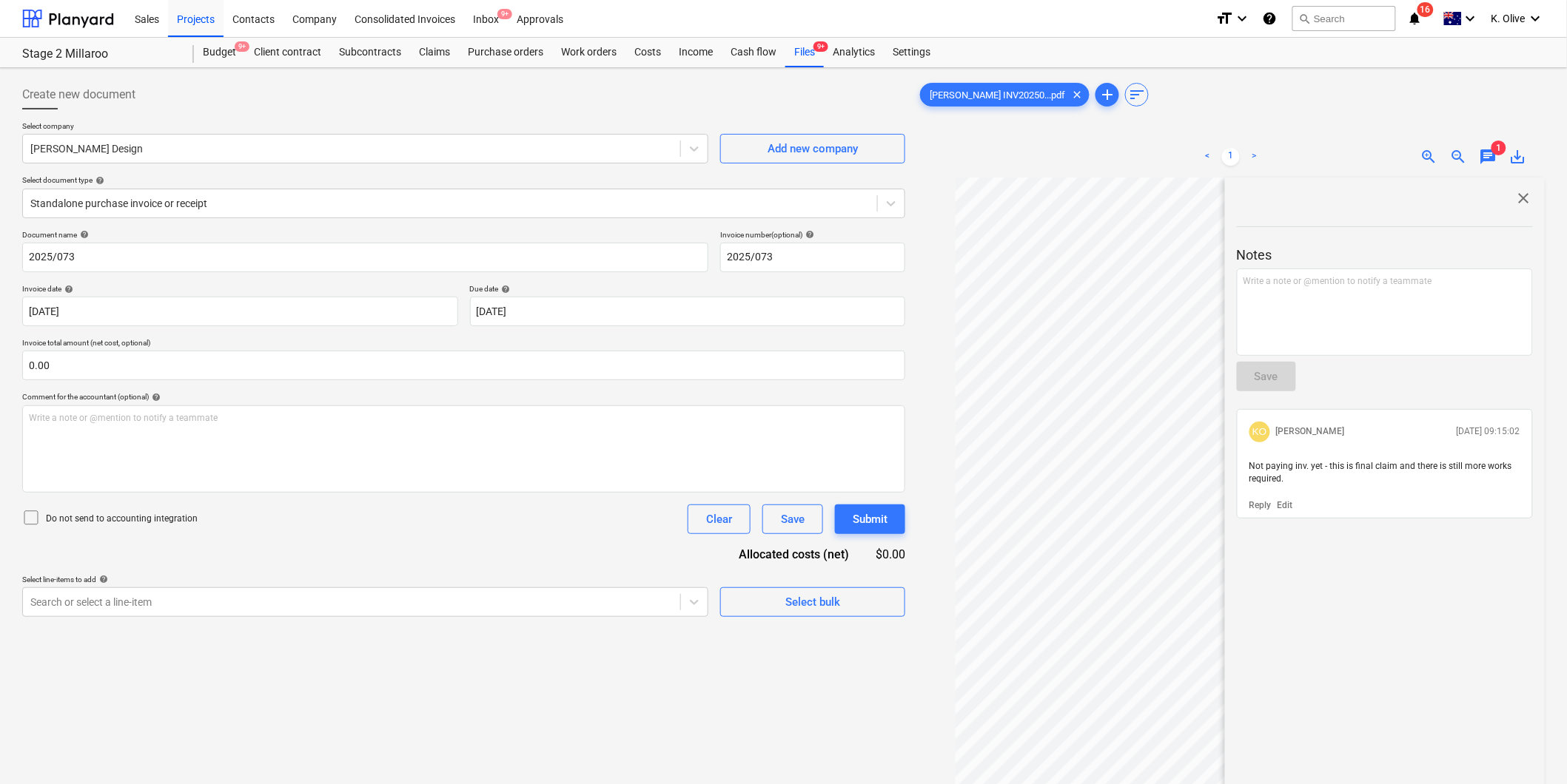
click at [631, 705] on div "Create new document Select company [PERSON_NAME] Design Add new company Select …" at bounding box center [464, 500] width 895 height 852
click at [1420, 18] on icon "notifications" at bounding box center [1416, 19] width 15 height 18
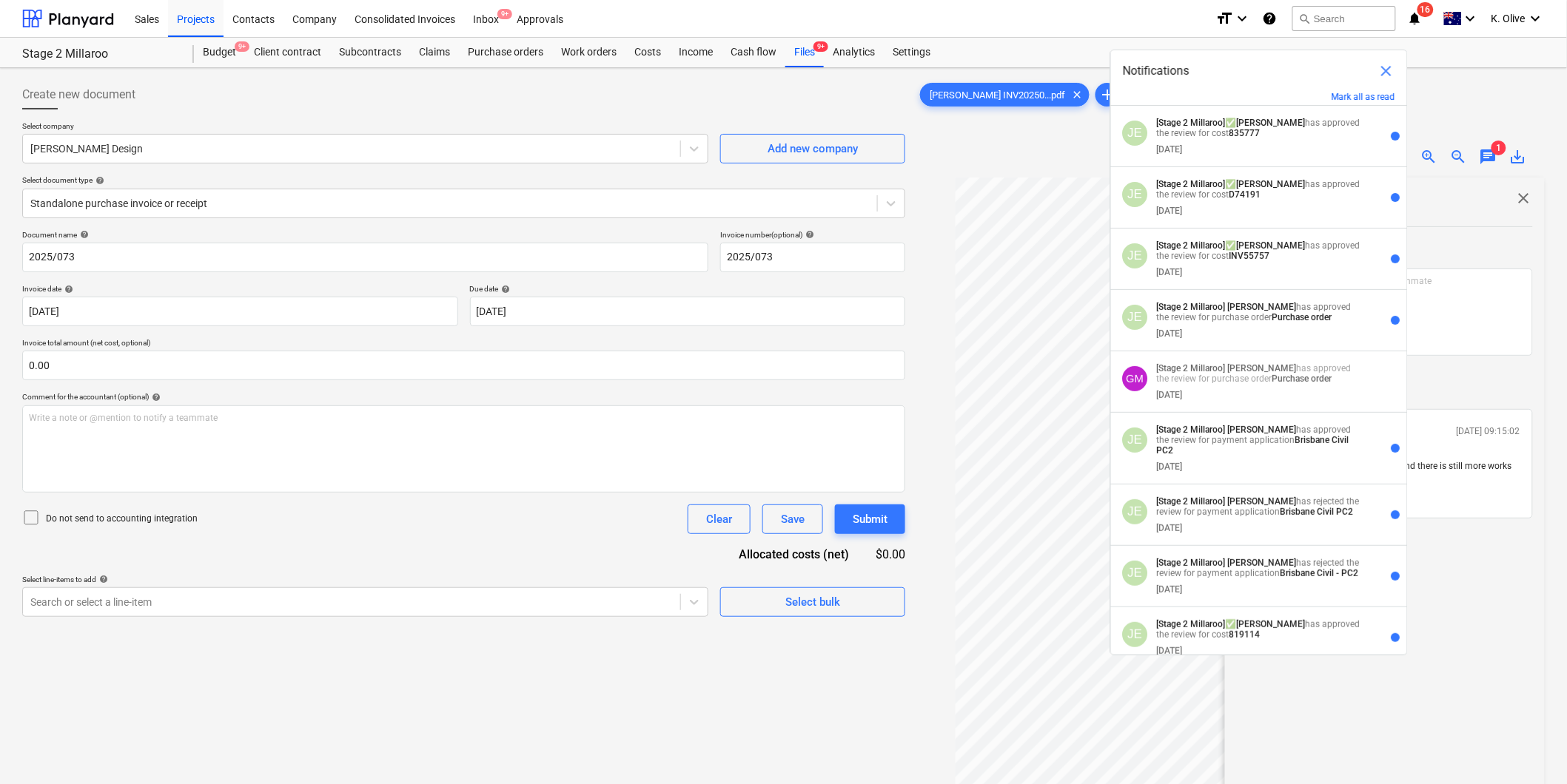
click at [372, 728] on div "Create new document Select company [PERSON_NAME] Design Add new company Select …" at bounding box center [464, 500] width 895 height 852
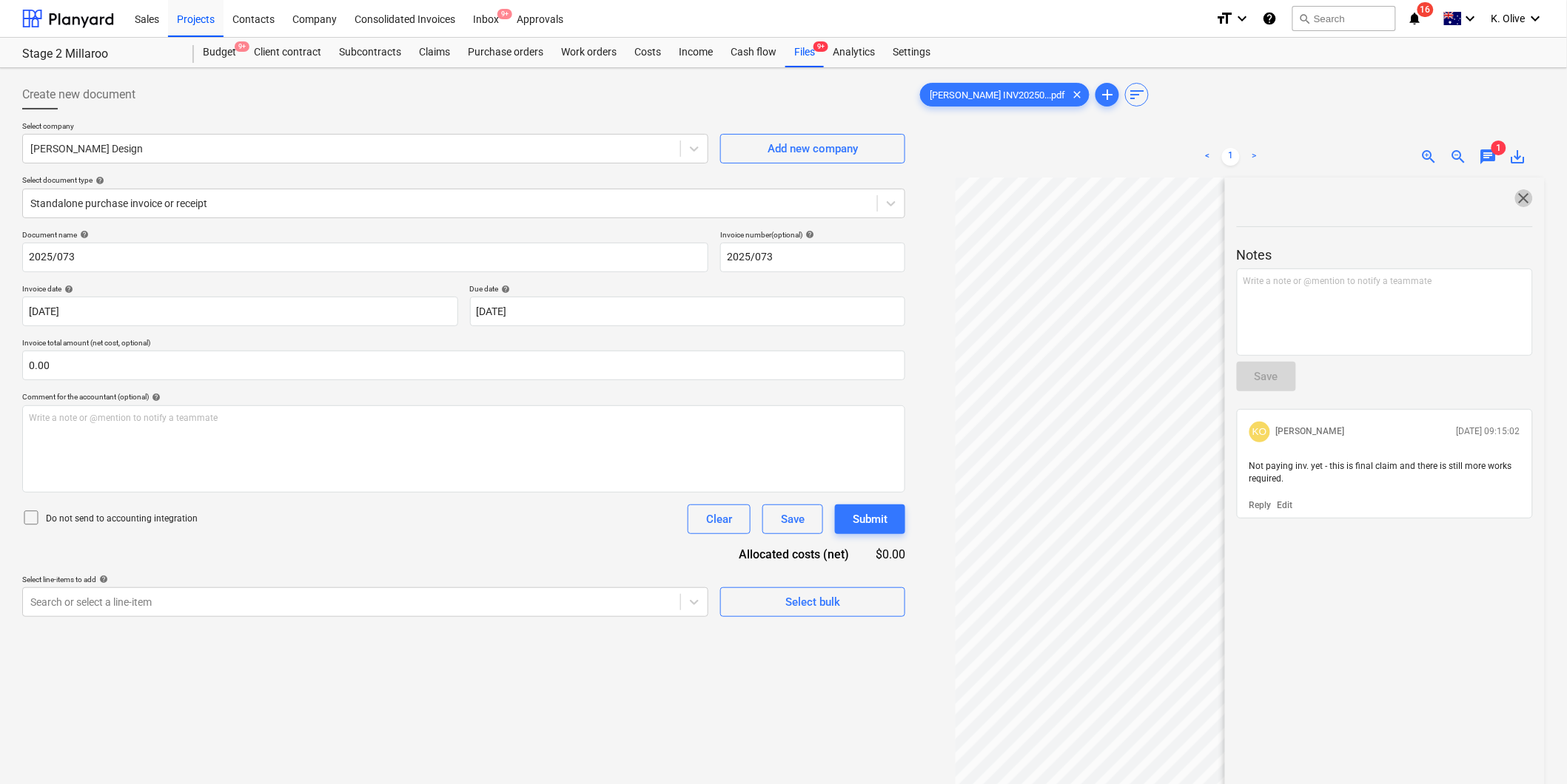
click at [1523, 200] on span "close" at bounding box center [1524, 199] width 18 height 18
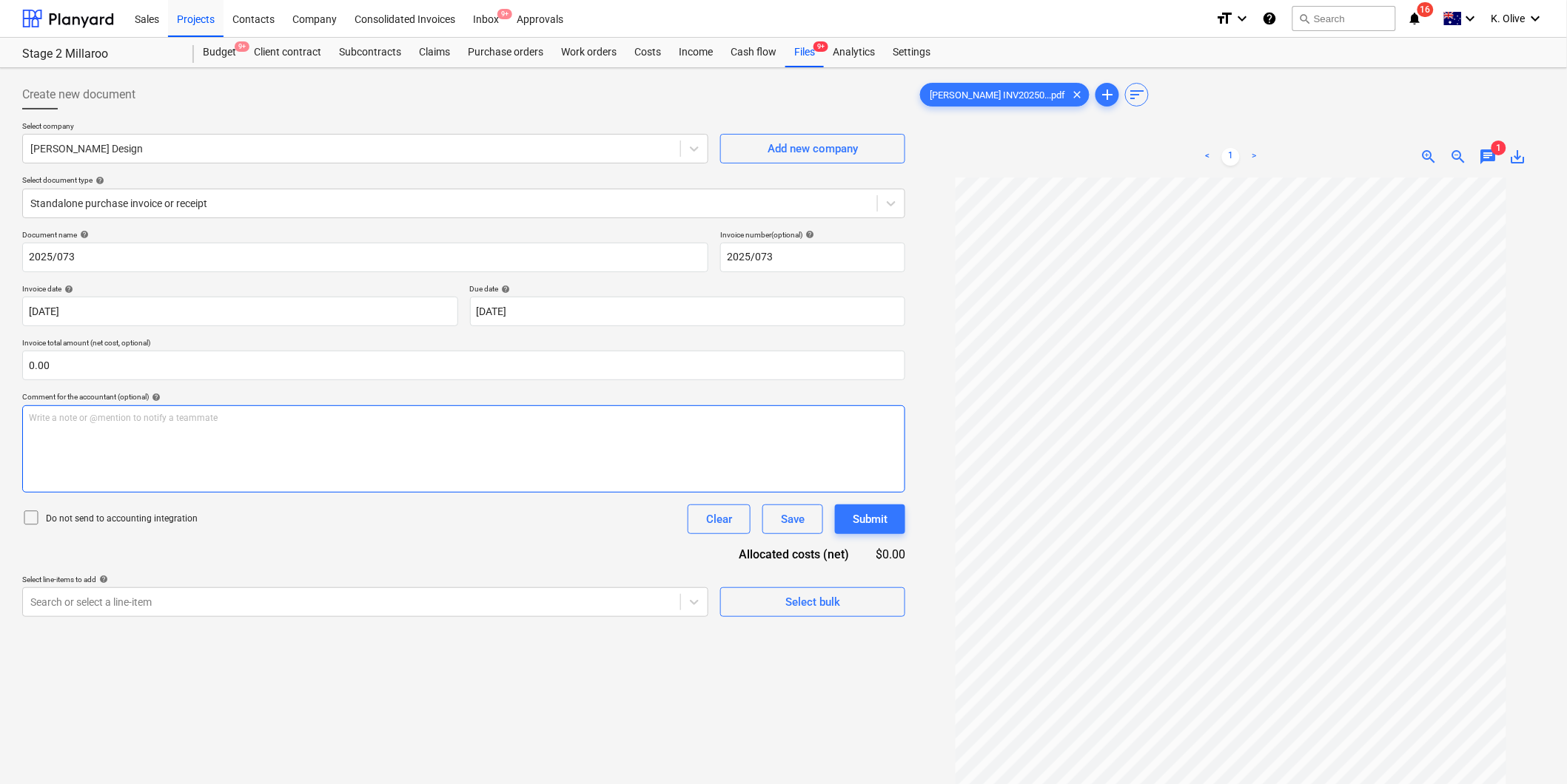
click at [161, 424] on p "Write a note or @mention to notify a teammate [PERSON_NAME]" at bounding box center [464, 418] width 870 height 13
